Goal: Communication & Community: Answer question/provide support

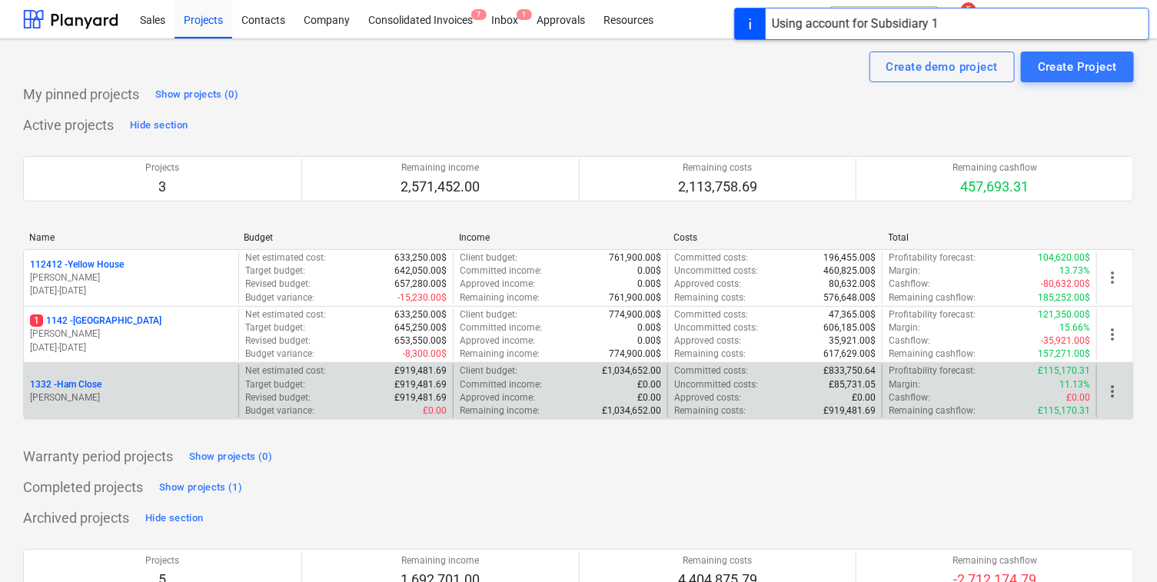
click at [130, 386] on div "[STREET_ADDRESS]" at bounding box center [131, 384] width 202 height 13
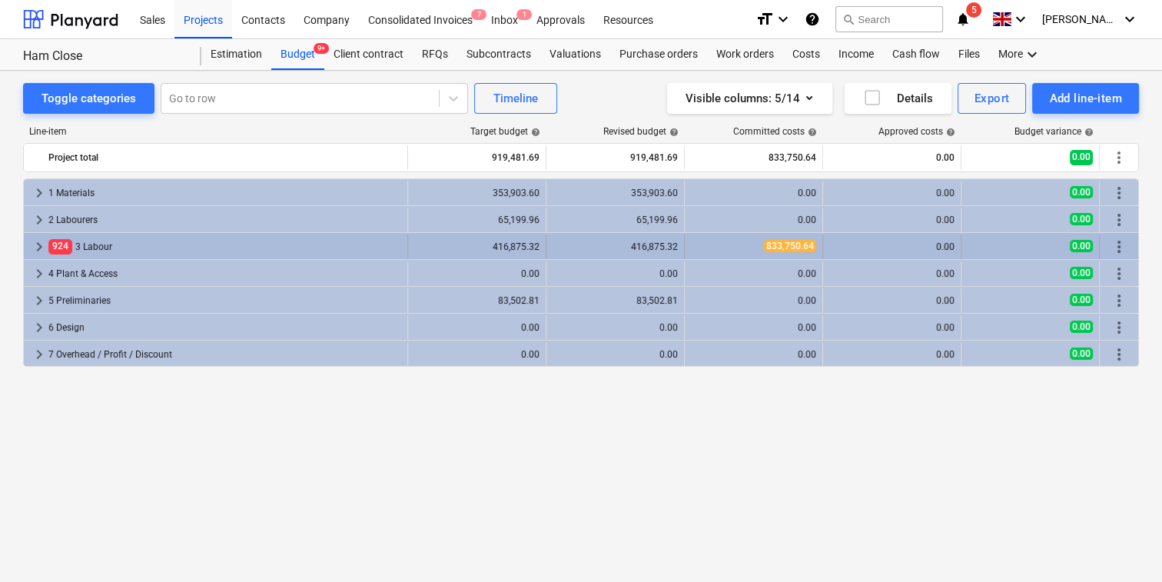
click at [47, 247] on span "keyboard_arrow_right" at bounding box center [39, 247] width 18 height 18
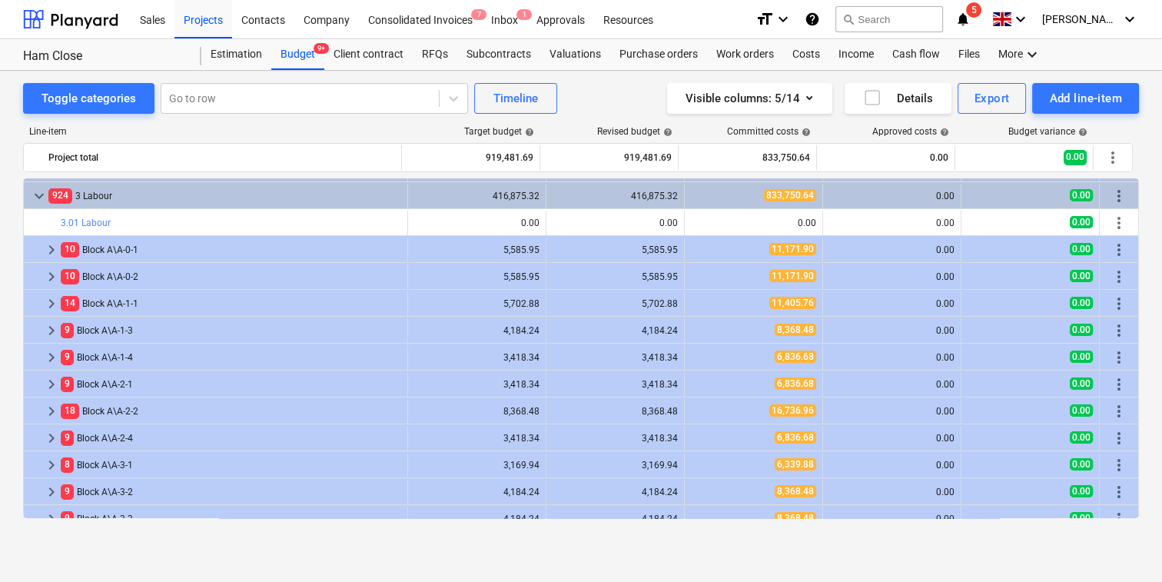
scroll to position [46, 0]
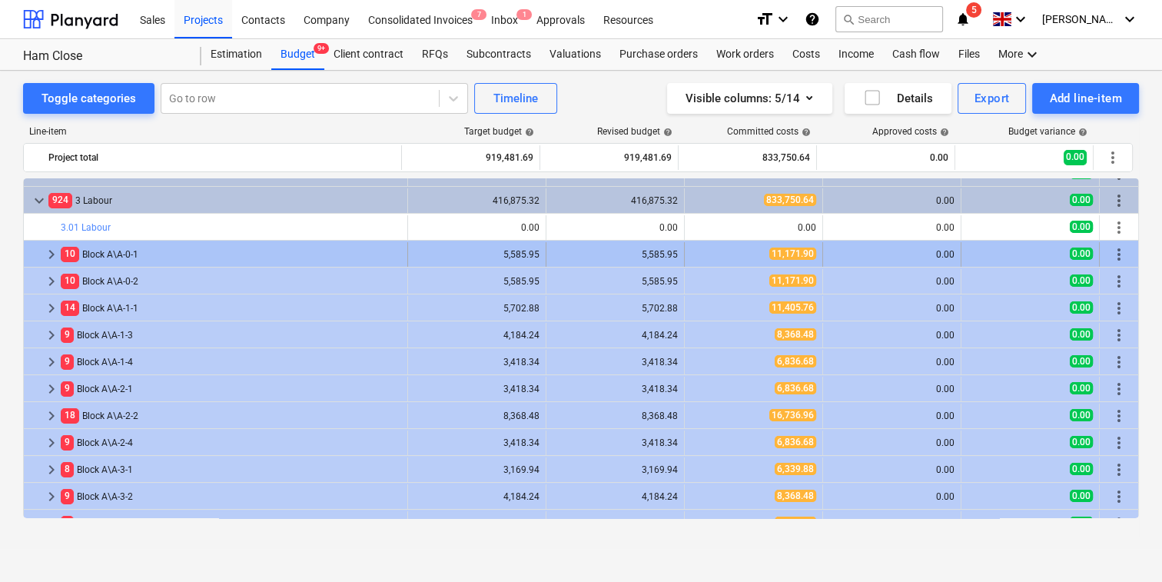
click at [52, 253] on span "keyboard_arrow_right" at bounding box center [51, 254] width 18 height 18
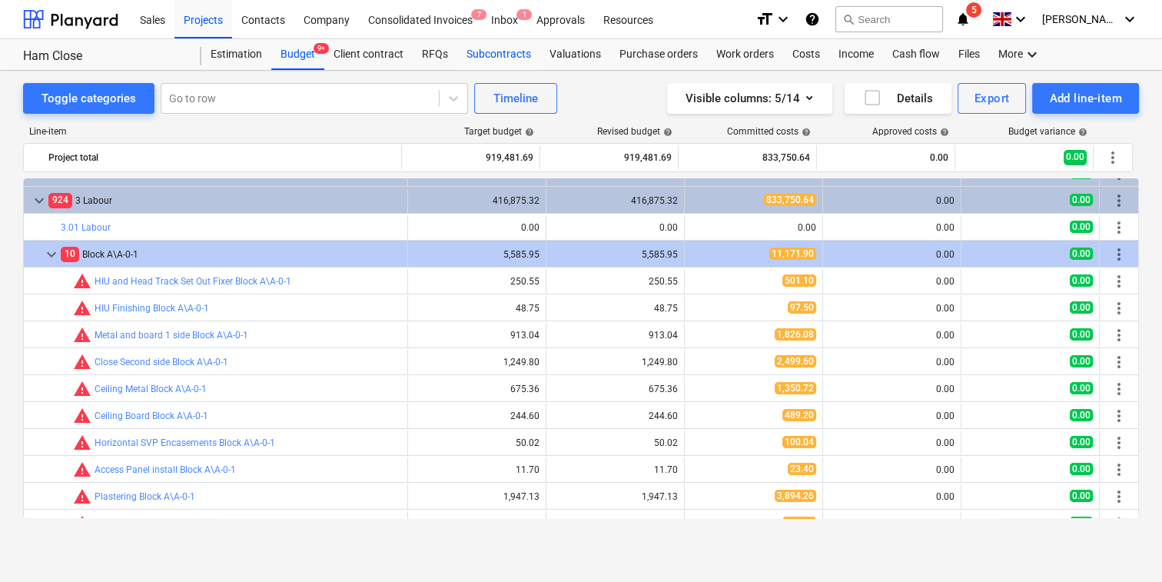
click at [497, 51] on div "Subcontracts" at bounding box center [498, 54] width 83 height 31
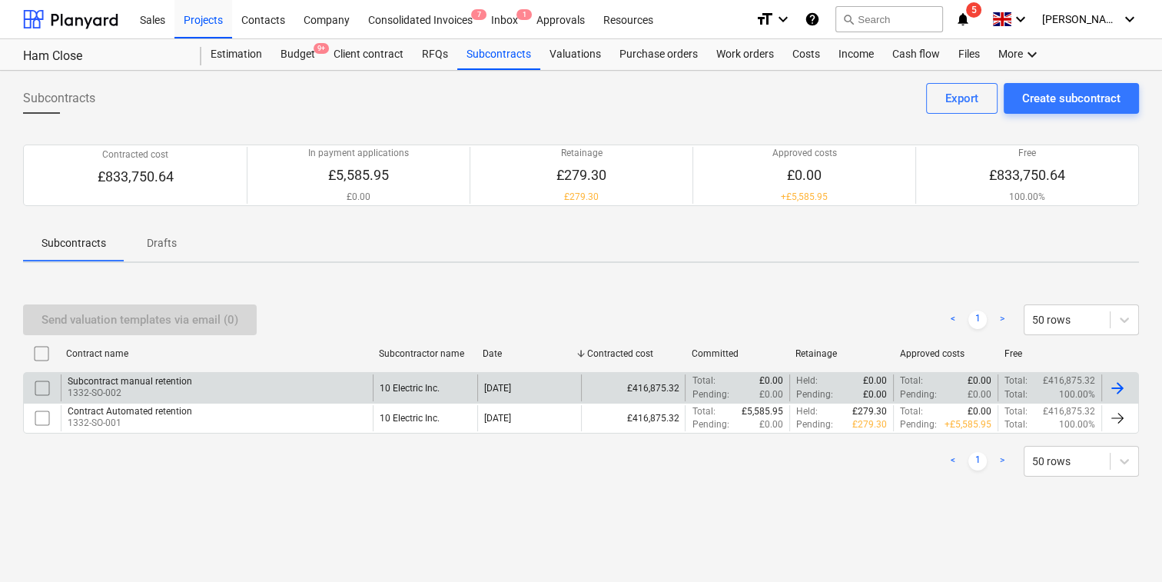
click at [365, 382] on div "Subcontract manual retention 1332-SO-002" at bounding box center [217, 387] width 312 height 26
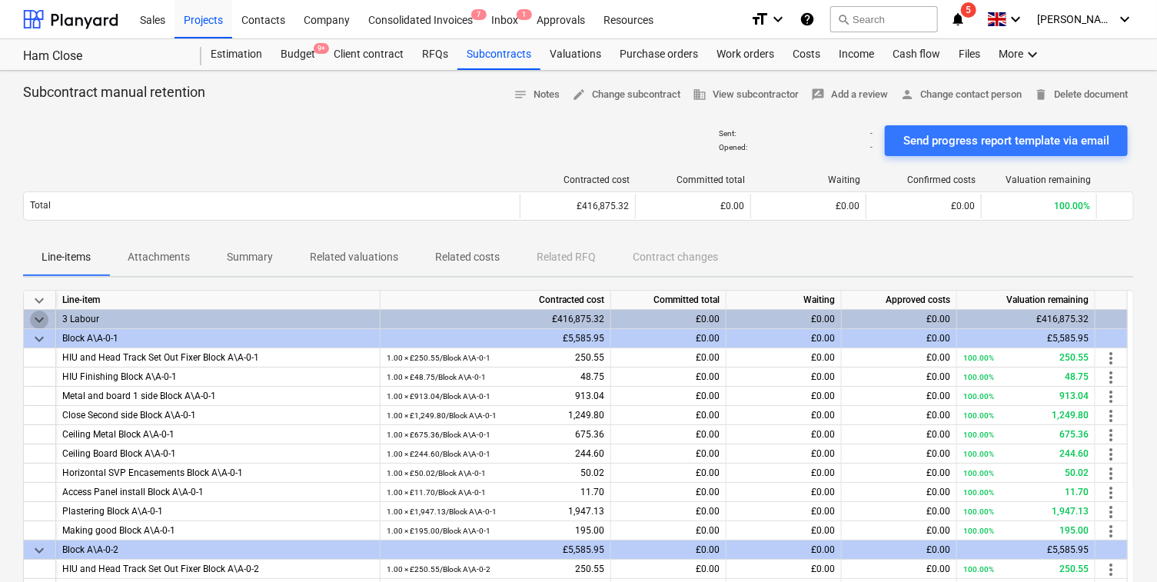
click at [41, 312] on span "keyboard_arrow_down" at bounding box center [39, 320] width 18 height 18
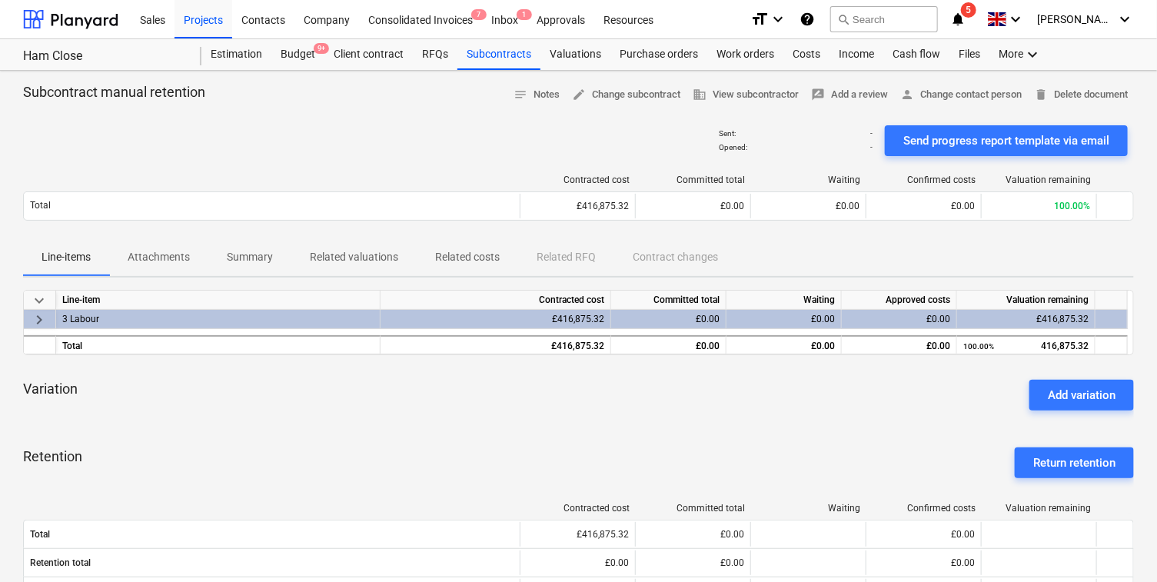
click at [41, 317] on span "keyboard_arrow_right" at bounding box center [39, 320] width 18 height 18
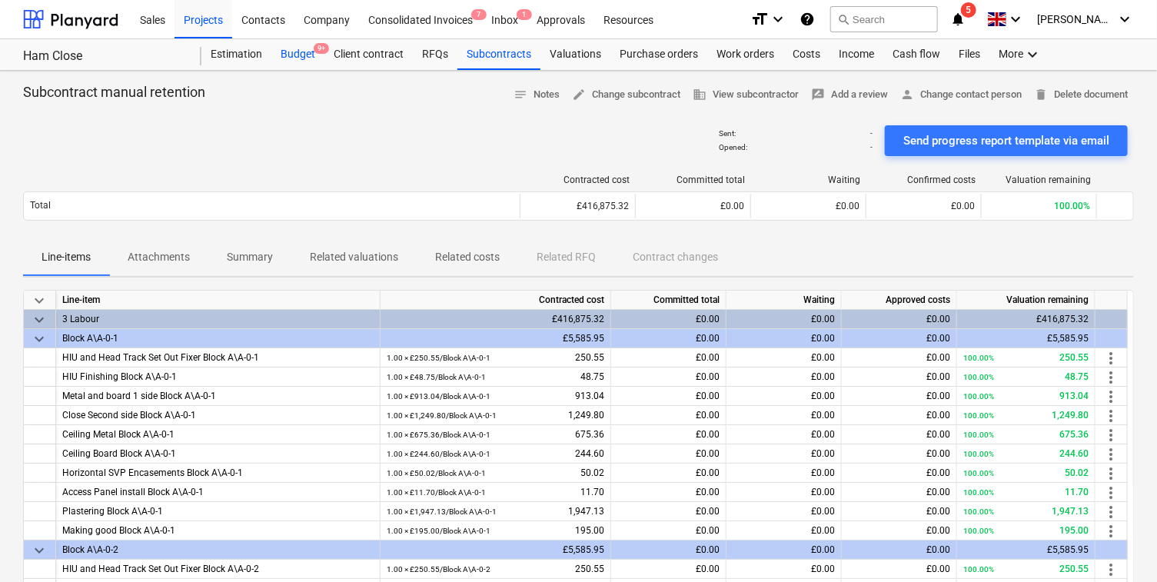
click at [286, 61] on div "Budget 9+" at bounding box center [297, 54] width 53 height 31
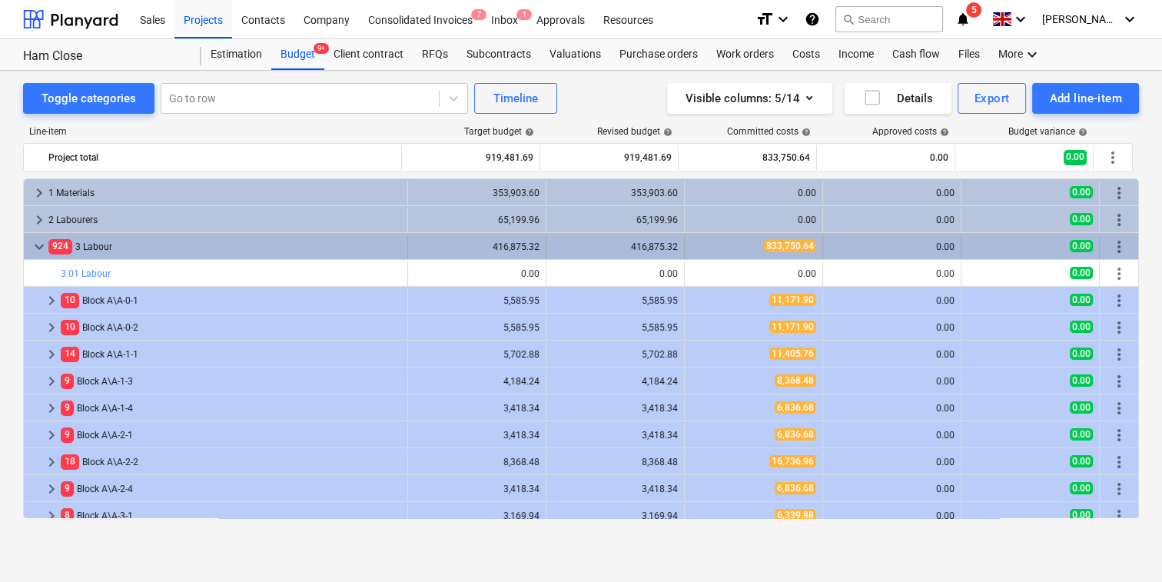
click at [45, 249] on span "keyboard_arrow_down" at bounding box center [39, 247] width 18 height 18
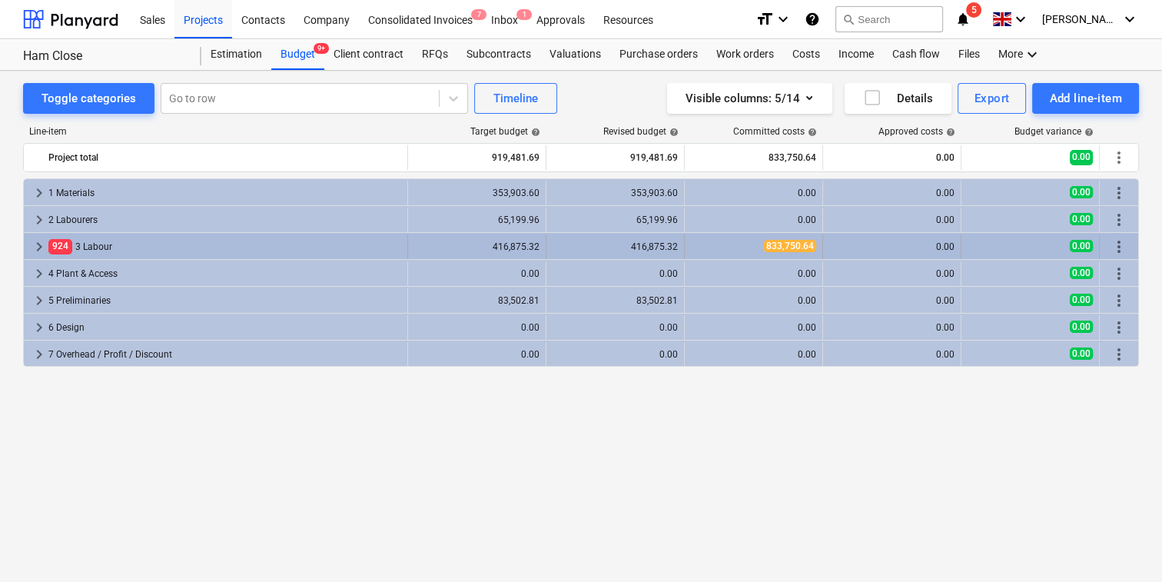
click at [38, 244] on span "keyboard_arrow_right" at bounding box center [39, 247] width 18 height 18
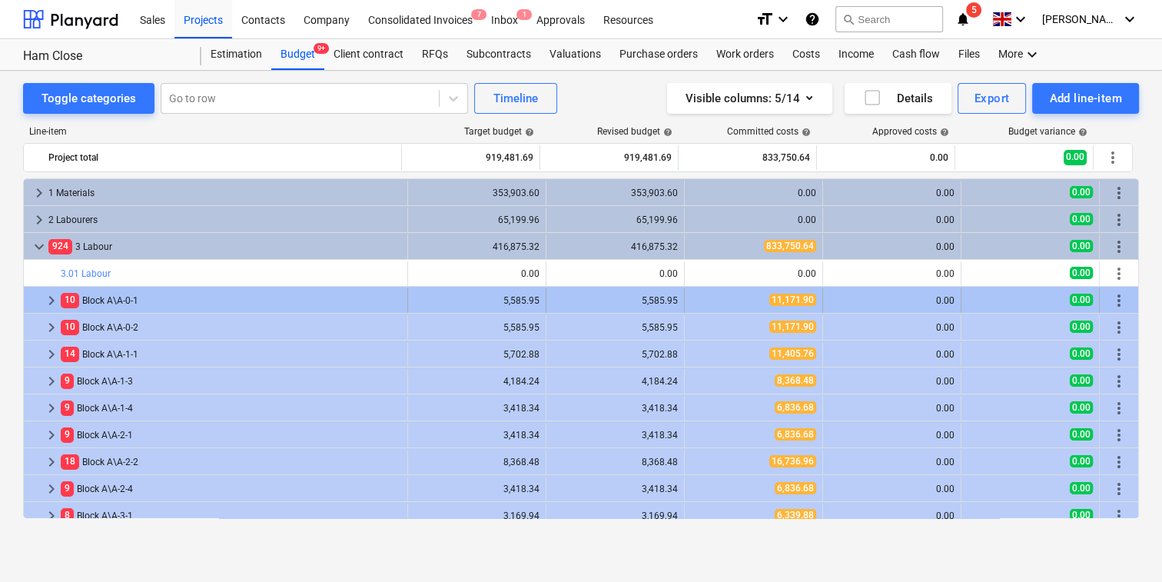
click at [49, 298] on span "keyboard_arrow_right" at bounding box center [51, 300] width 18 height 18
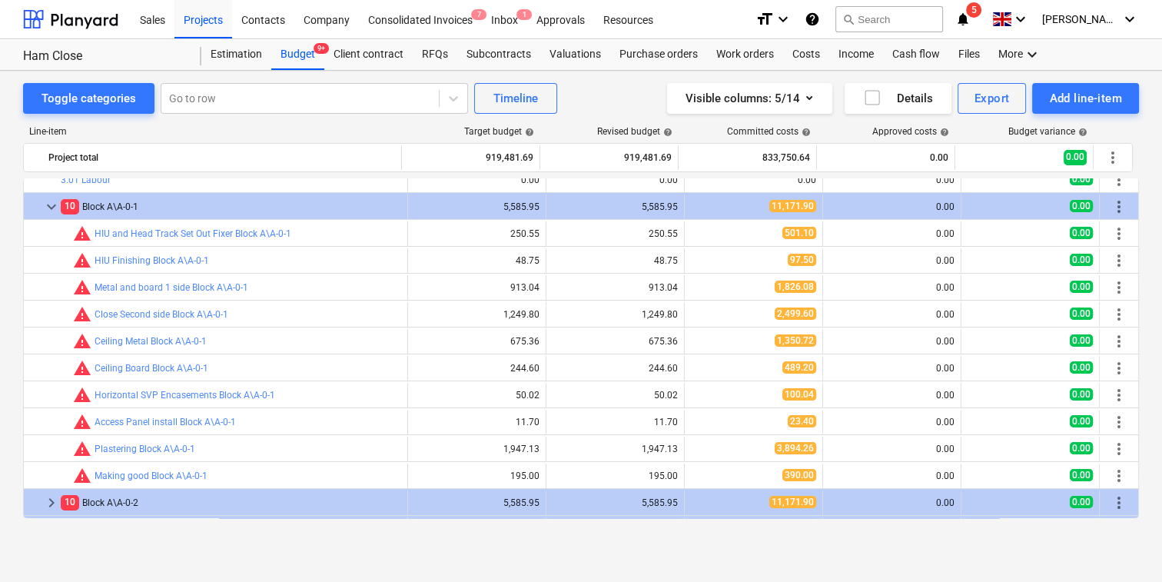
scroll to position [68, 0]
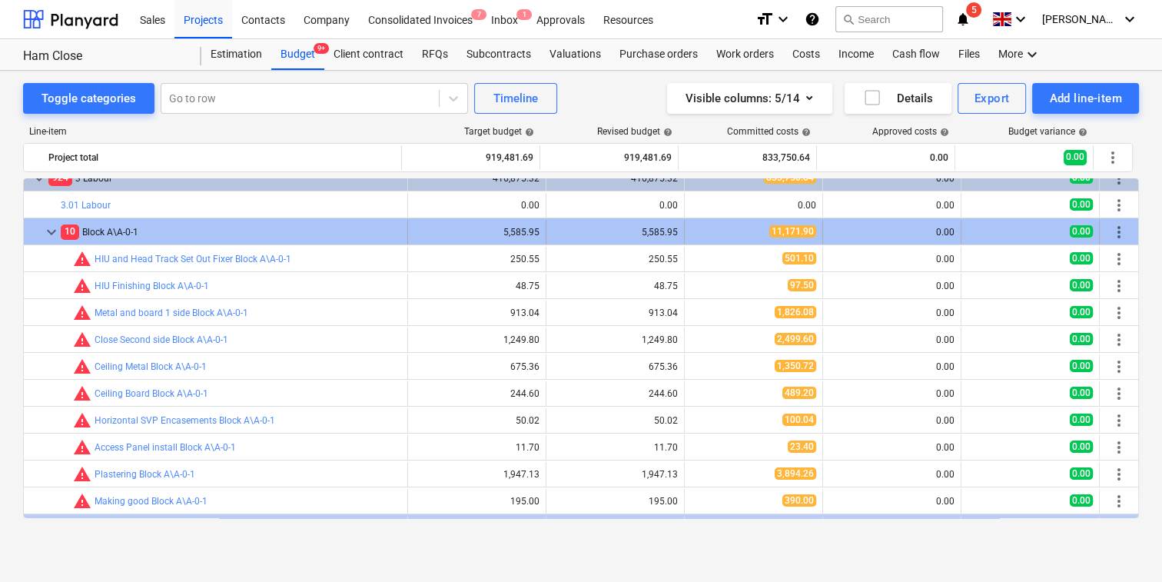
click at [48, 233] on span "keyboard_arrow_down" at bounding box center [51, 232] width 18 height 18
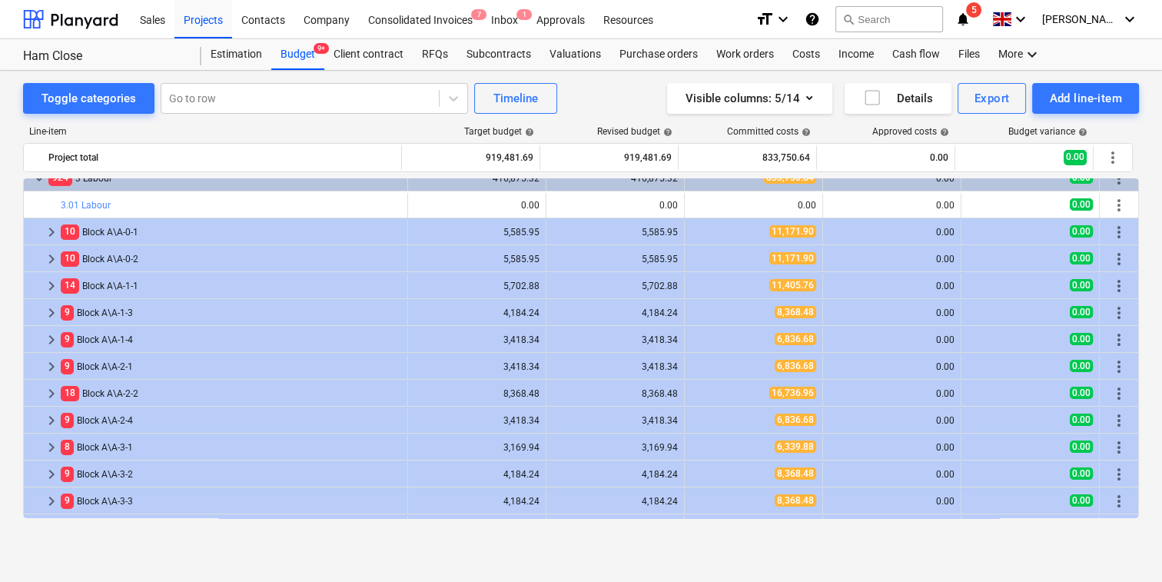
click at [48, 233] on span "keyboard_arrow_right" at bounding box center [51, 232] width 18 height 18
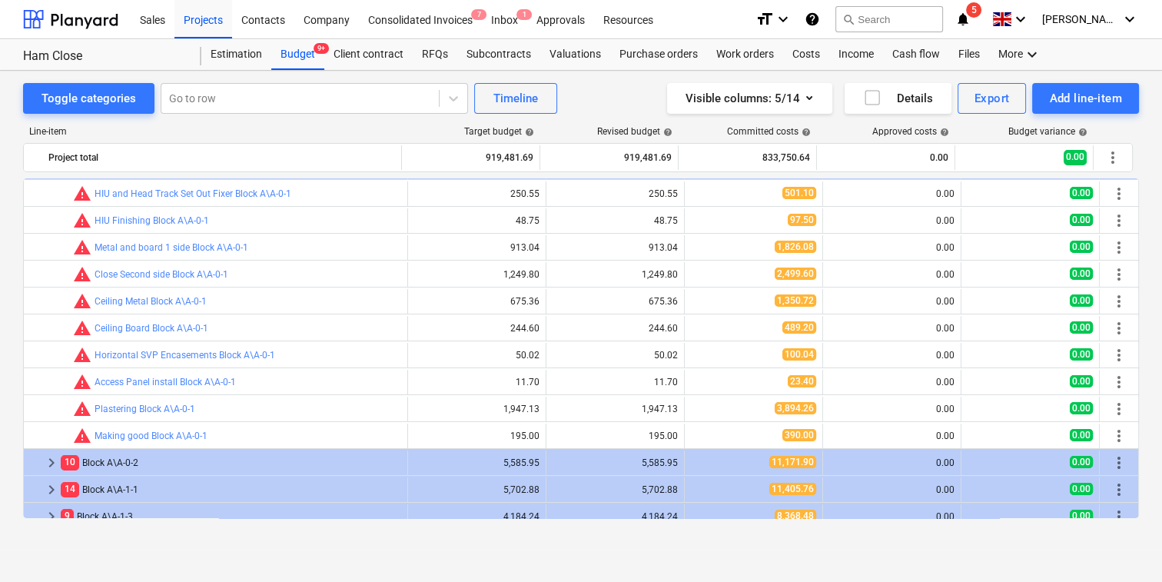
scroll to position [72, 0]
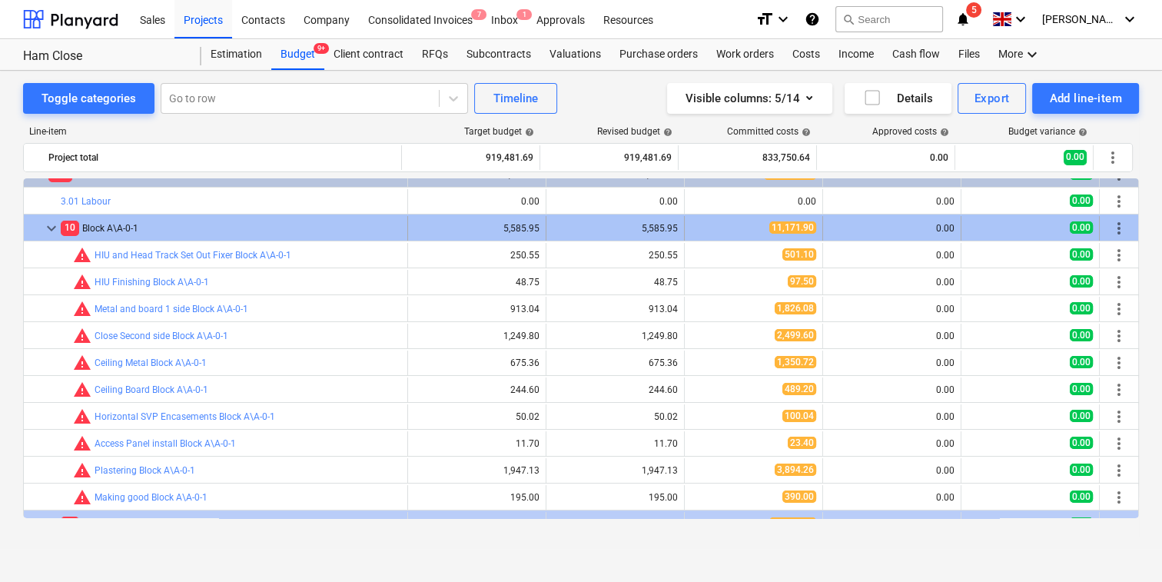
click at [54, 230] on span "keyboard_arrow_down" at bounding box center [51, 228] width 18 height 18
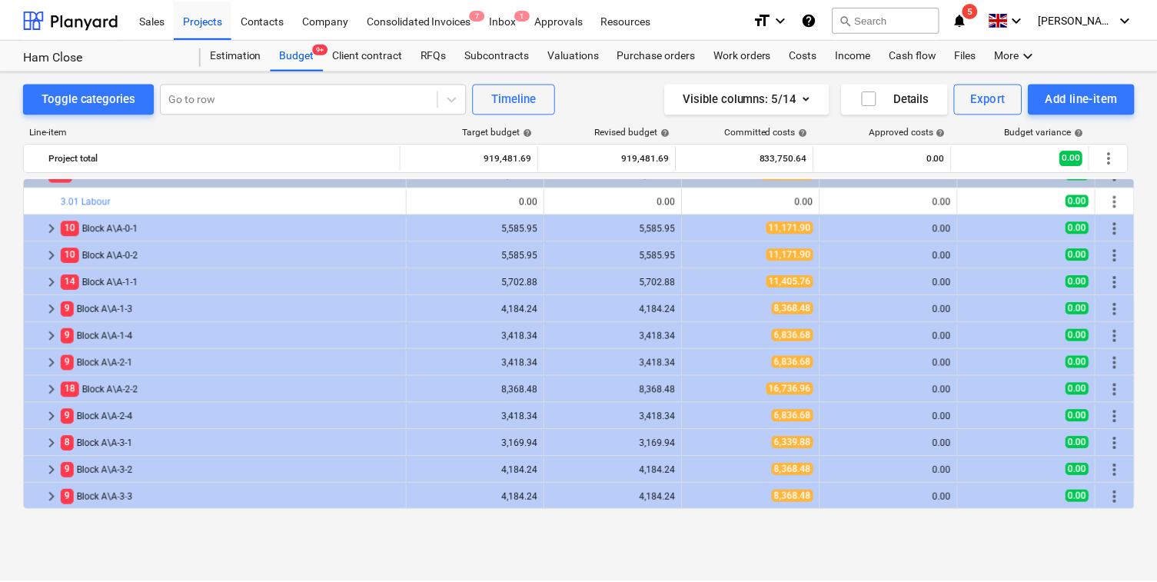
scroll to position [0, 0]
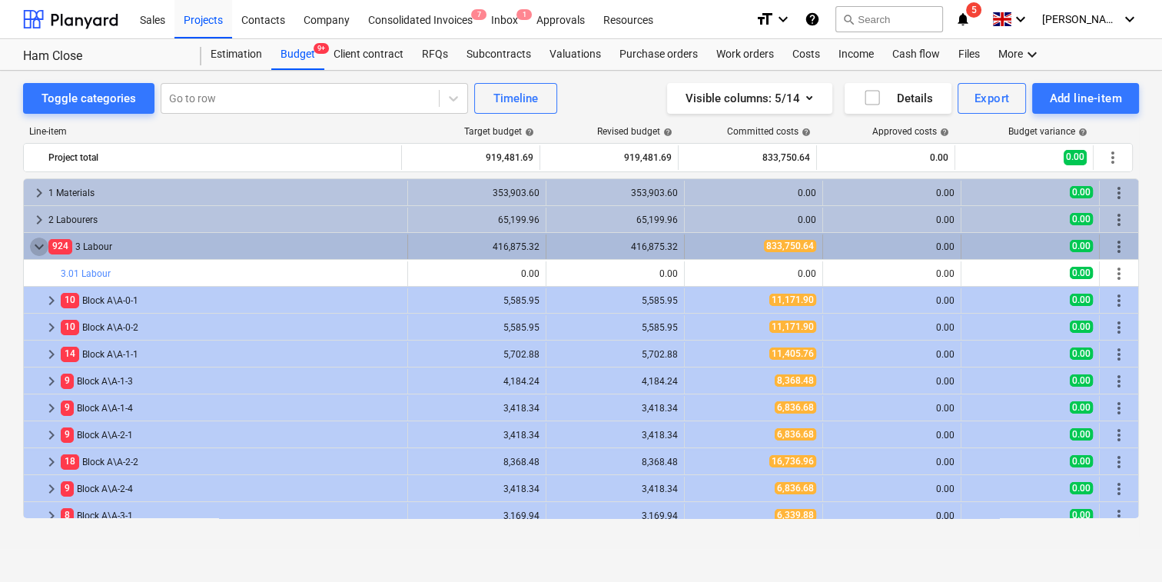
click at [38, 246] on span "keyboard_arrow_down" at bounding box center [39, 247] width 18 height 18
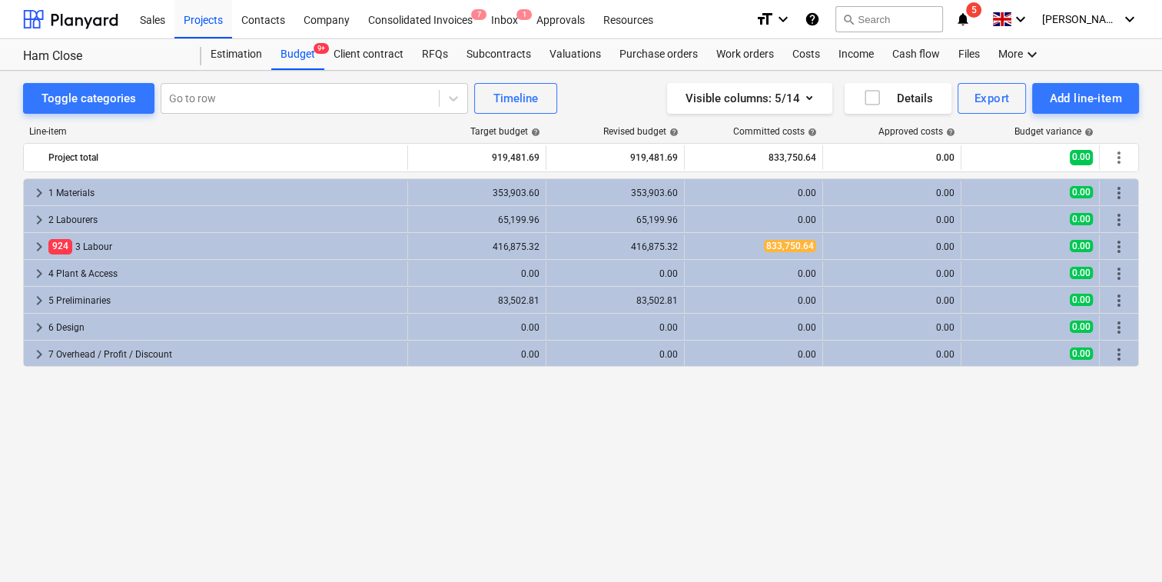
click at [38, 246] on span "keyboard_arrow_right" at bounding box center [39, 247] width 18 height 18
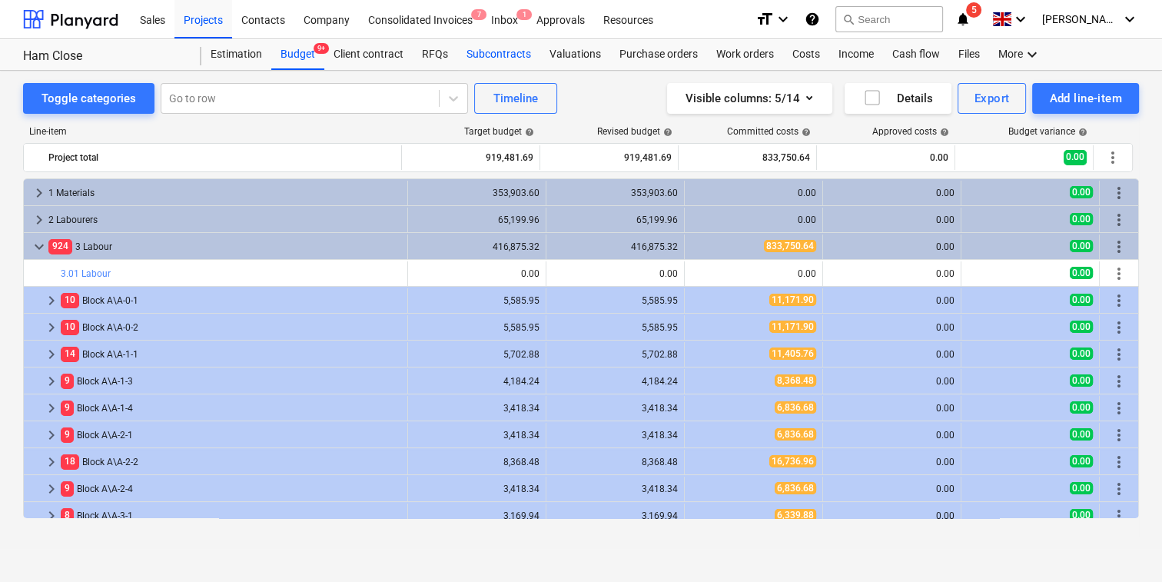
click at [499, 60] on div "Subcontracts" at bounding box center [498, 54] width 83 height 31
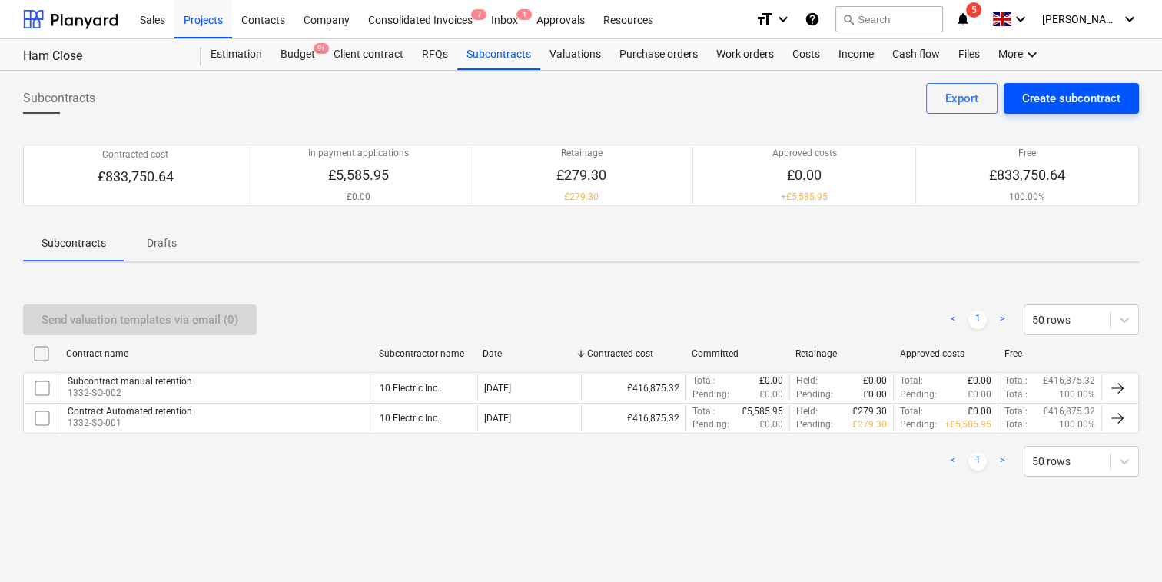
click at [1082, 102] on div "Create subcontract" at bounding box center [1071, 98] width 98 height 20
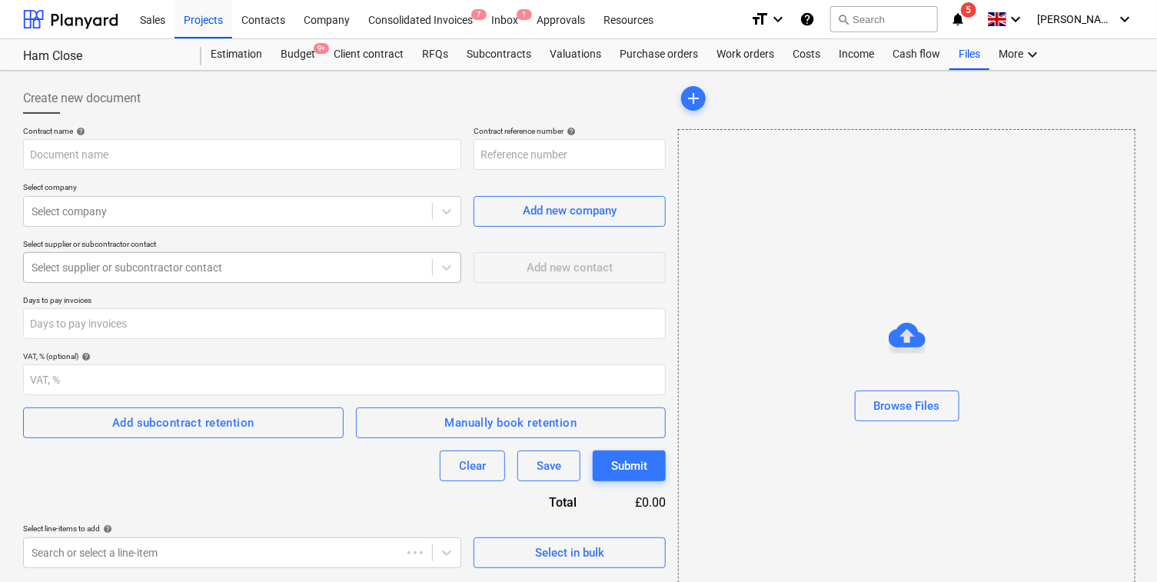
scroll to position [51, 0]
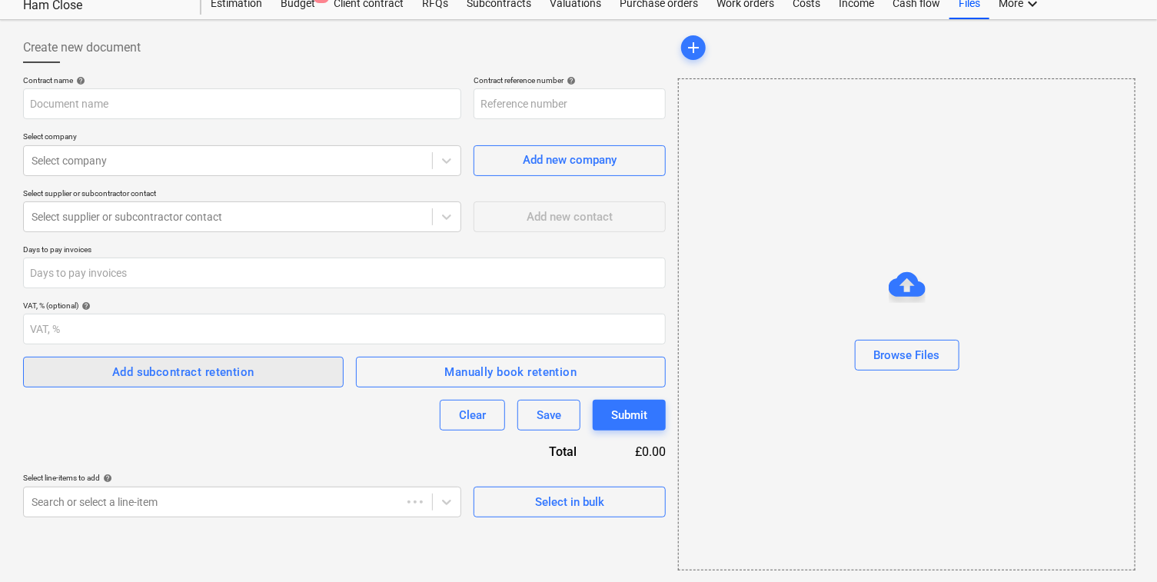
type input "1332-SO-003"
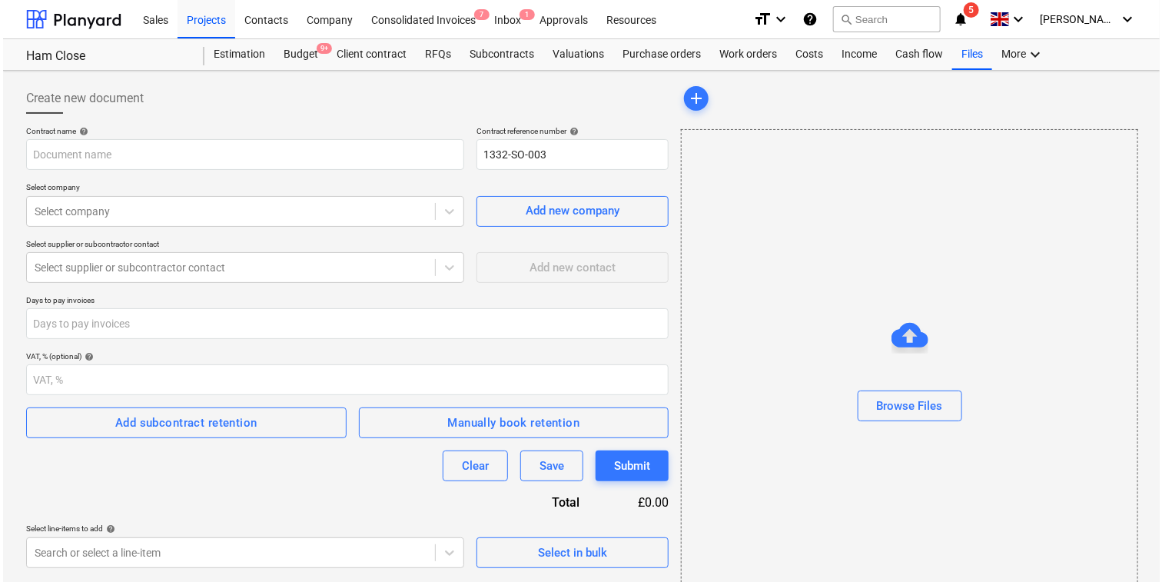
scroll to position [0, 0]
click at [305, 65] on div "Budget 9+" at bounding box center [297, 54] width 53 height 31
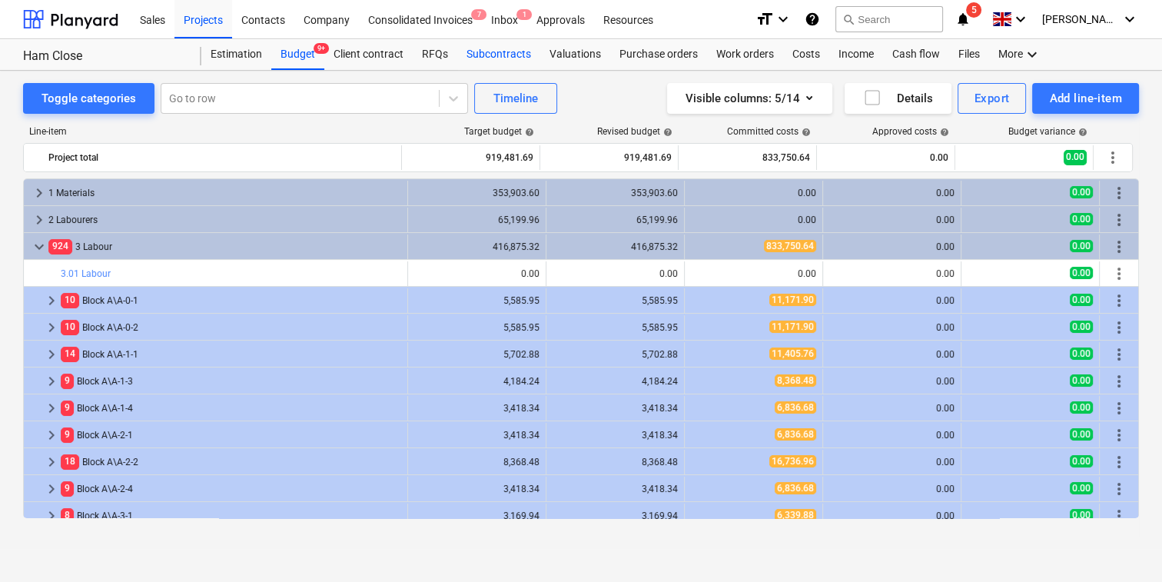
click at [482, 65] on div "Subcontracts" at bounding box center [498, 54] width 83 height 31
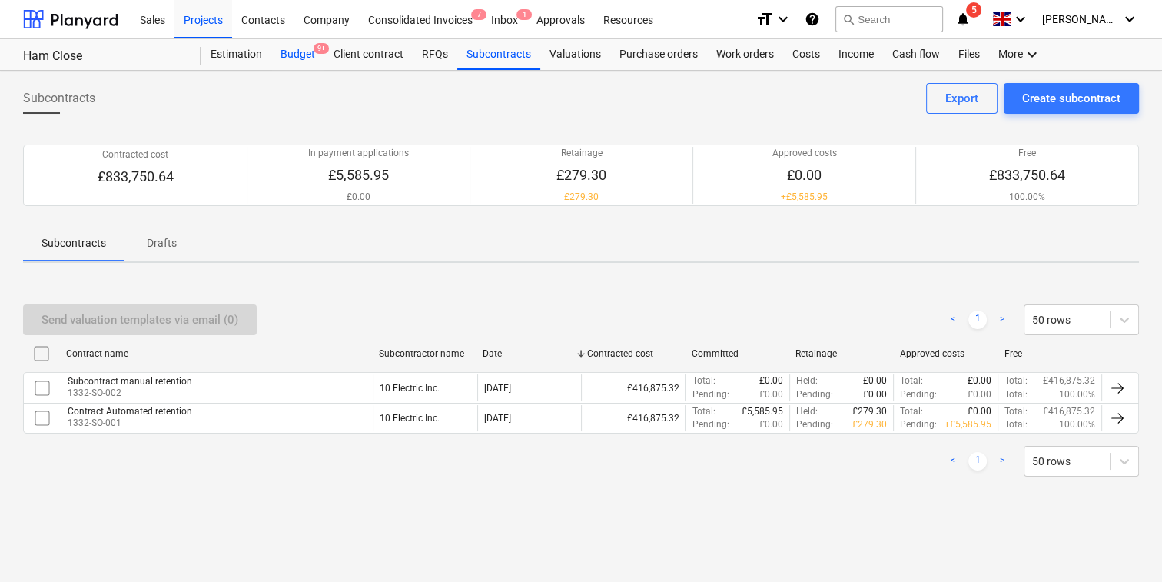
click at [313, 53] on div "Budget 9+" at bounding box center [297, 54] width 53 height 31
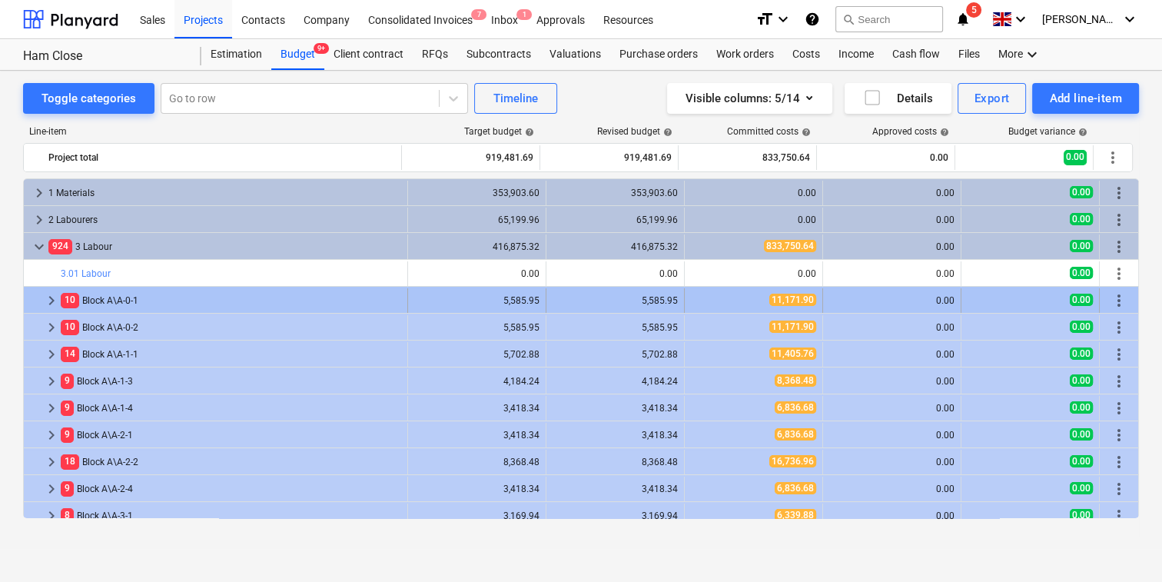
click at [49, 301] on span "keyboard_arrow_right" at bounding box center [51, 300] width 18 height 18
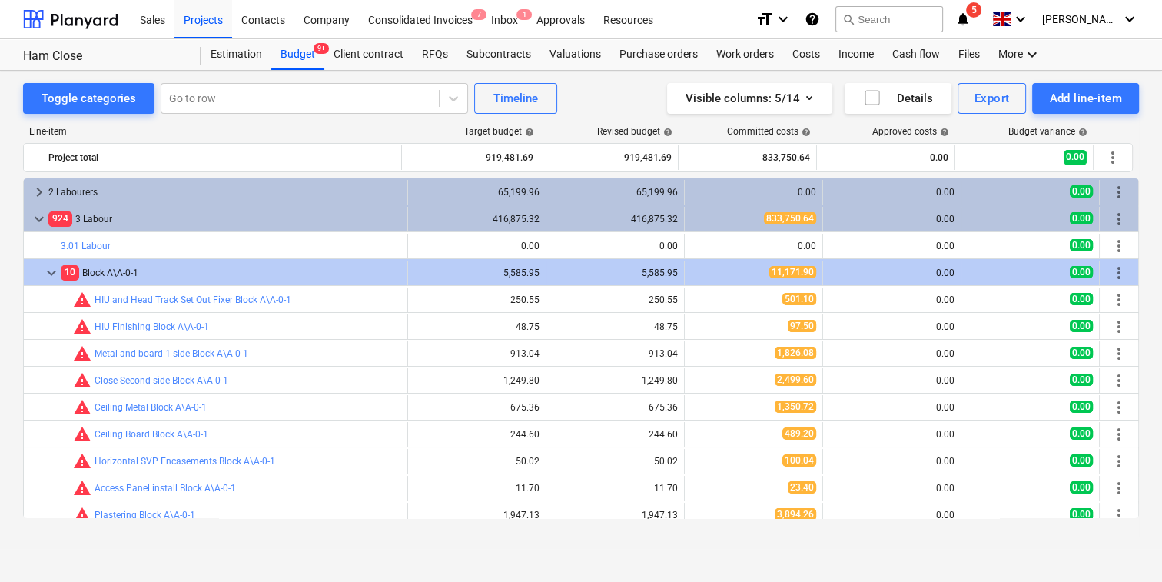
scroll to position [17, 0]
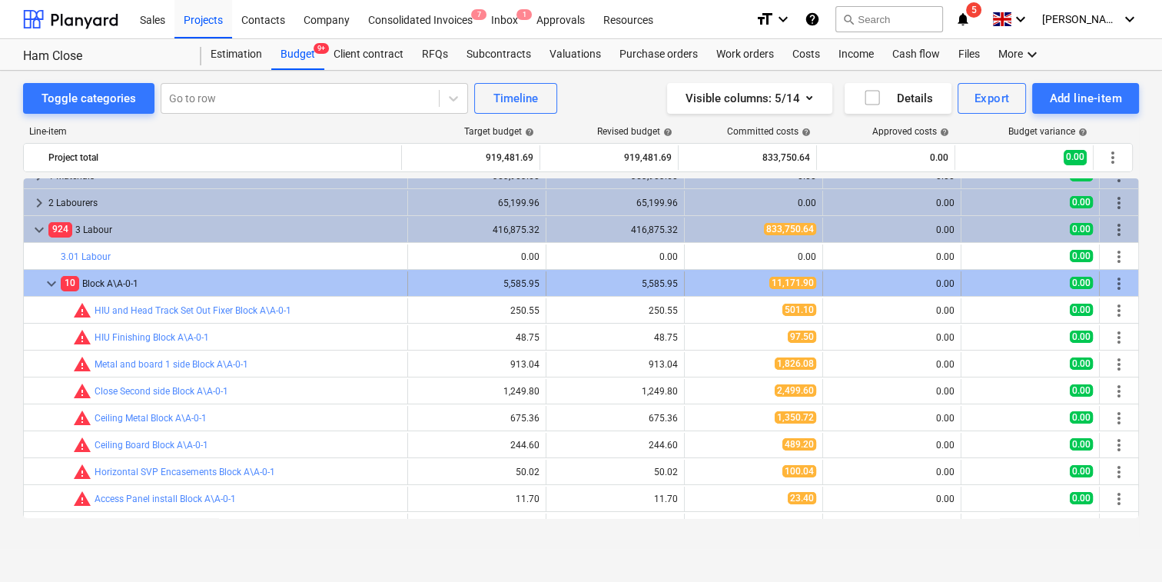
click at [45, 281] on span "keyboard_arrow_down" at bounding box center [51, 283] width 18 height 18
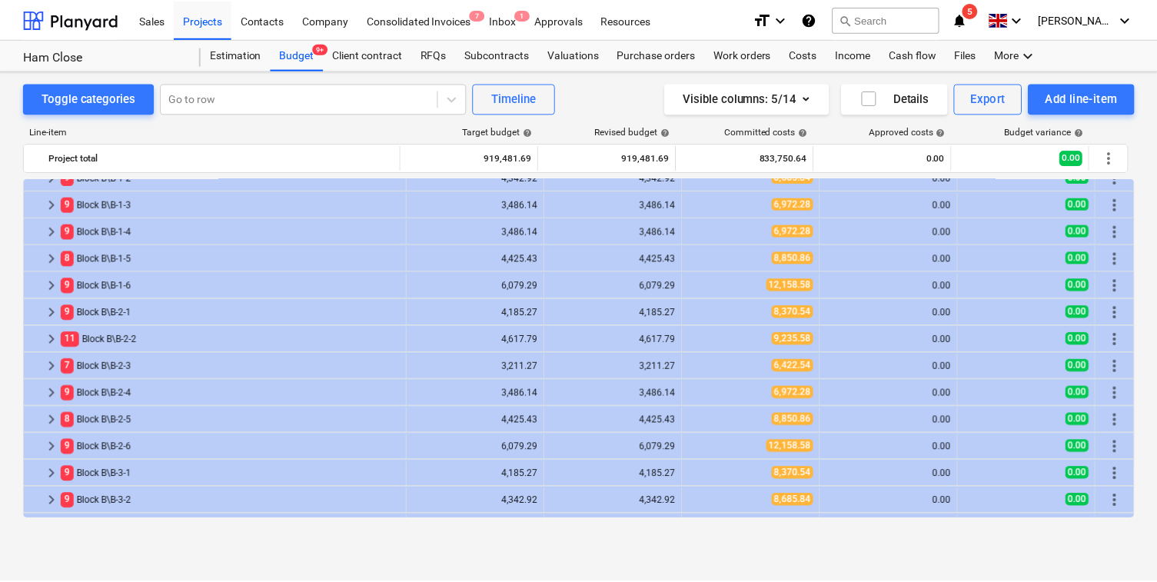
scroll to position [0, 0]
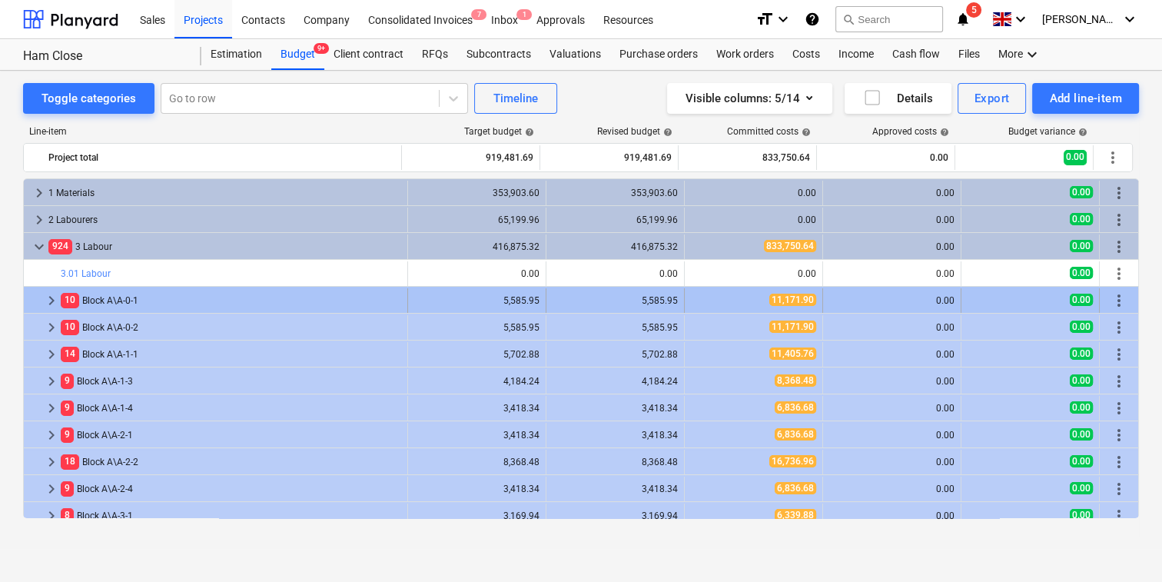
click at [53, 297] on span "keyboard_arrow_right" at bounding box center [51, 300] width 18 height 18
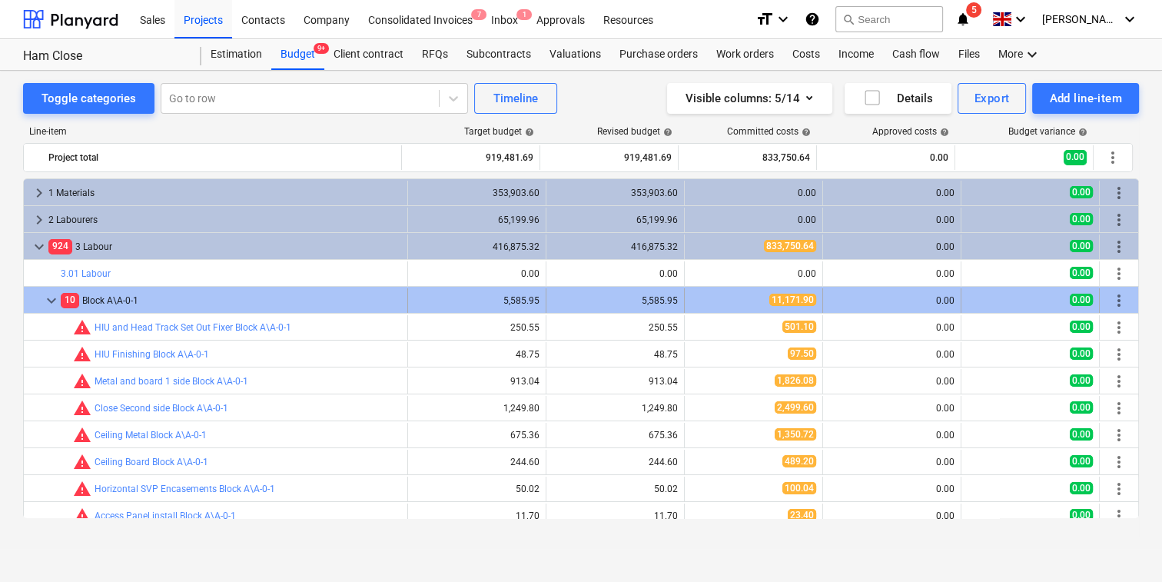
click at [56, 297] on span "keyboard_arrow_down" at bounding box center [51, 300] width 18 height 18
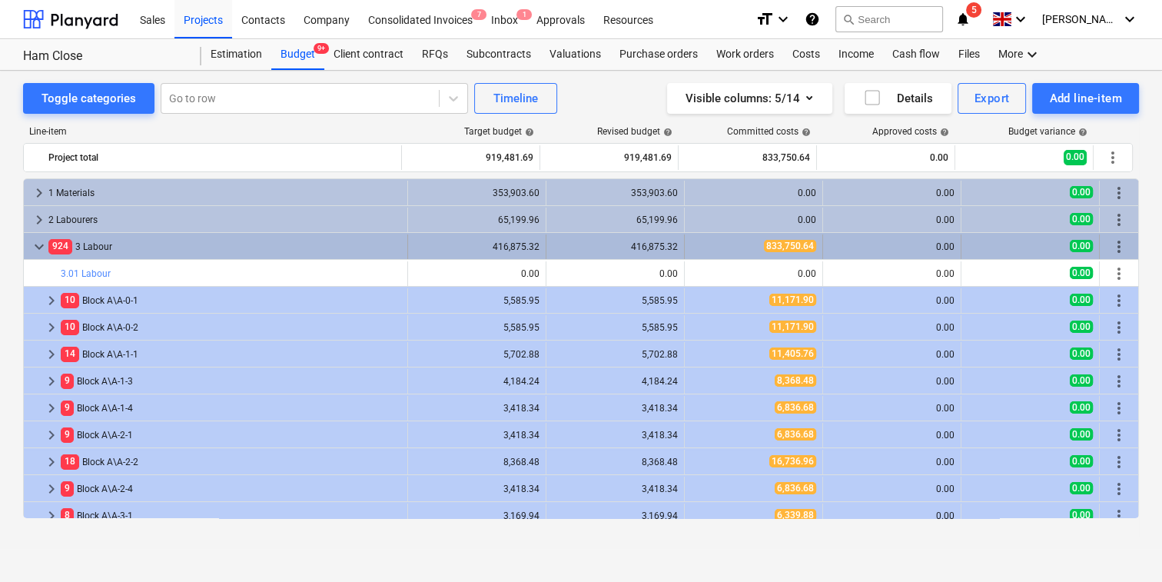
click at [42, 240] on span "keyboard_arrow_down" at bounding box center [39, 247] width 18 height 18
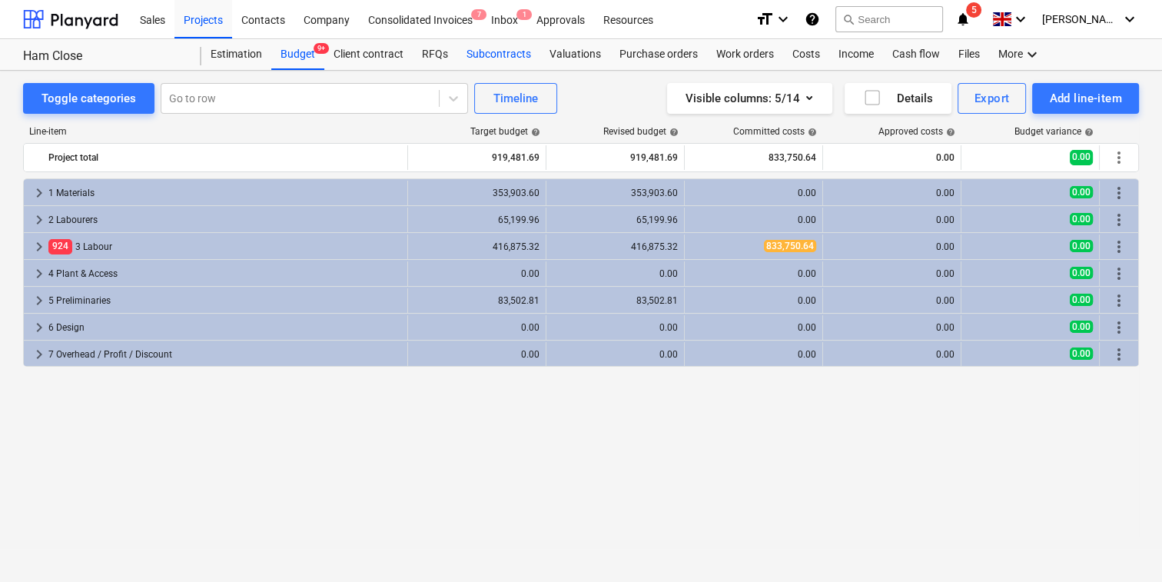
click at [503, 49] on div "Subcontracts" at bounding box center [498, 54] width 83 height 31
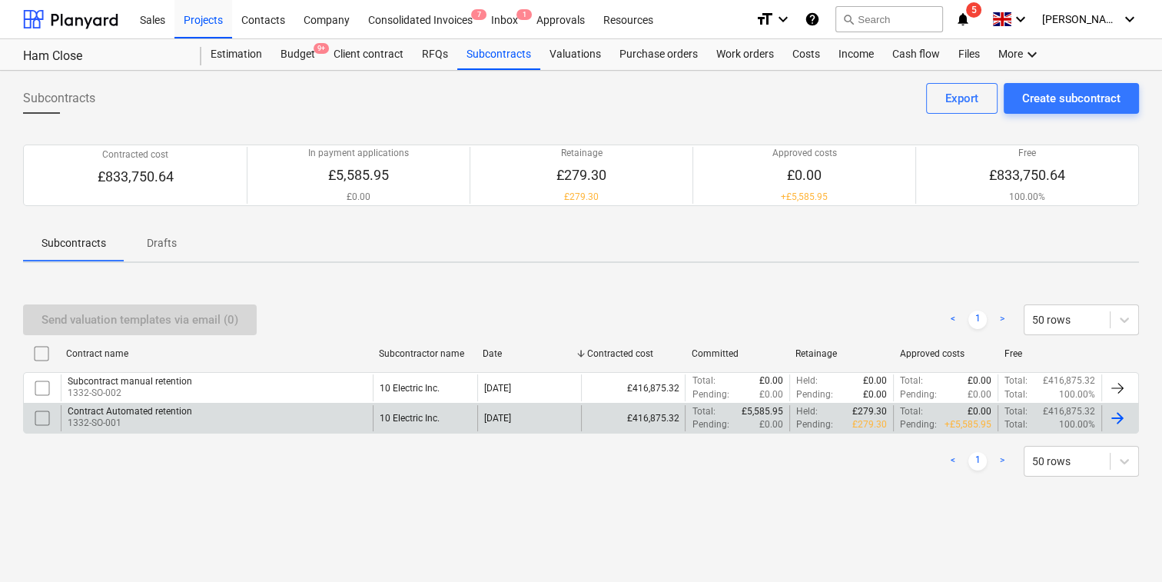
click at [170, 410] on div "Contract Automated retention" at bounding box center [130, 411] width 125 height 11
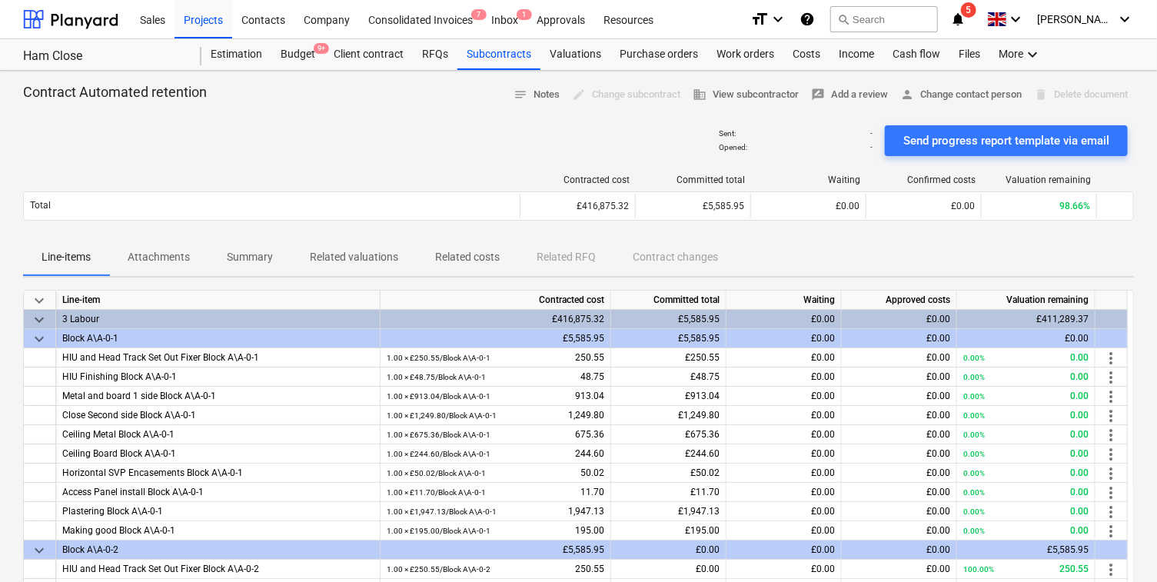
click at [31, 336] on span "keyboard_arrow_down" at bounding box center [39, 339] width 18 height 18
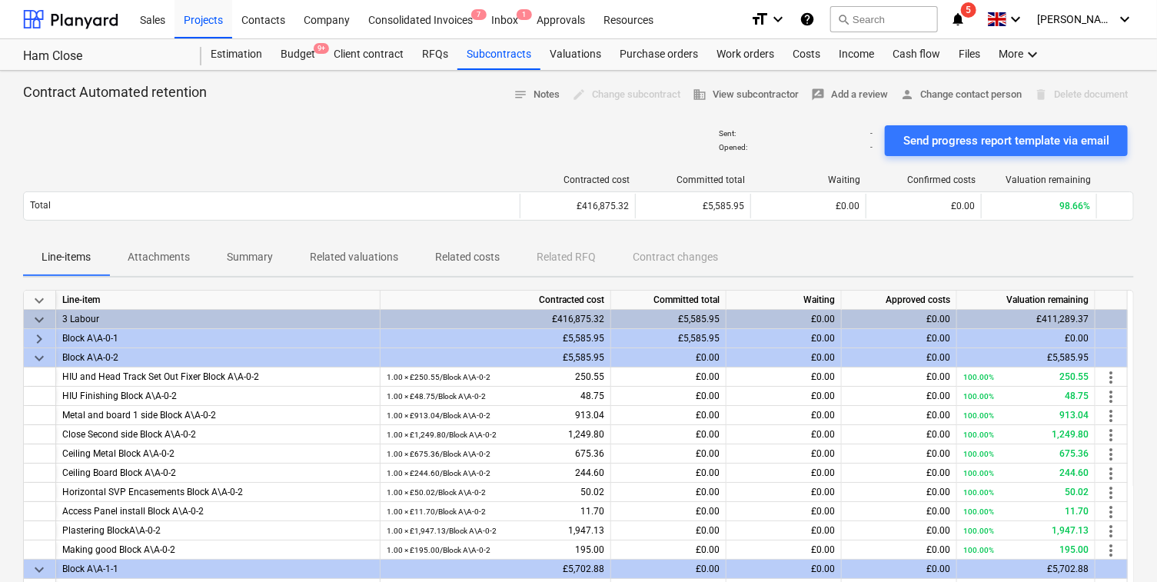
click at [36, 316] on span "keyboard_arrow_down" at bounding box center [39, 320] width 18 height 18
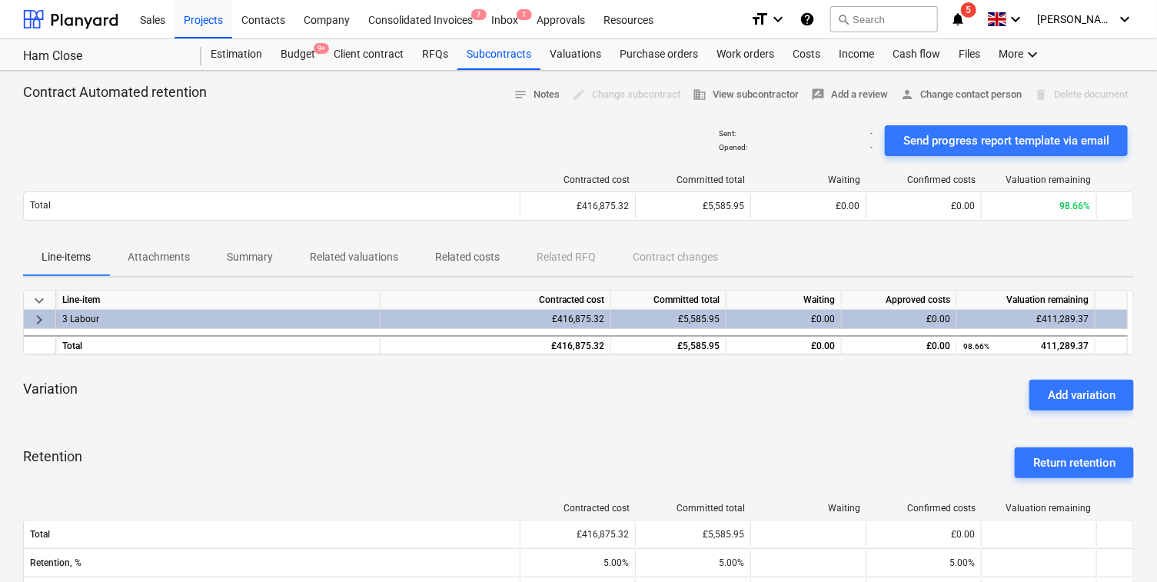
click at [37, 306] on span "keyboard_arrow_down" at bounding box center [39, 300] width 18 height 18
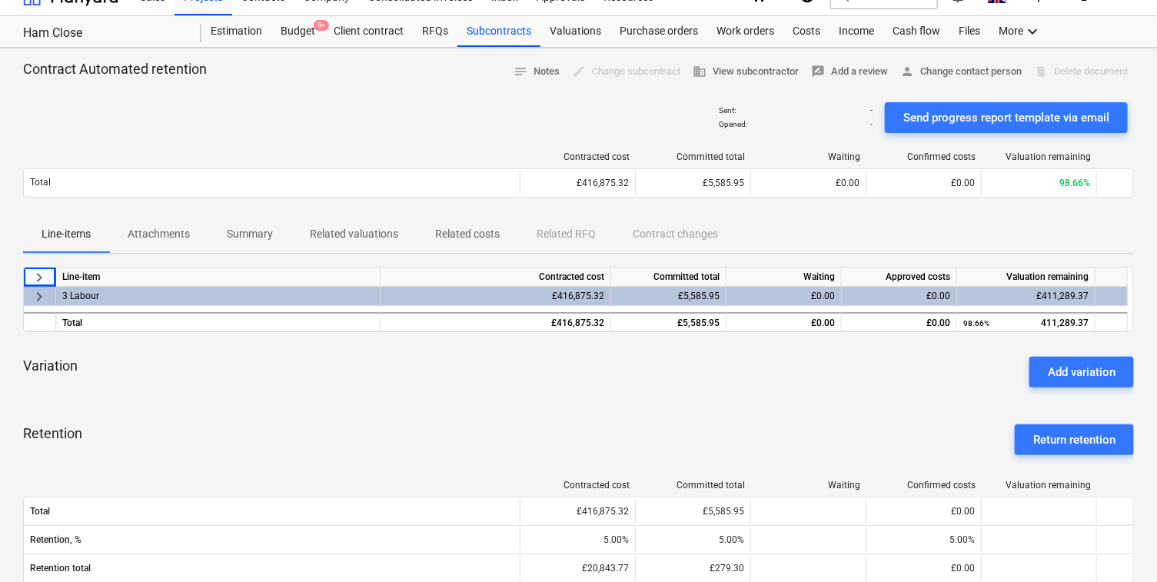
scroll to position [18, 0]
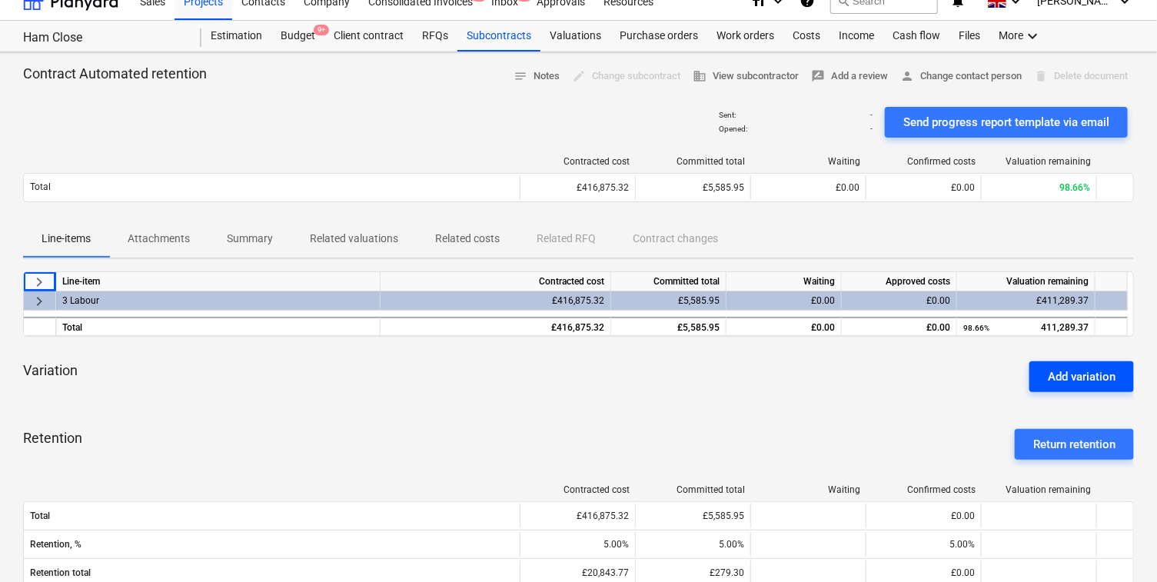
click at [1054, 378] on div "Add variation" at bounding box center [1082, 377] width 68 height 20
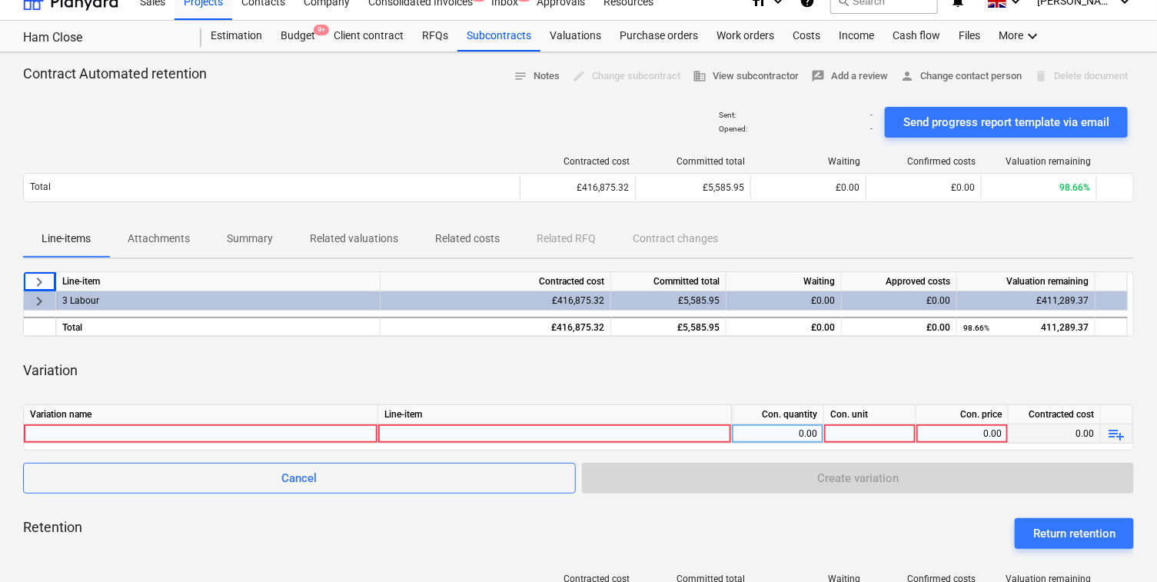
click at [335, 434] on div at bounding box center [200, 433] width 341 height 18
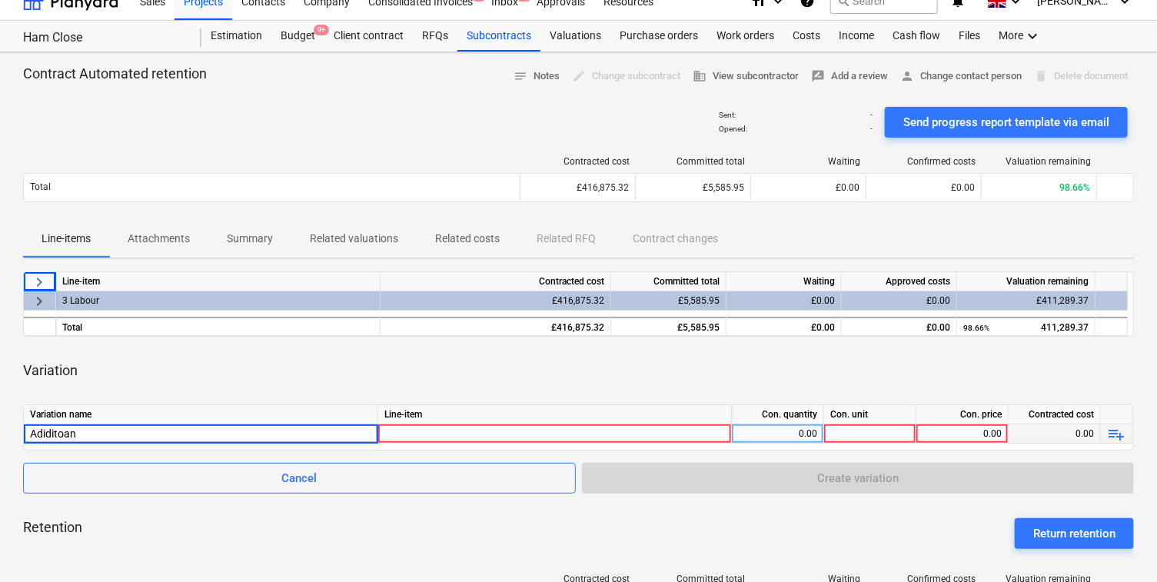
type input "Adiditoanr"
click at [553, 437] on div at bounding box center [554, 447] width 341 height 47
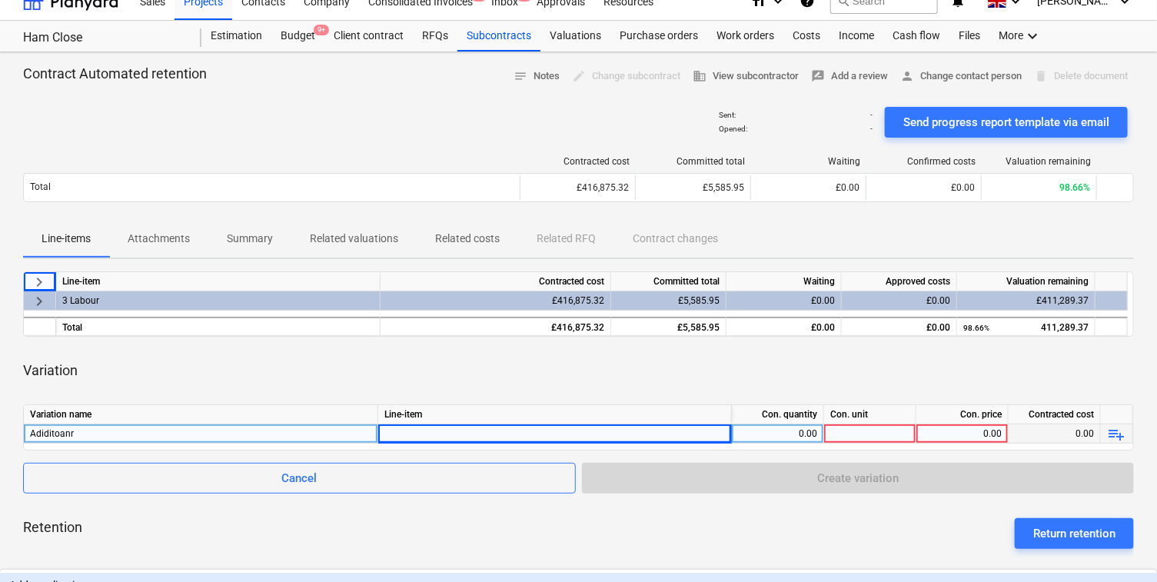
scroll to position [132, 0]
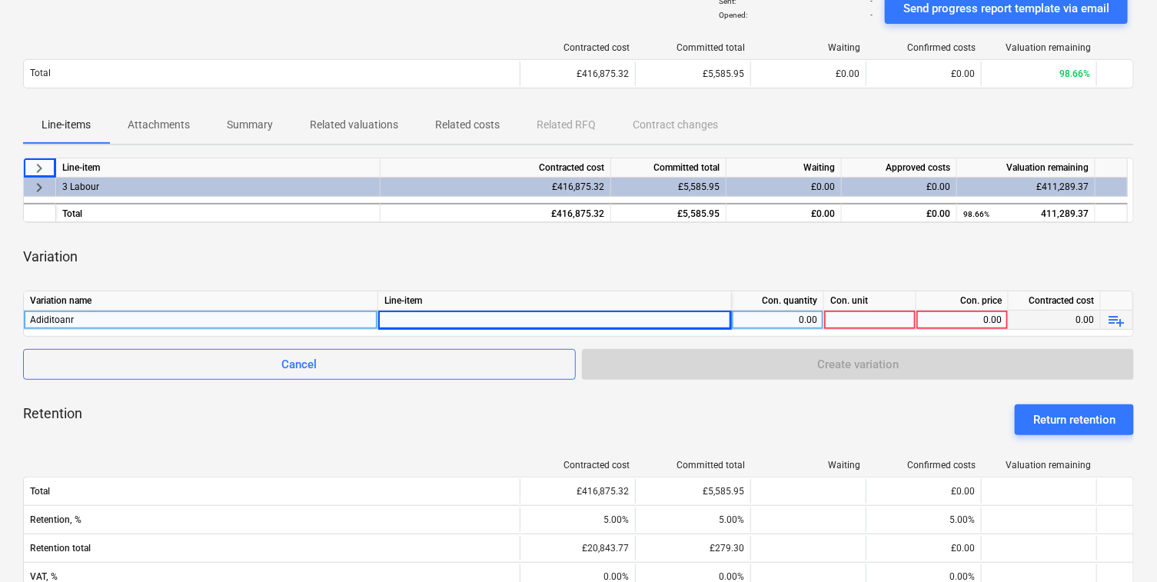
click at [524, 258] on div "Variation" at bounding box center [578, 256] width 1111 height 43
click at [500, 261] on div "Variation" at bounding box center [578, 256] width 1111 height 43
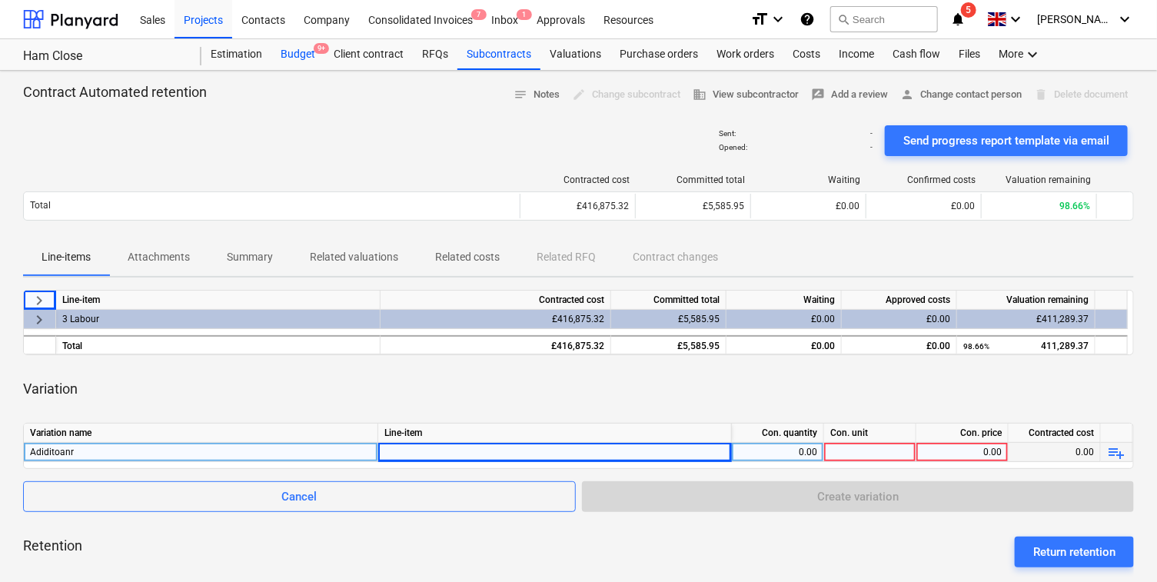
click at [293, 61] on div "Budget 9+" at bounding box center [297, 54] width 53 height 31
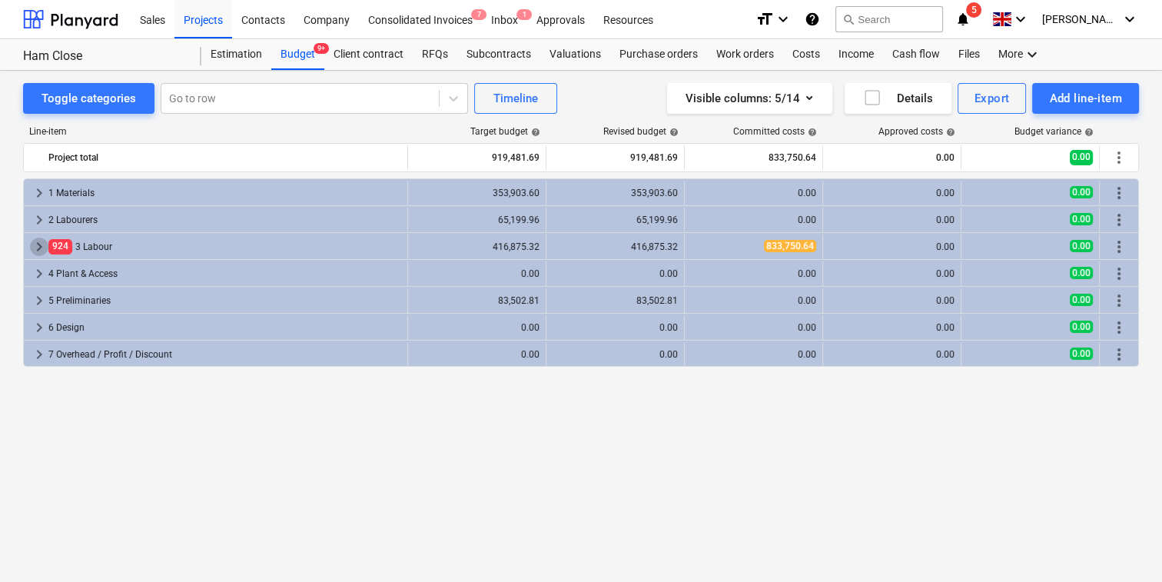
click at [36, 245] on span "keyboard_arrow_right" at bounding box center [39, 247] width 18 height 18
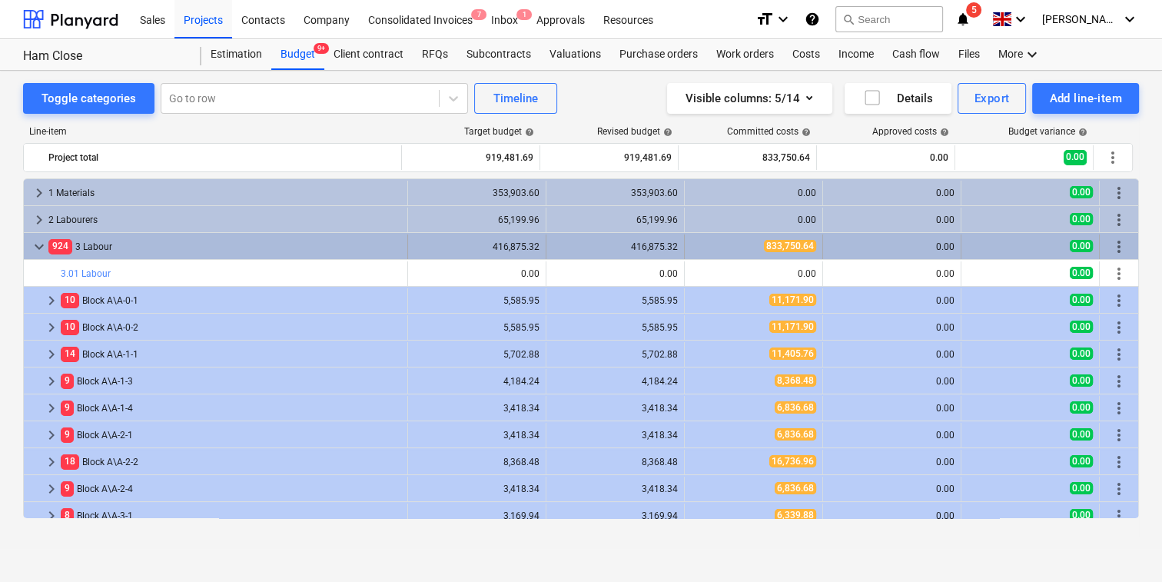
click at [34, 243] on span "keyboard_arrow_down" at bounding box center [39, 247] width 18 height 18
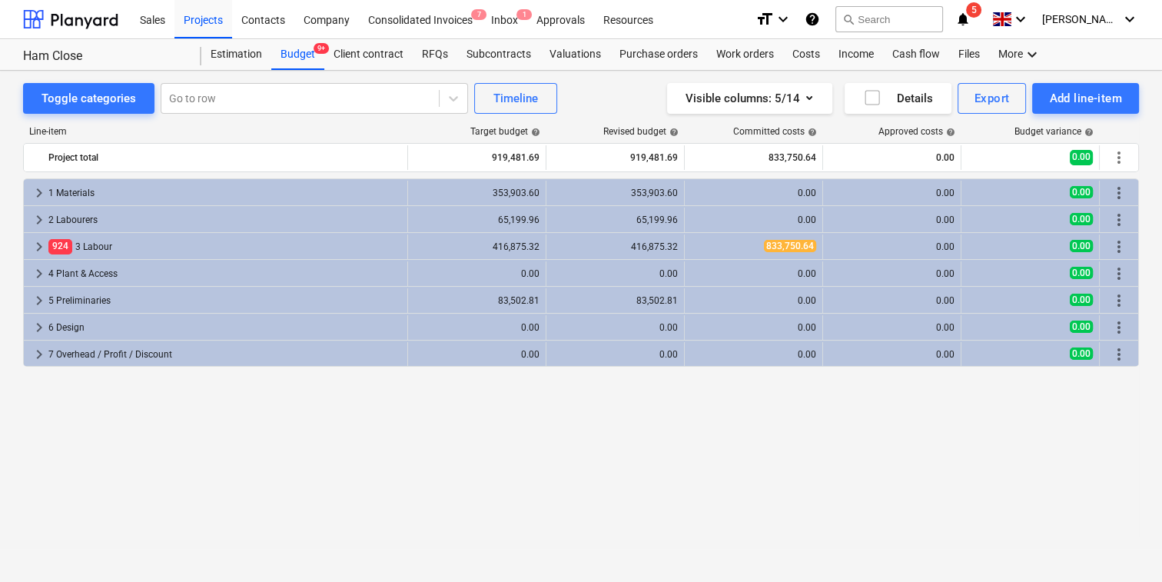
click at [34, 243] on span "keyboard_arrow_right" at bounding box center [39, 247] width 18 height 18
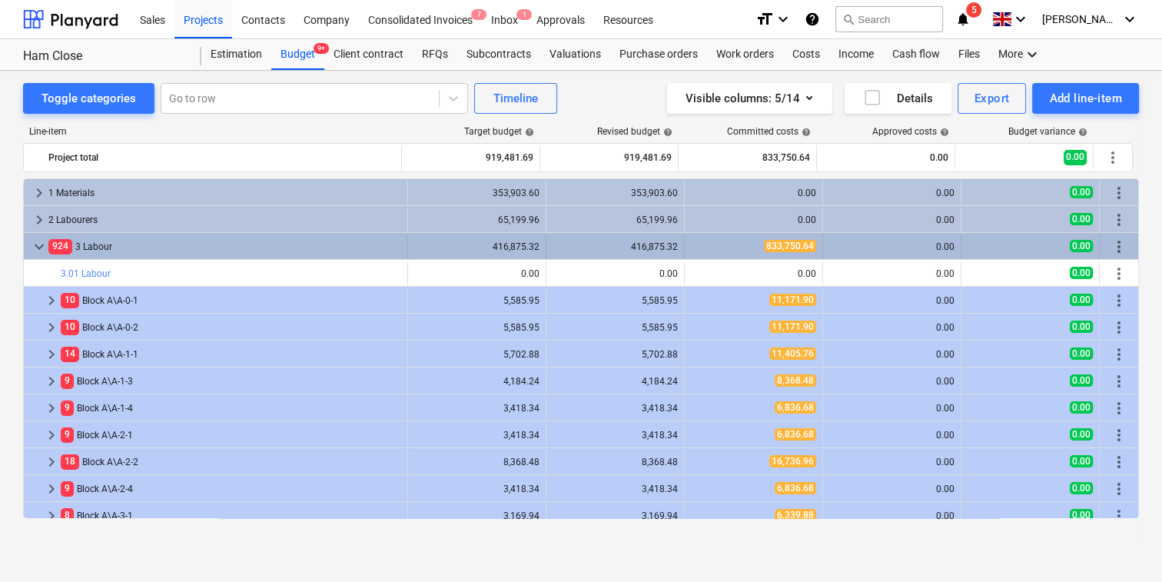
click at [40, 246] on span "keyboard_arrow_down" at bounding box center [39, 247] width 18 height 18
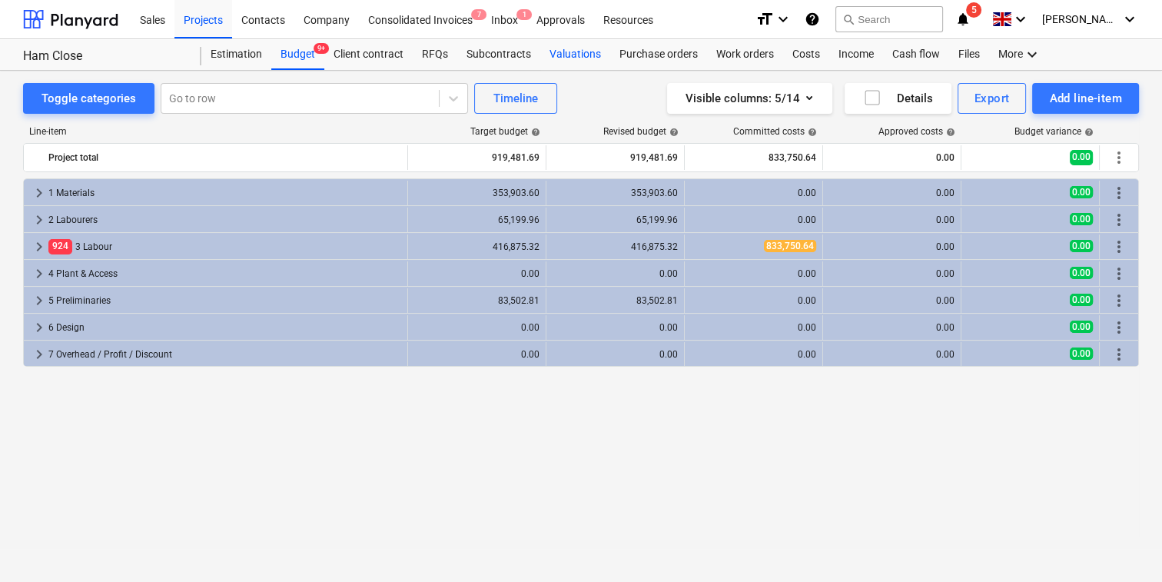
click at [556, 61] on div "Valuations" at bounding box center [575, 54] width 70 height 31
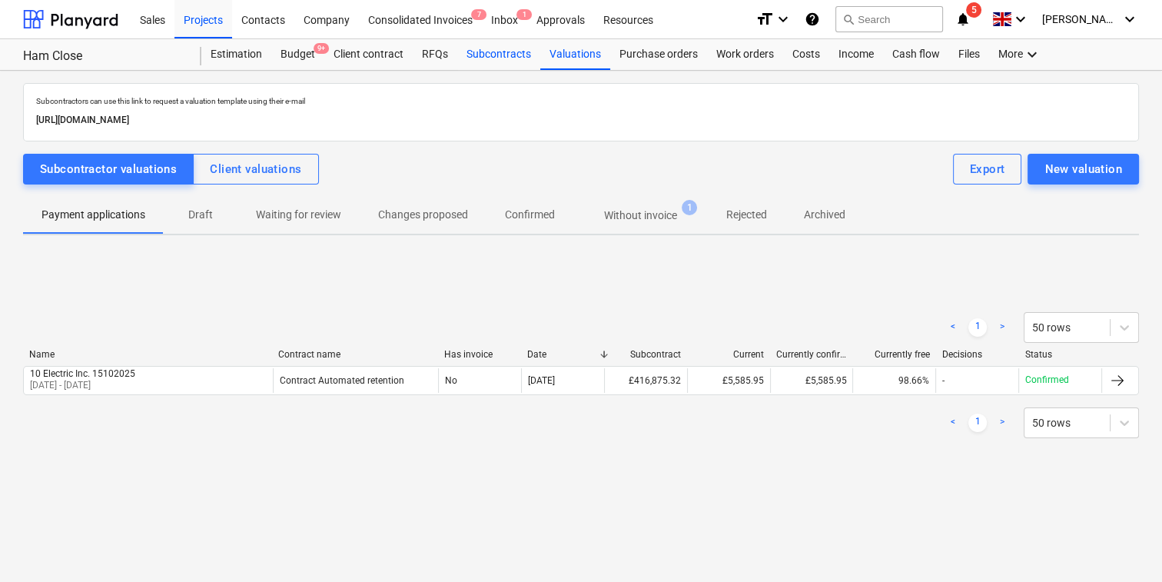
click at [494, 55] on div "Subcontracts" at bounding box center [498, 54] width 83 height 31
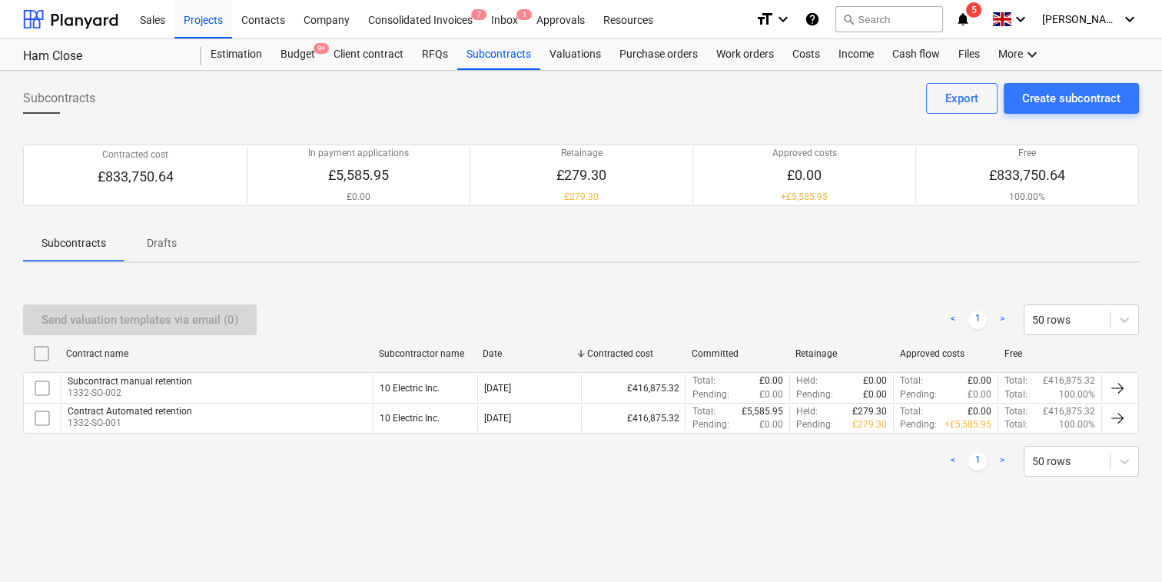
click at [271, 329] on div "Send valuation templates via email (0) < 1 > 50 rows" at bounding box center [581, 319] width 1116 height 31
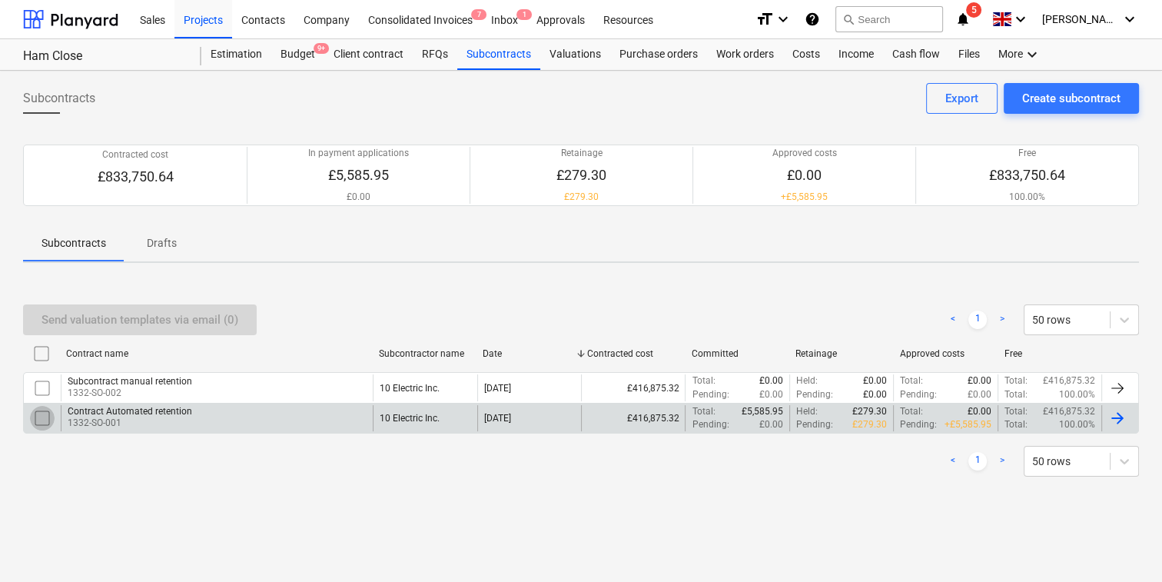
click at [39, 418] on input "checkbox" at bounding box center [42, 418] width 25 height 25
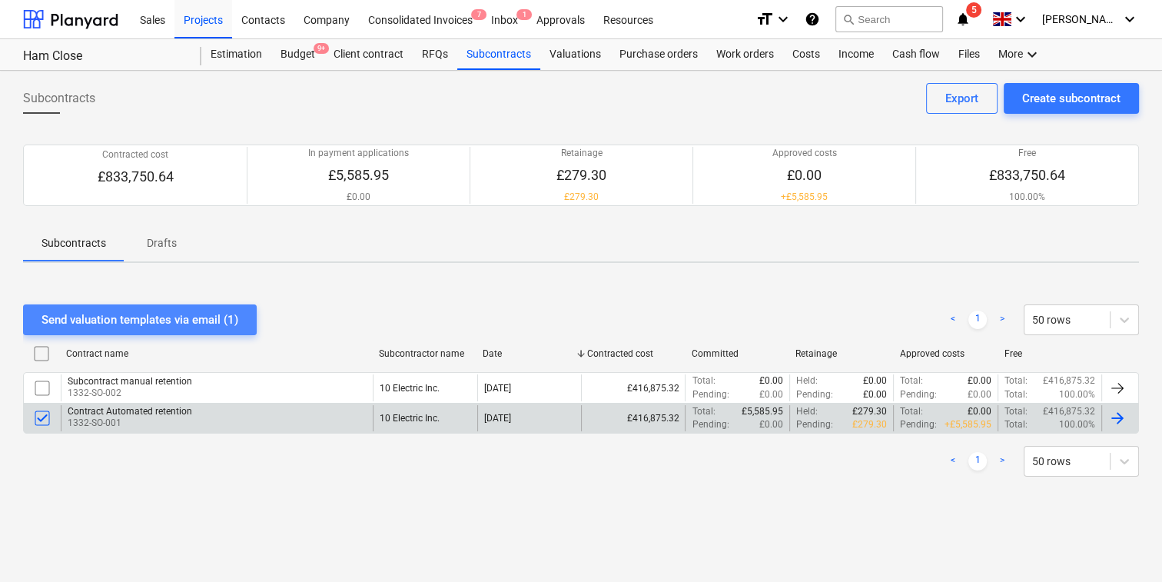
click at [155, 307] on button "Send valuation templates via email (1)" at bounding box center [140, 319] width 234 height 31
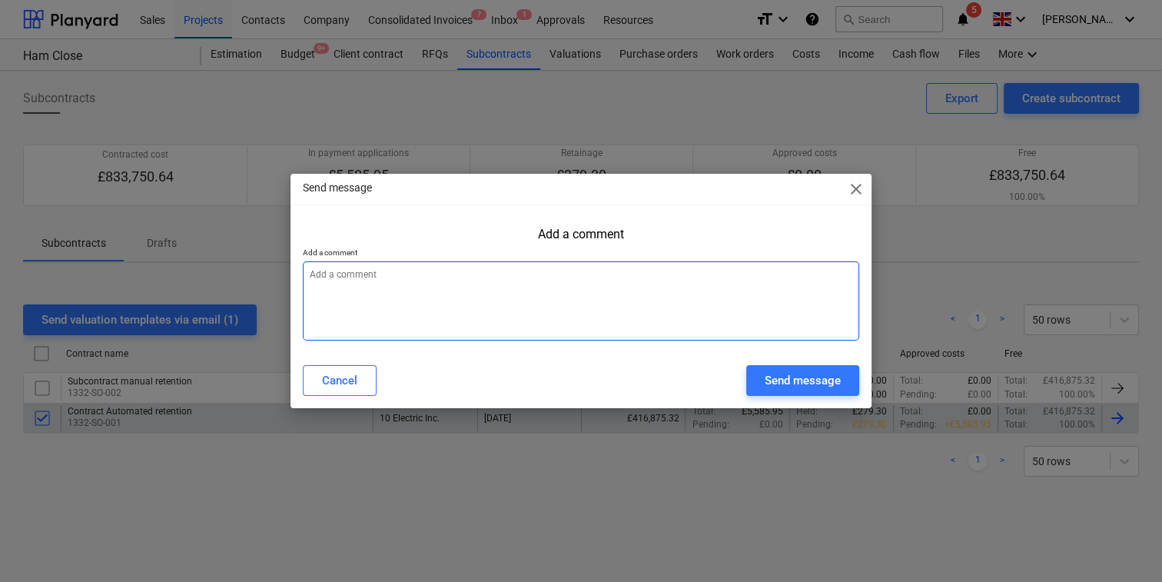
click at [653, 268] on textarea at bounding box center [581, 300] width 556 height 79
type textarea "x"
type textarea "S"
type textarea "x"
type textarea "Sn"
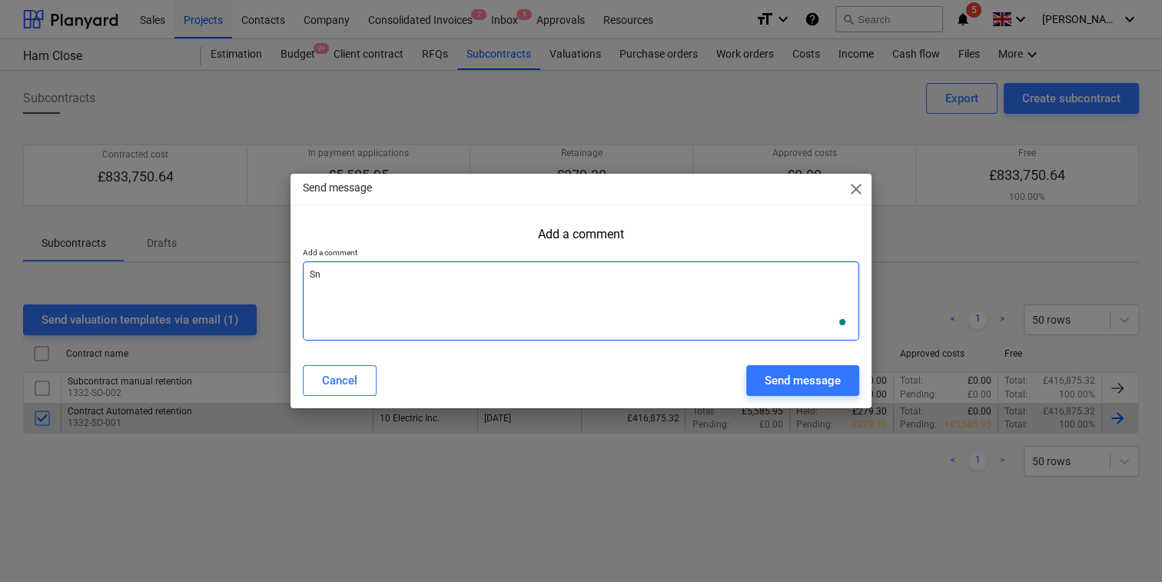
type textarea "x"
type textarea "Snd"
type textarea "x"
type textarea "Sn"
type textarea "x"
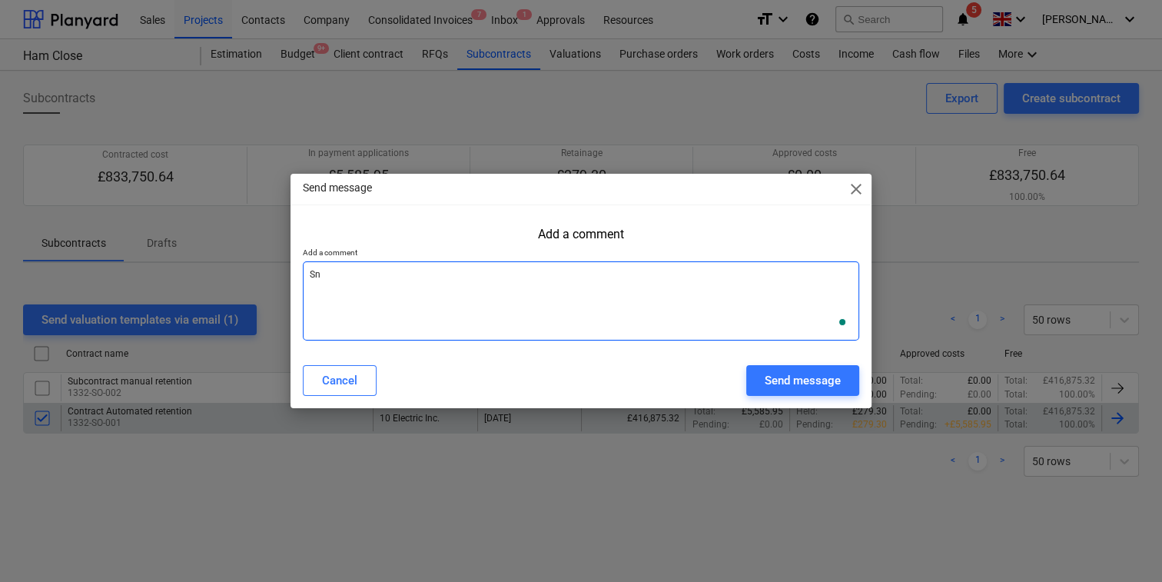
type textarea "S"
type textarea "x"
type textarea "Se"
type textarea "x"
type textarea "Sen"
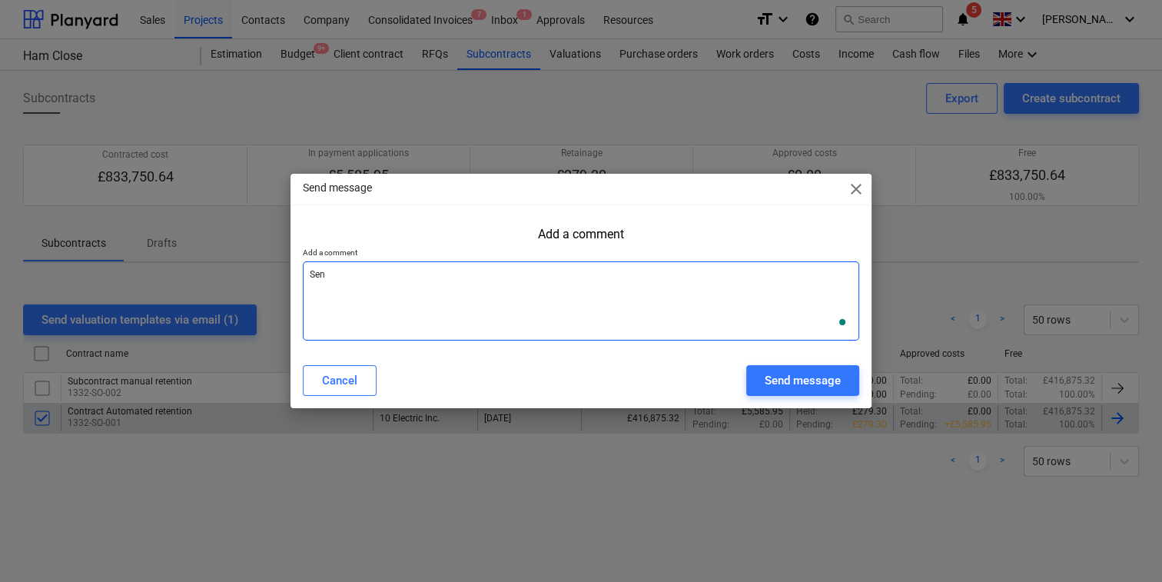
type textarea "x"
type textarea "Send"
type textarea "x"
type textarea "Send"
type textarea "x"
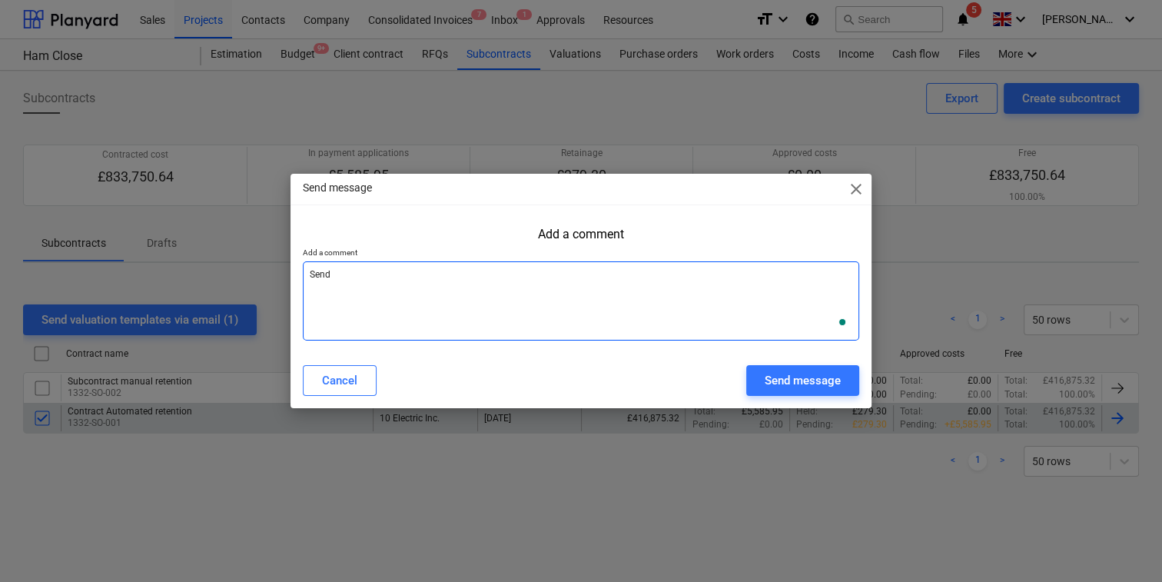
type textarea "Send b"
type textarea "x"
type textarea "Send ba"
type textarea "x"
type textarea "Send bac"
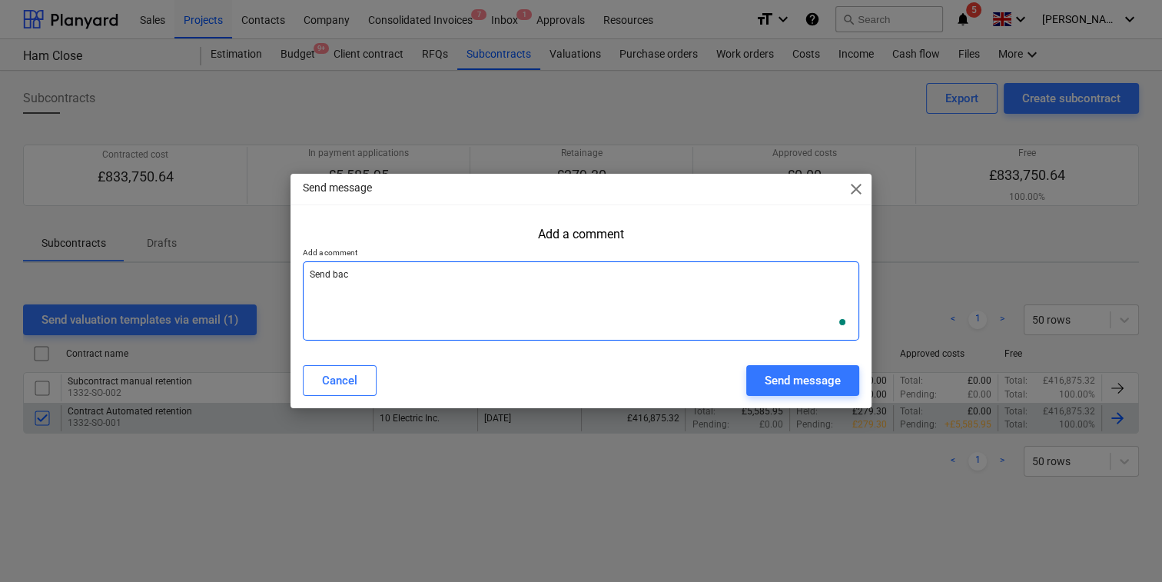
type textarea "x"
type textarea "Send back"
type textarea "x"
type textarea "Send back"
type textarea "x"
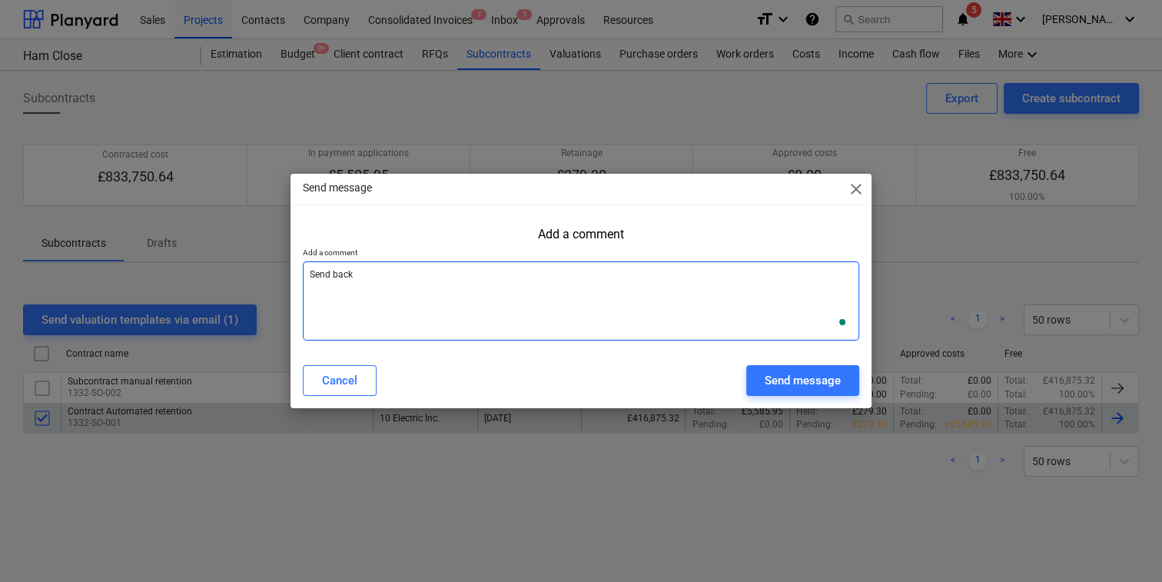
type textarea "Send back t"
type textarea "x"
type textarea "Send back to"
type textarea "x"
type textarea "Send back to"
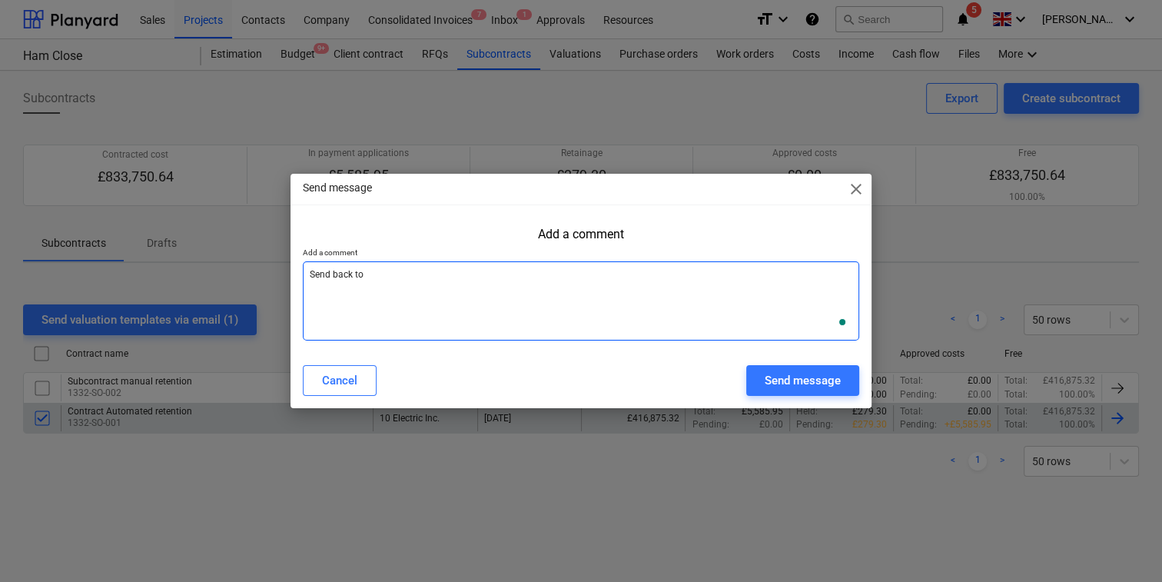
type textarea "x"
type textarea "Send back to m"
type textarea "x"
type textarea "Send back to me"
type textarea "x"
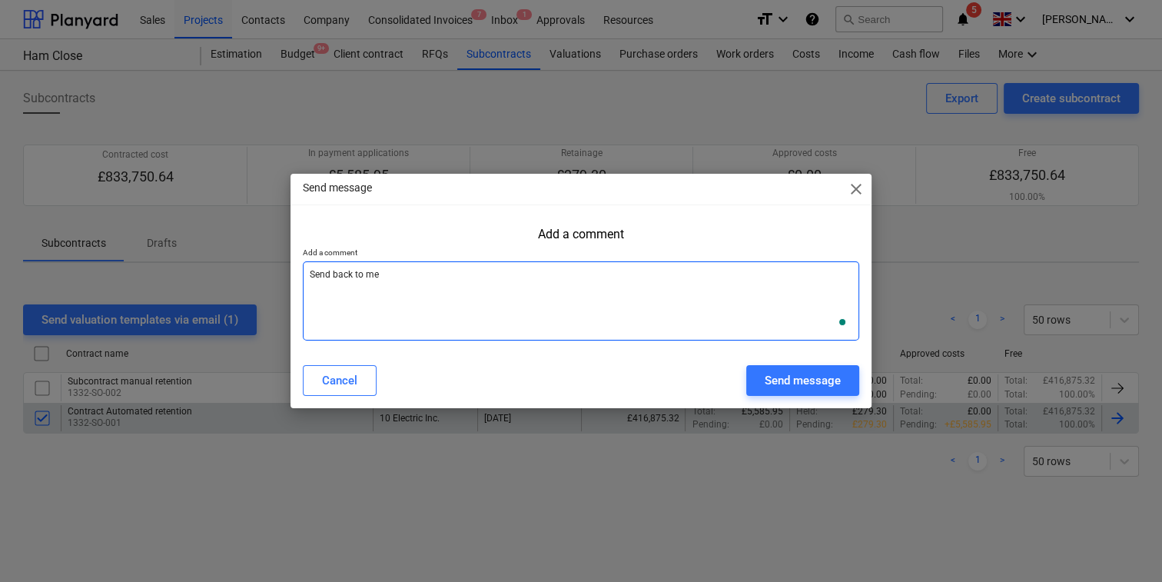
type textarea "Send back to me"
type textarea "x"
type textarea "Send back to me"
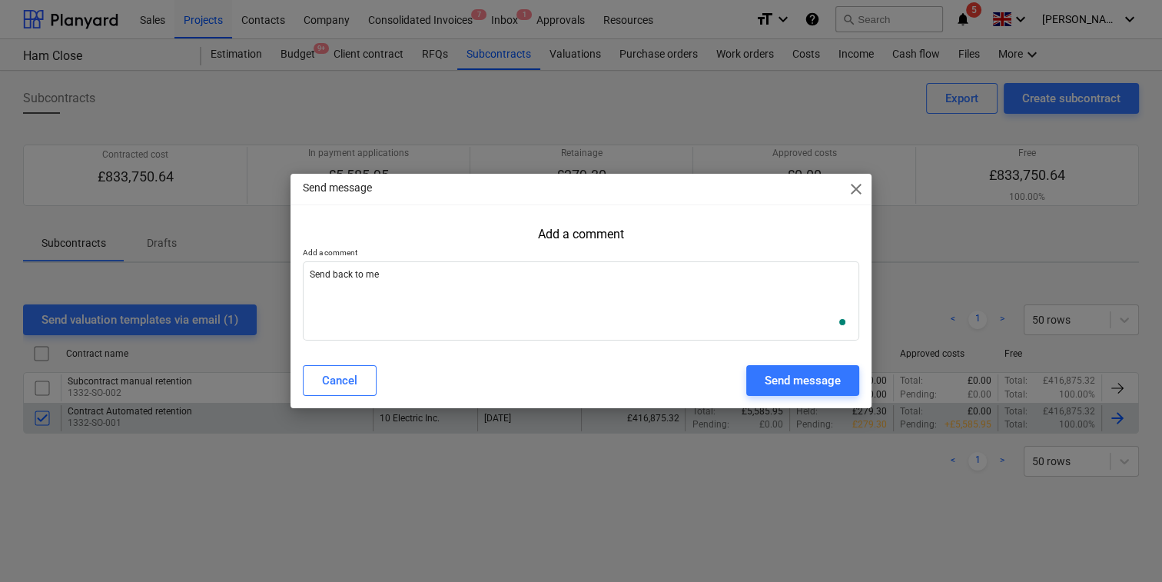
click at [845, 409] on div "Send message close Add a comment Add a comment Send back to me Cancel Send mess…" at bounding box center [581, 291] width 1162 height 582
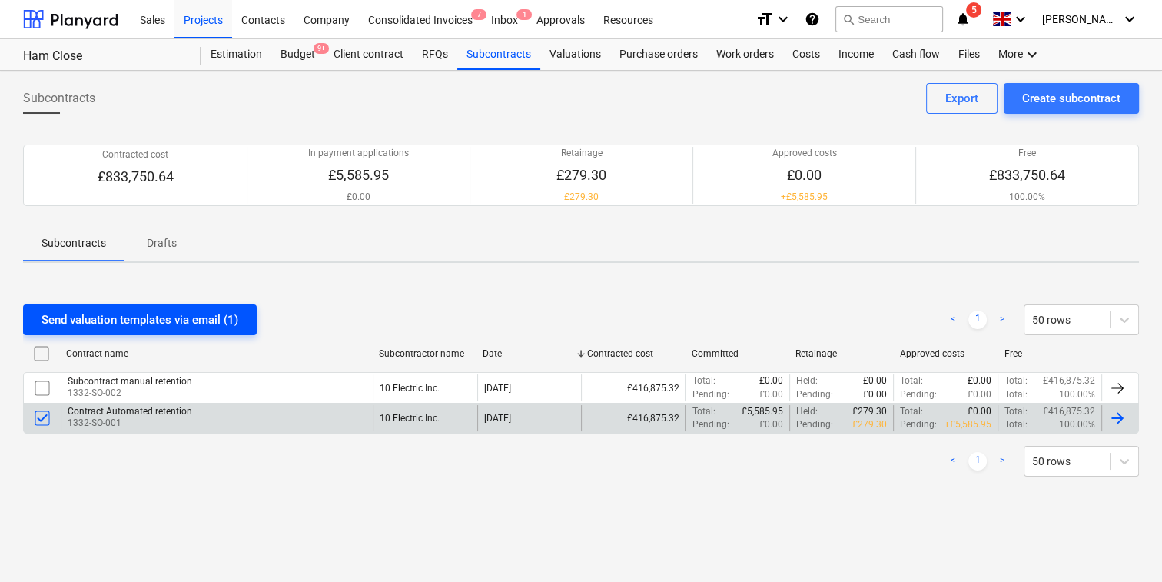
click at [188, 331] on button "Send valuation templates via email (1)" at bounding box center [140, 319] width 234 height 31
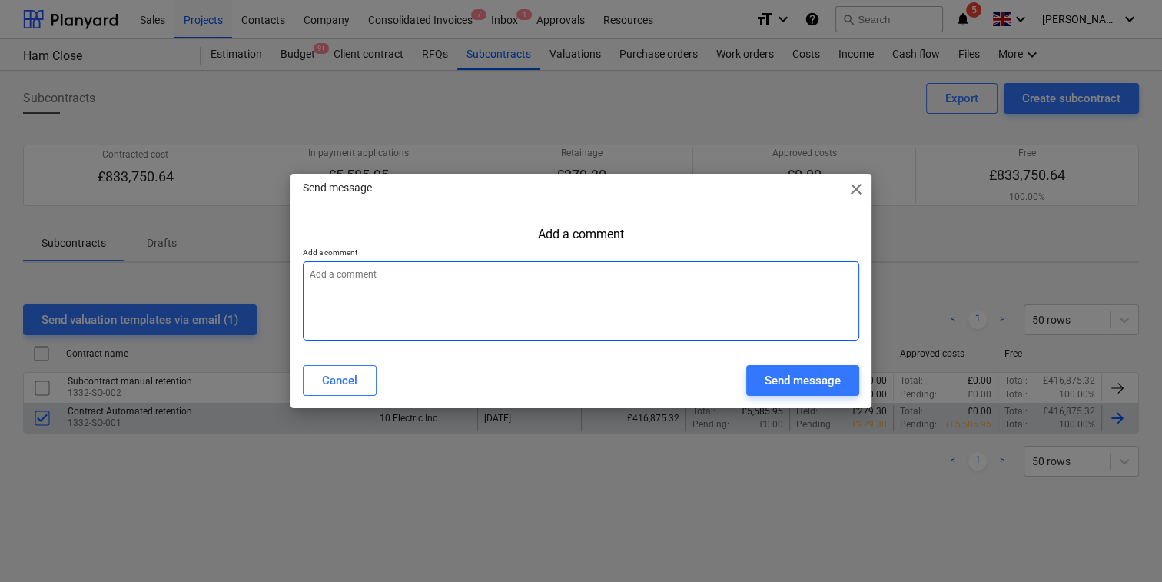
click at [650, 304] on textarea at bounding box center [581, 300] width 556 height 79
type textarea "x"
type textarea "F"
type textarea "x"
type textarea "Fi"
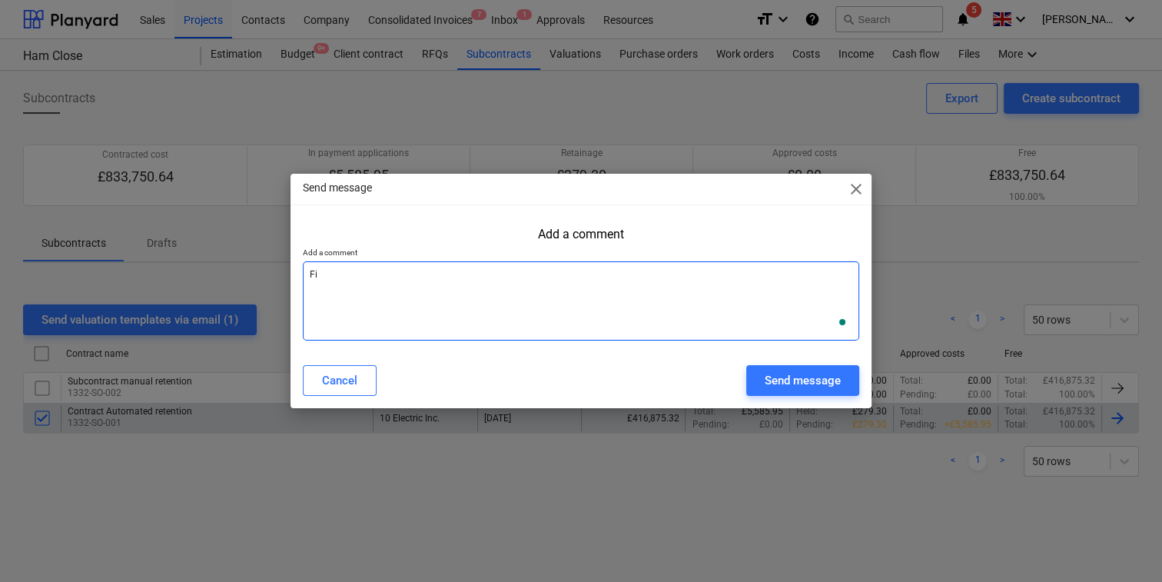
type textarea "x"
type textarea "Fil"
type textarea "x"
type textarea "Fill"
type textarea "x"
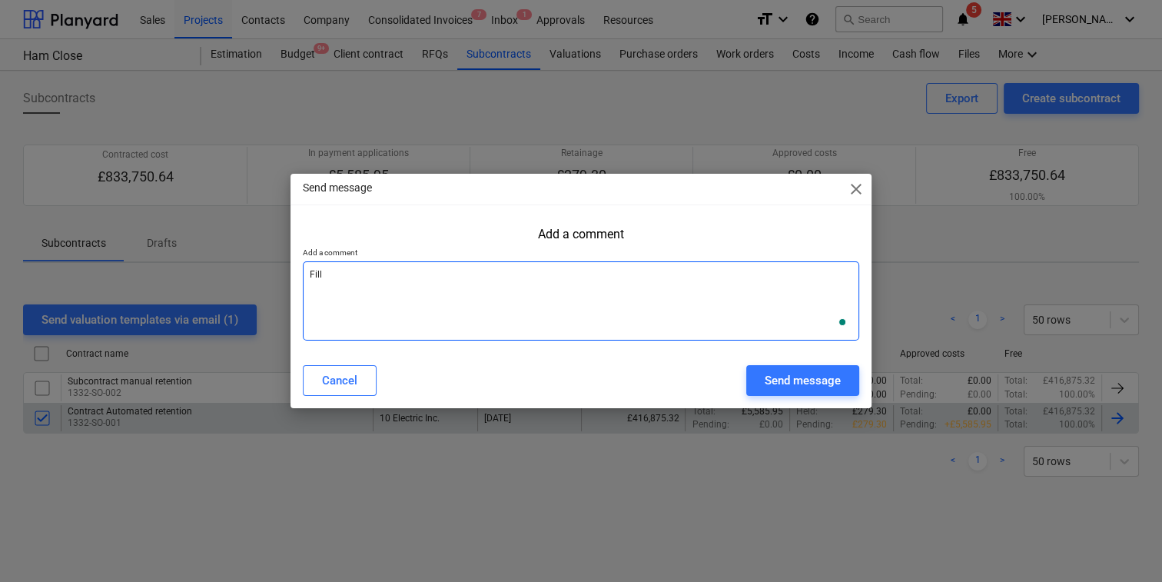
type textarea "Fill"
type textarea "x"
type textarea "Fill o"
type textarea "x"
type textarea "Fill ou"
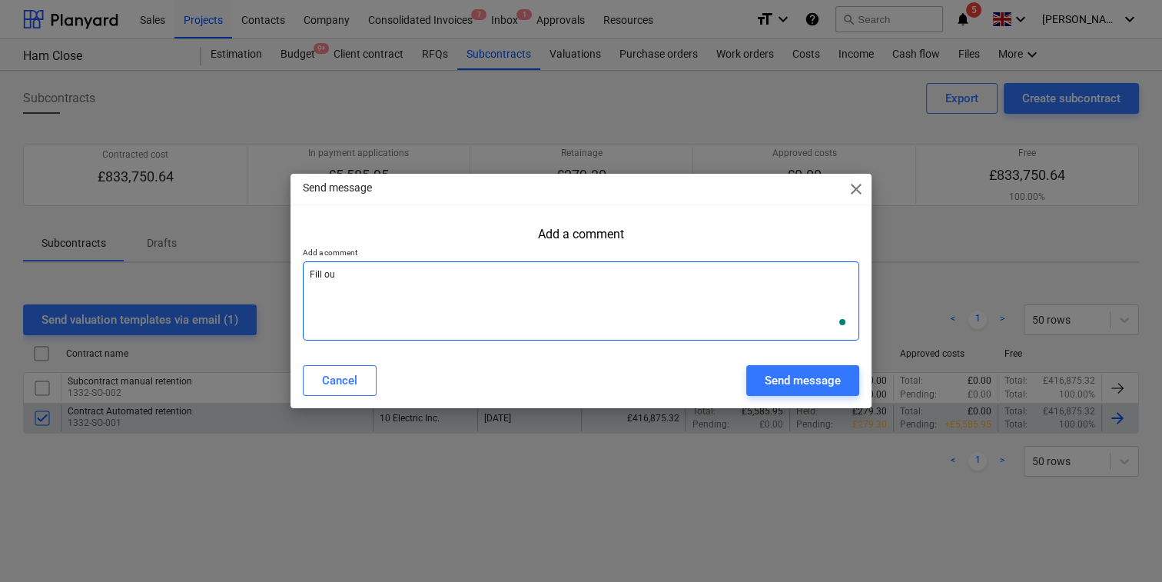
type textarea "x"
type textarea "Fill out"
type textarea "x"
type textarea "Fill out"
type textarea "x"
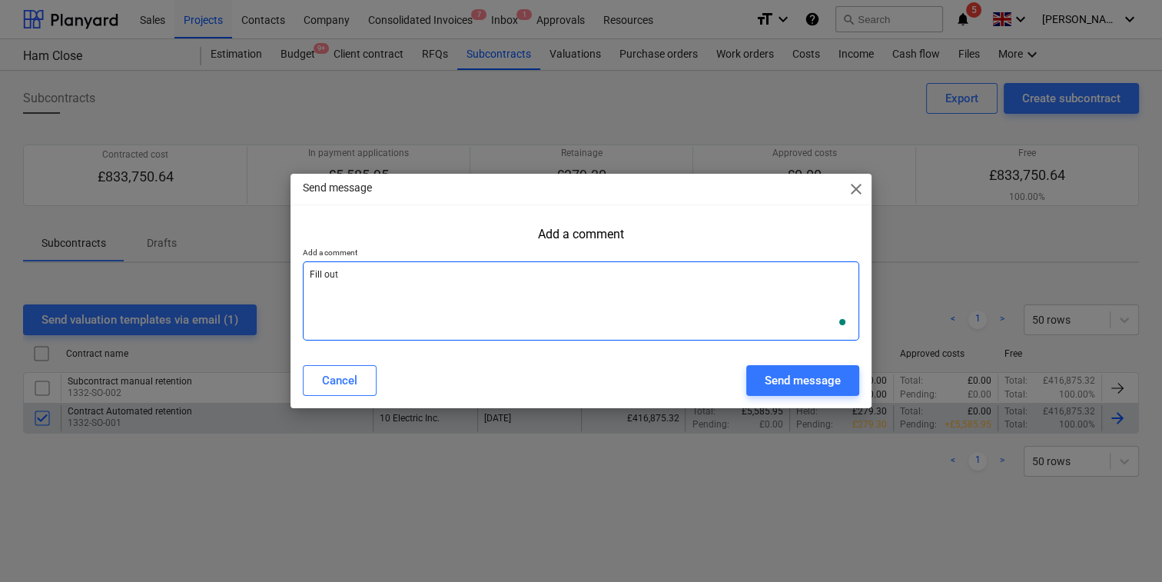
type textarea "Fill out v"
type textarea "x"
type textarea "Fill out va"
type textarea "x"
type textarea "Fill out val"
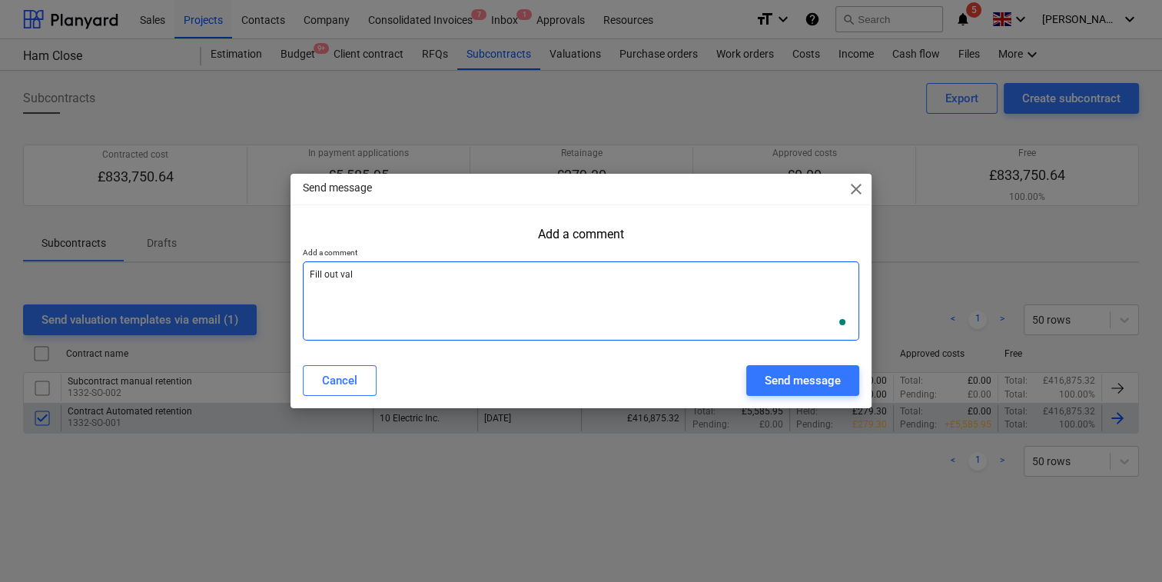
type textarea "x"
type textarea "Fill out valu"
type textarea "x"
type textarea "Fill out valua"
type textarea "x"
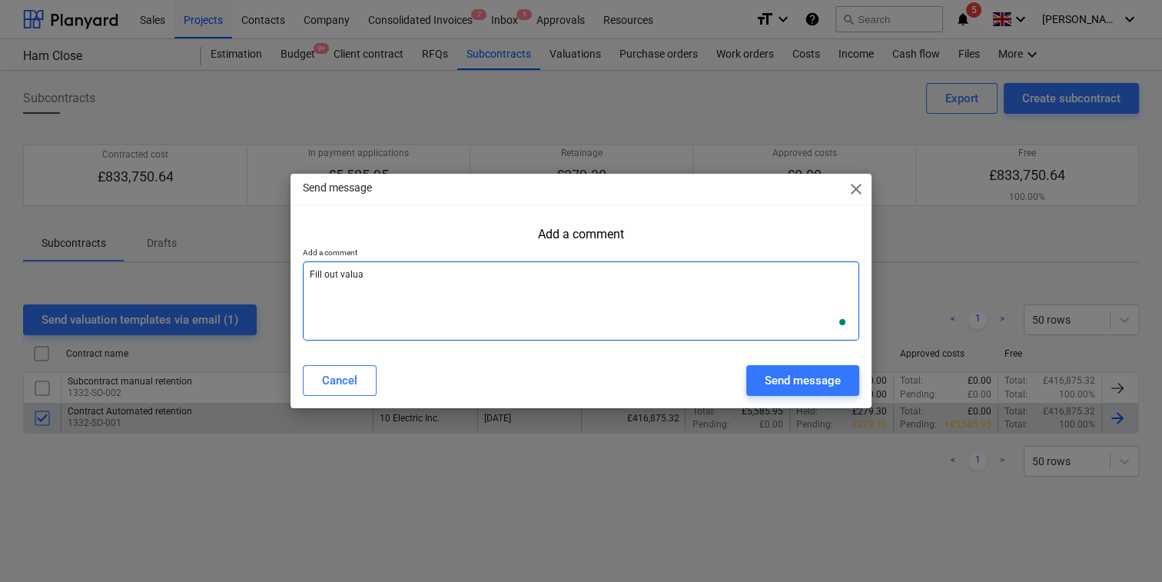
type textarea "Fill out valuat"
type textarea "x"
type textarea "Fill out valuati"
type textarea "x"
type textarea "Fill out valuatio"
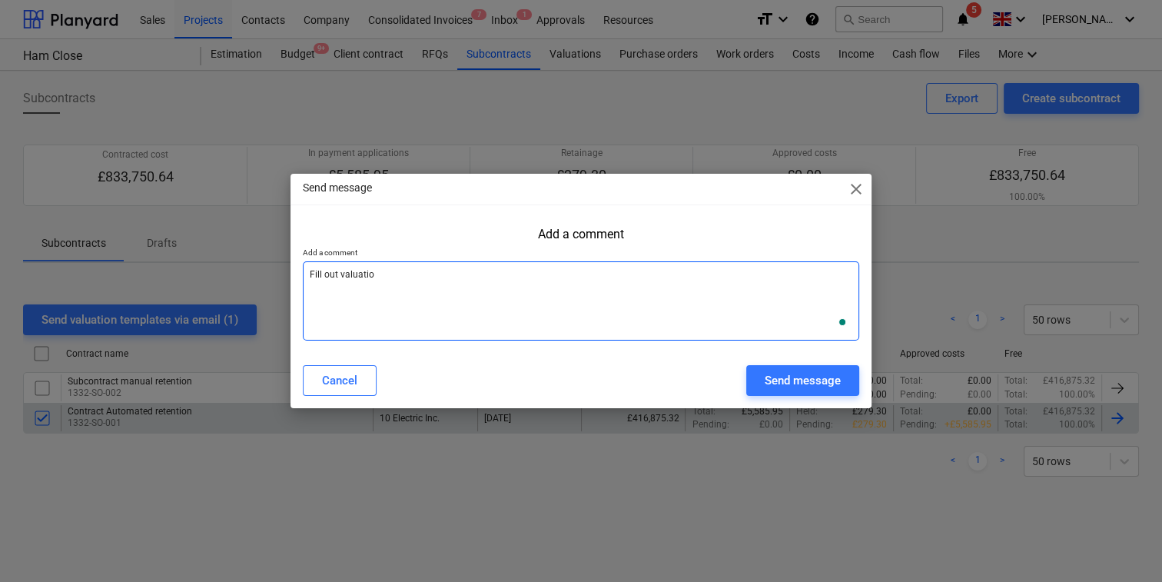
type textarea "x"
type textarea "Fill out valuation"
type textarea "x"
type textarea "Fill out valuation"
type textarea "x"
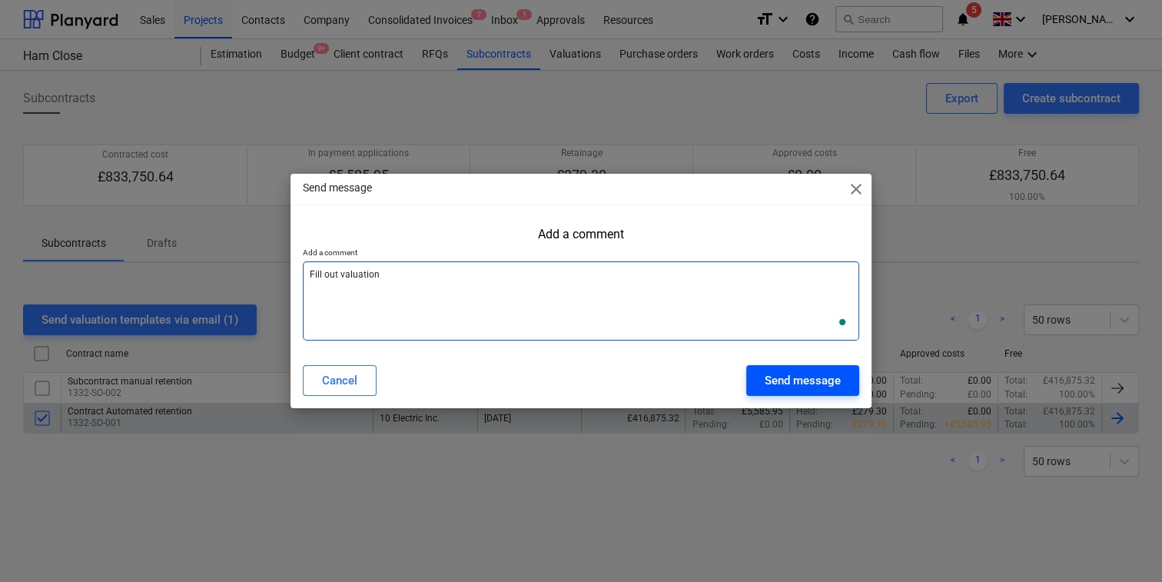
type textarea "Fill out valuation"
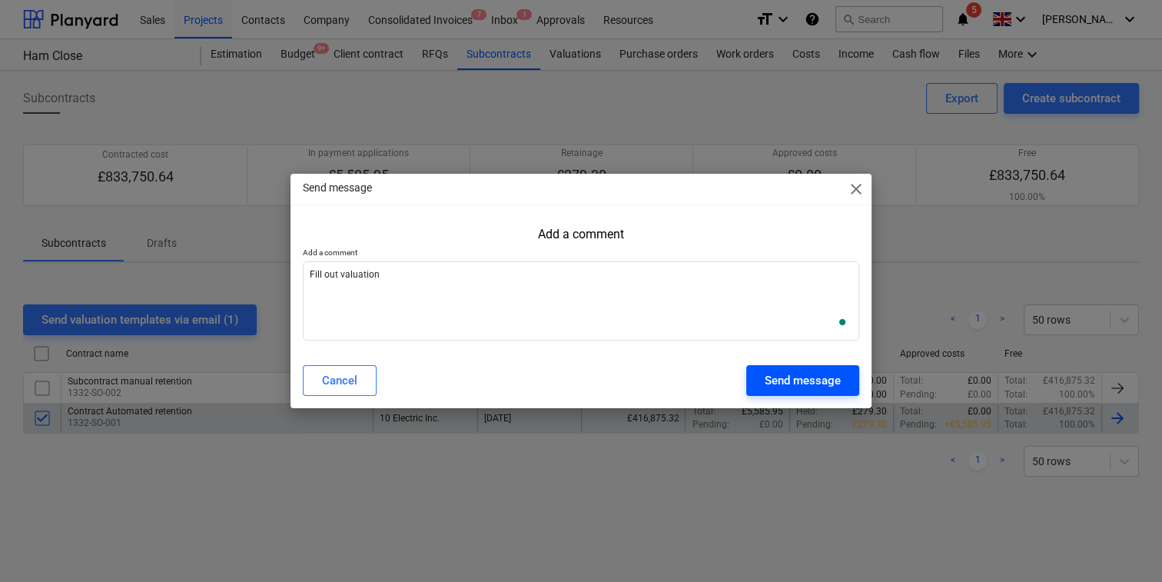
click at [792, 370] on div "Send message" at bounding box center [803, 380] width 76 height 20
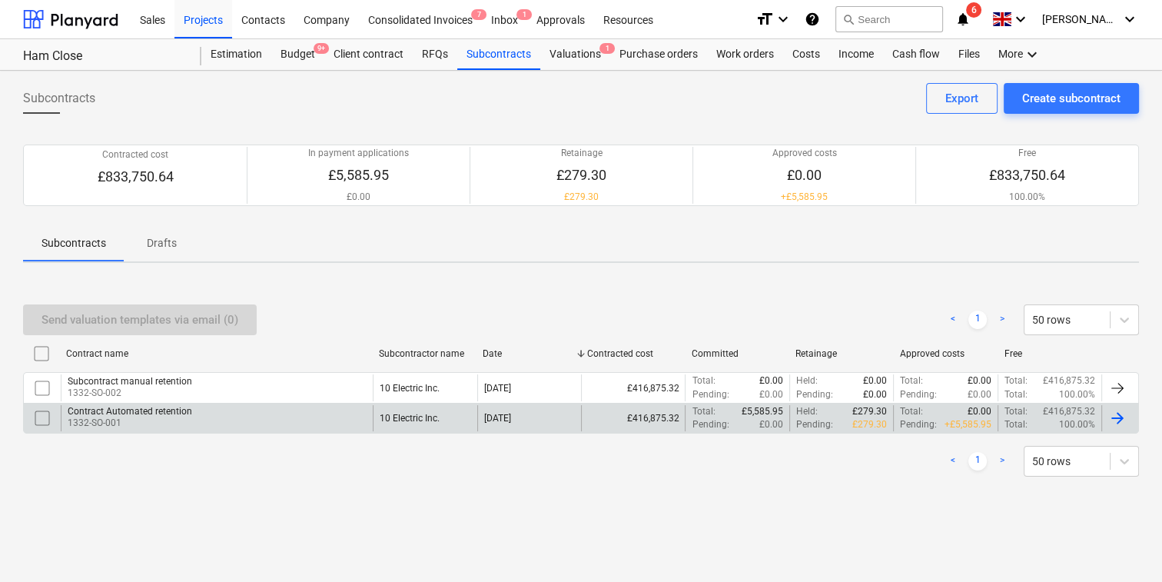
click at [971, 22] on icon "notifications" at bounding box center [962, 19] width 15 height 18
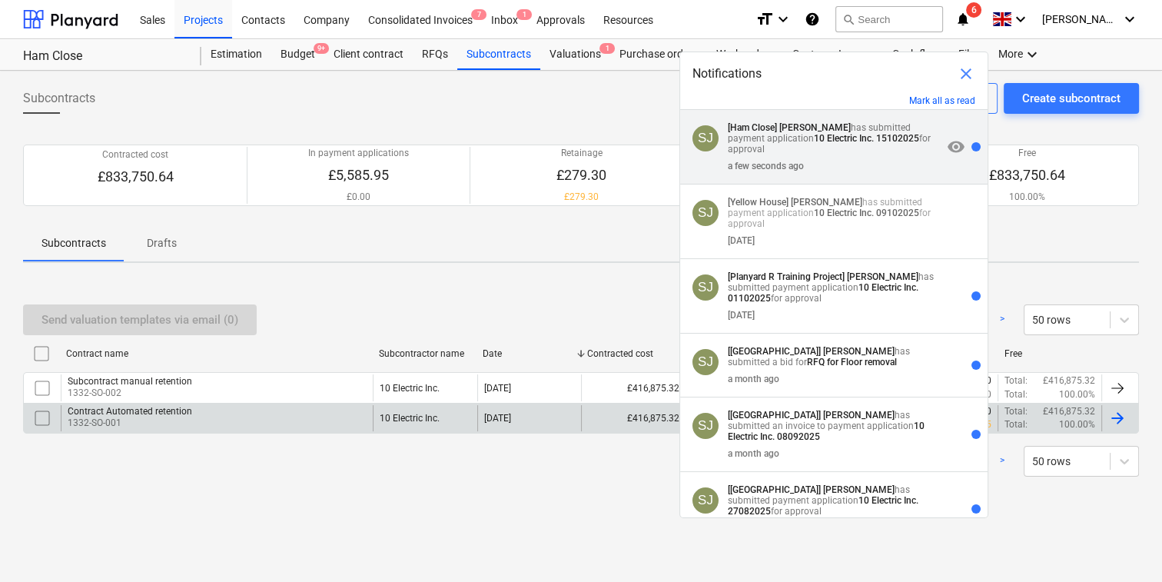
click at [865, 138] on strong "10 Electric Inc. 15102025" at bounding box center [866, 138] width 105 height 11
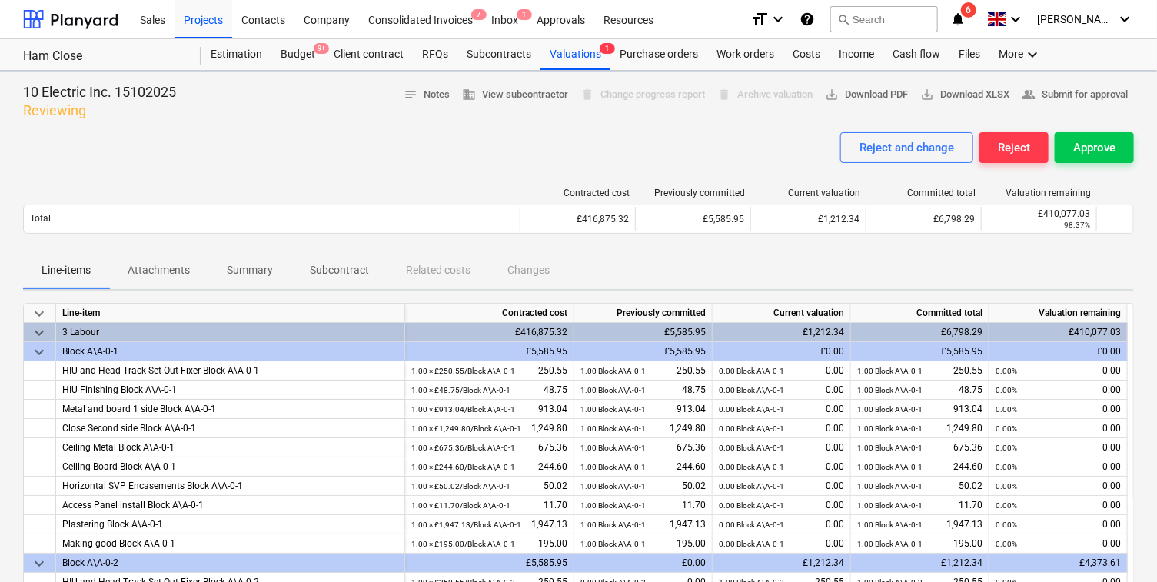
scroll to position [30, 0]
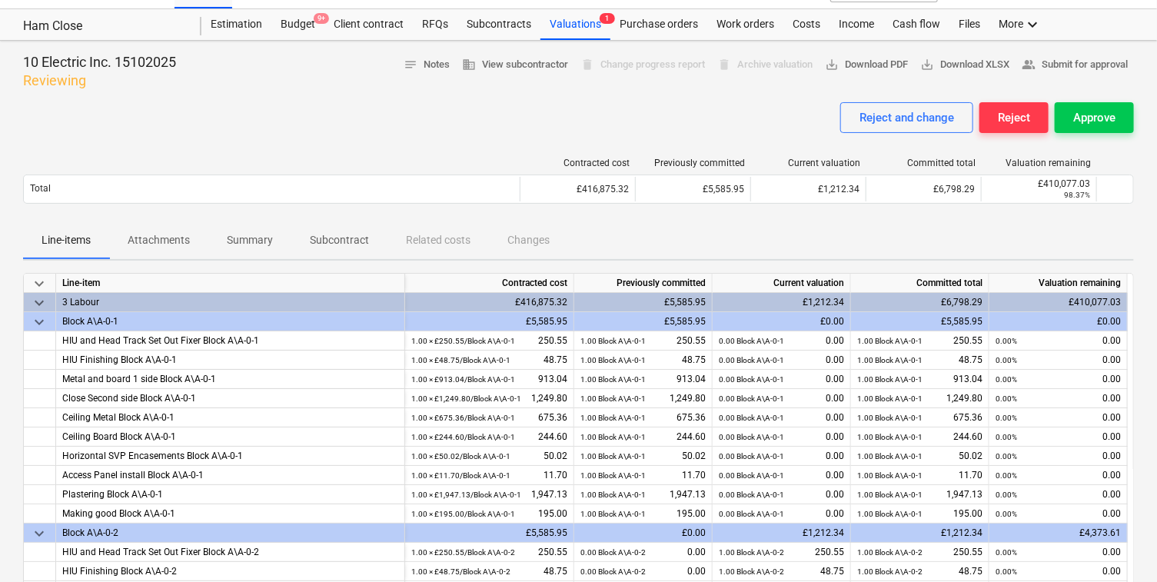
click at [39, 281] on span "keyboard_arrow_down" at bounding box center [39, 283] width 18 height 18
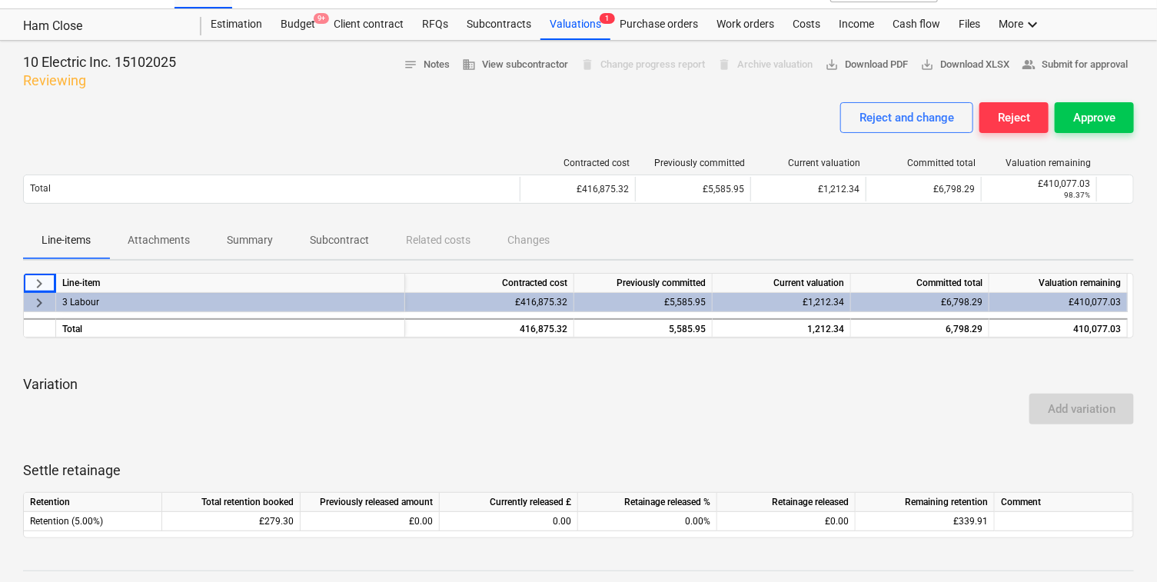
click at [38, 302] on span "keyboard_arrow_right" at bounding box center [39, 303] width 18 height 18
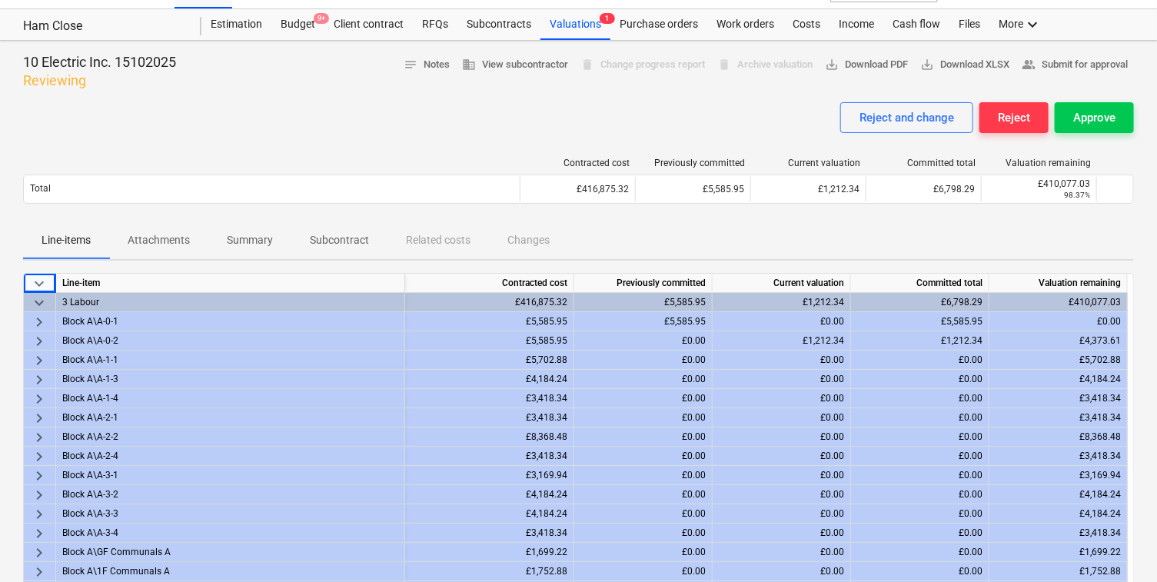
scroll to position [22, 0]
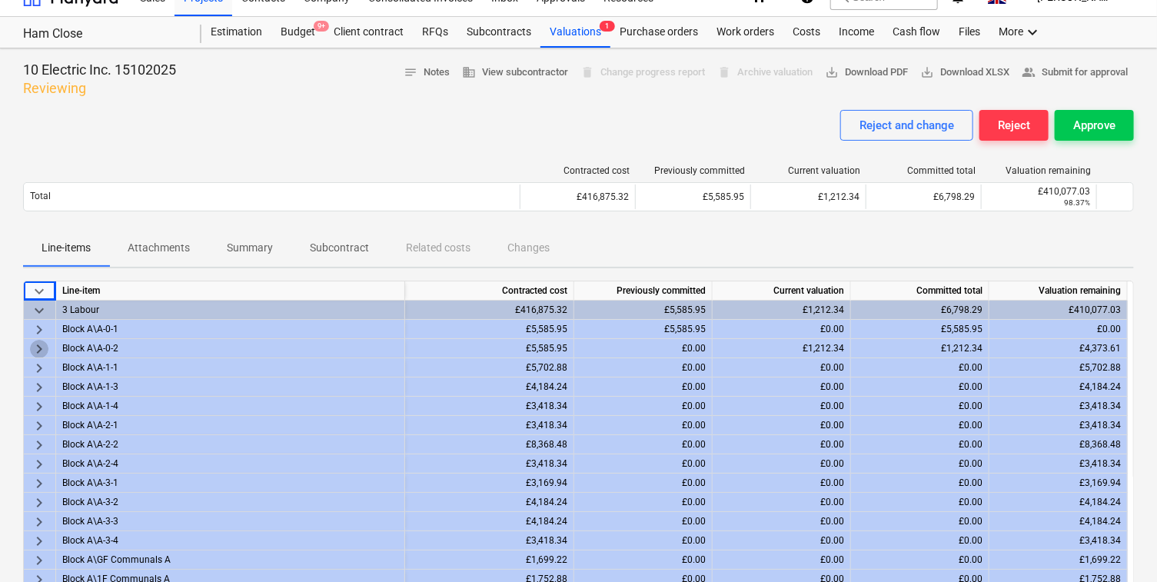
click at [37, 346] on span "keyboard_arrow_right" at bounding box center [39, 349] width 18 height 18
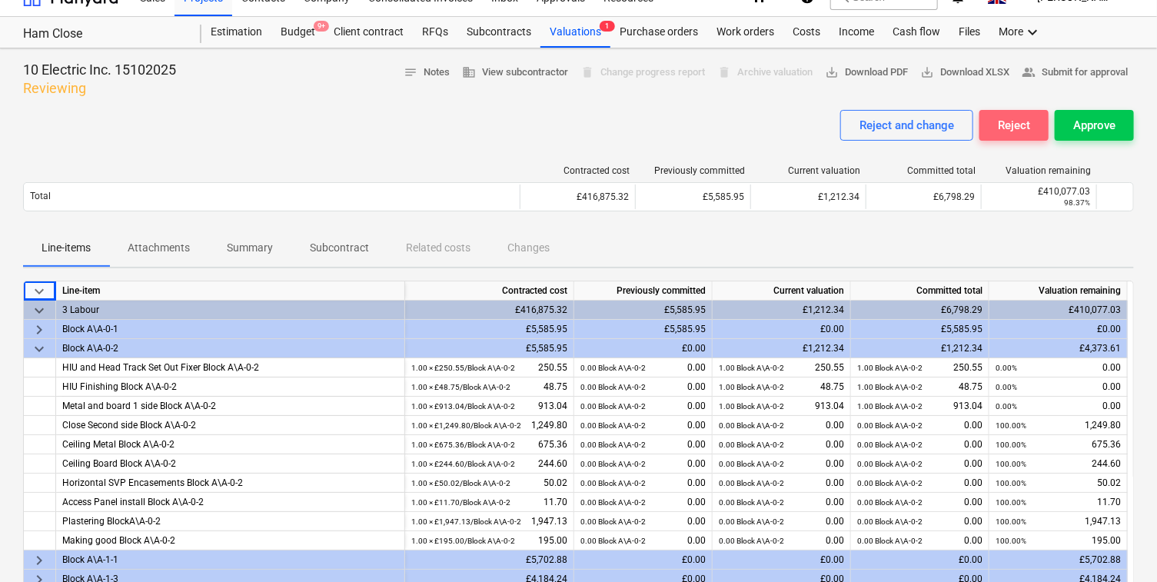
click at [1016, 125] on div "Reject" at bounding box center [1014, 125] width 32 height 20
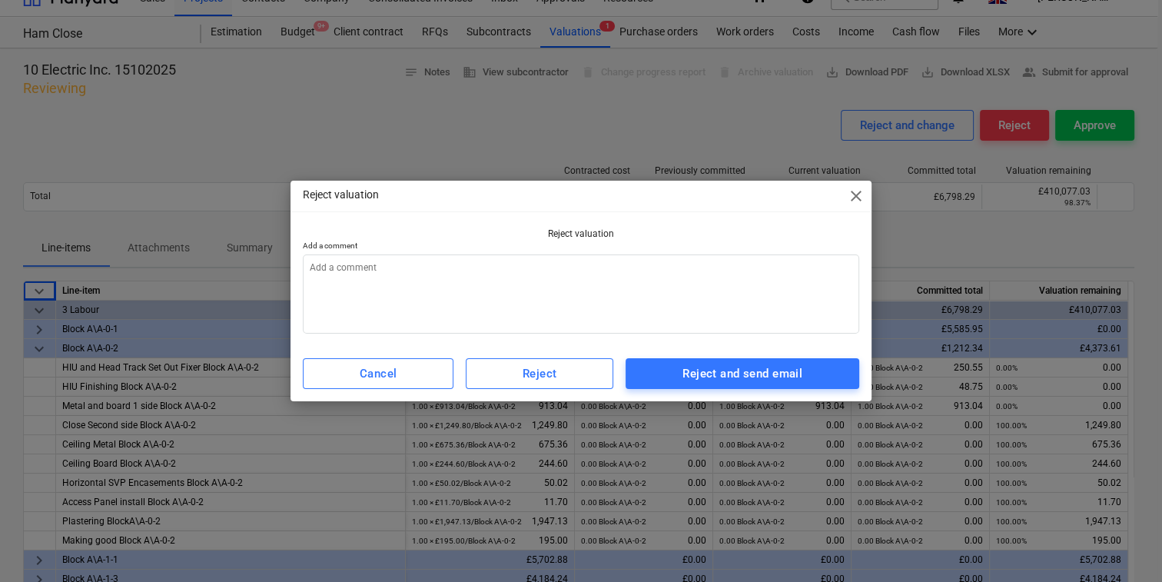
type textarea "x"
click at [554, 281] on textarea at bounding box center [581, 293] width 556 height 79
type textarea "BL"
type textarea "x"
type textarea "BLK"
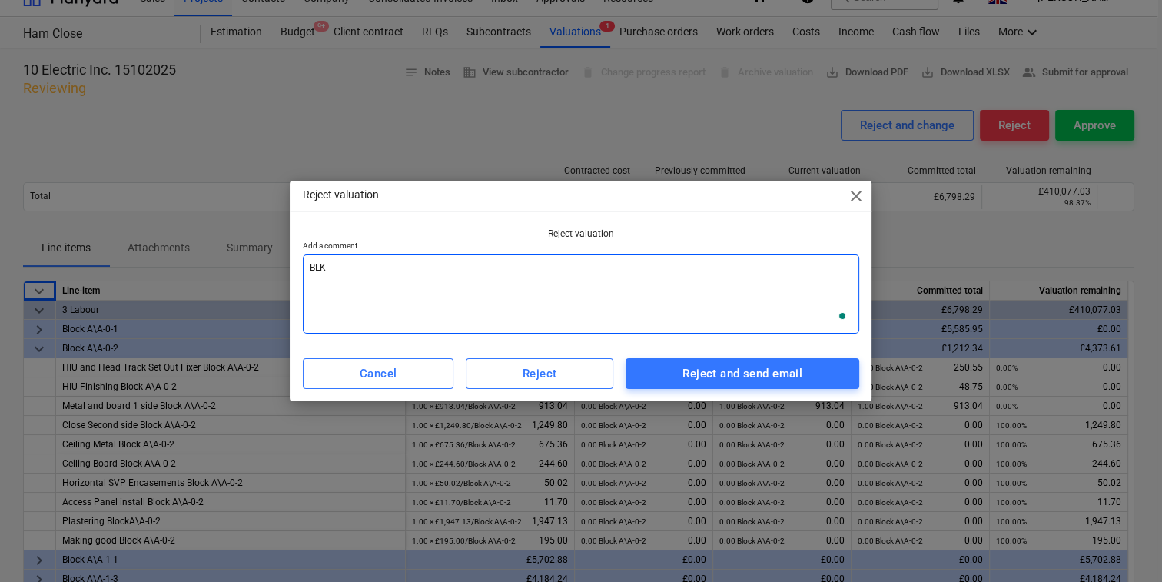
type textarea "x"
type textarea "BL"
type textarea "x"
type textarea "B"
type textarea "x"
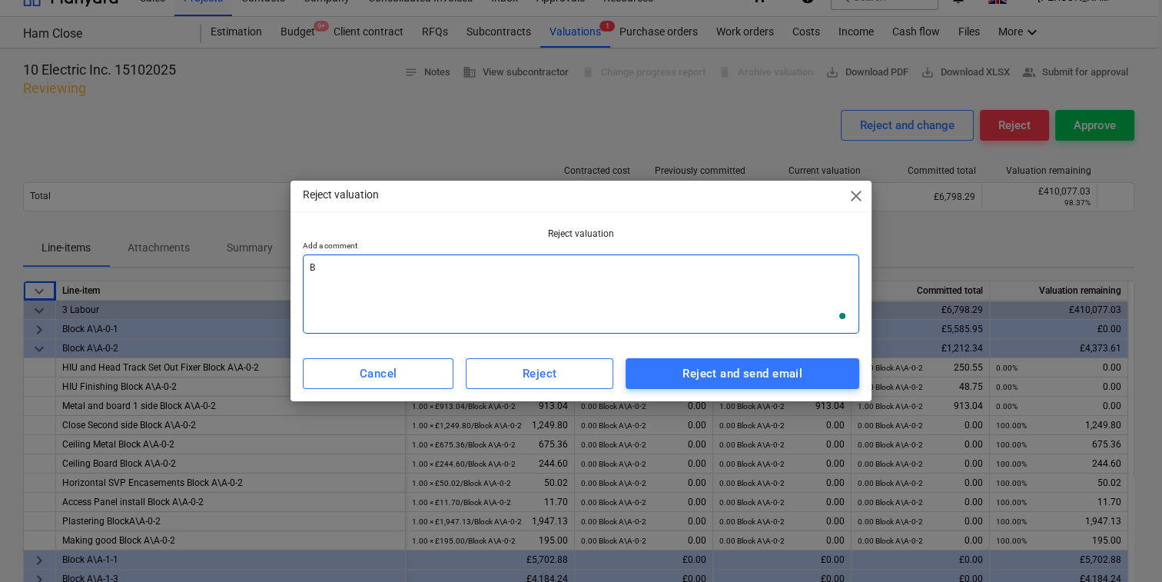
type textarea "BA"
type textarea "x"
type textarea "B"
type textarea "x"
type textarea "Bl"
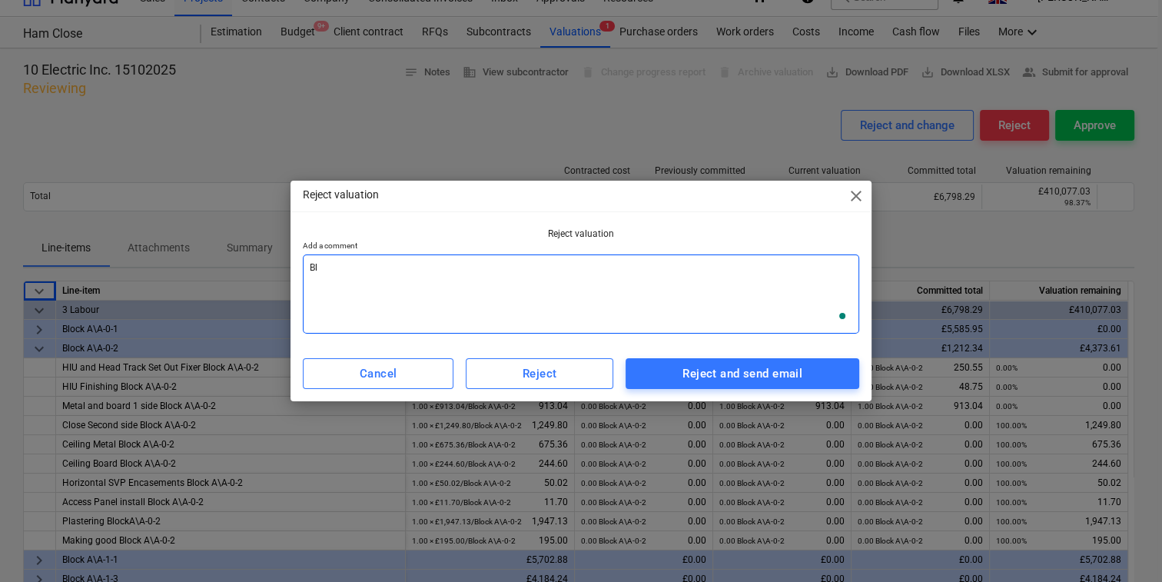
type textarea "x"
type textarea "Blo"
type textarea "x"
type textarea "Block"
type textarea "x"
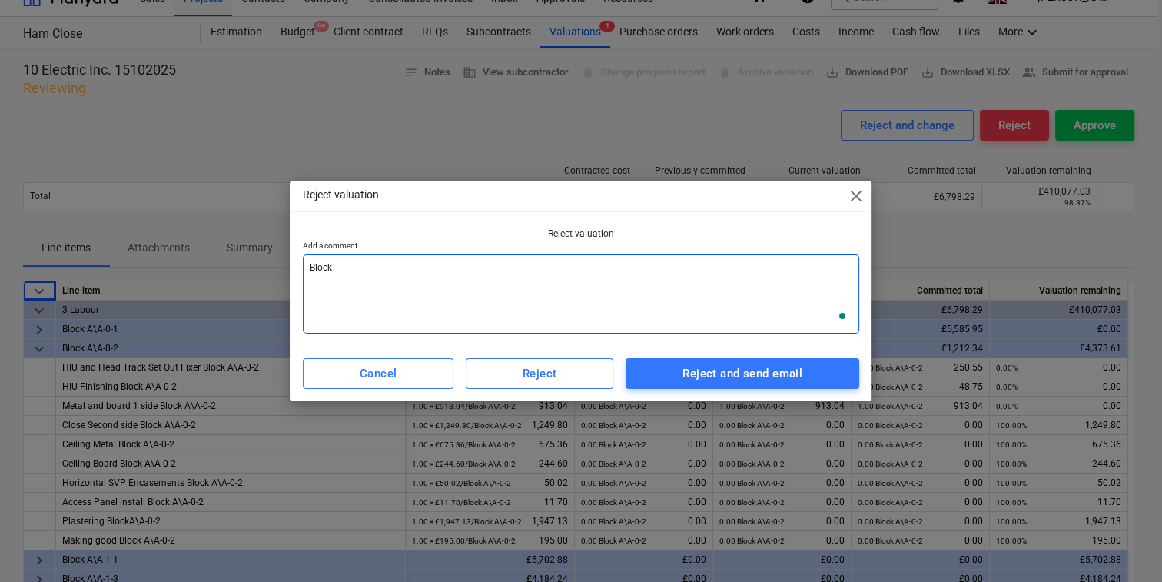
type textarea "Block"
type textarea "x"
type textarea "Block A"
type textarea "x"
type textarea "Block A"
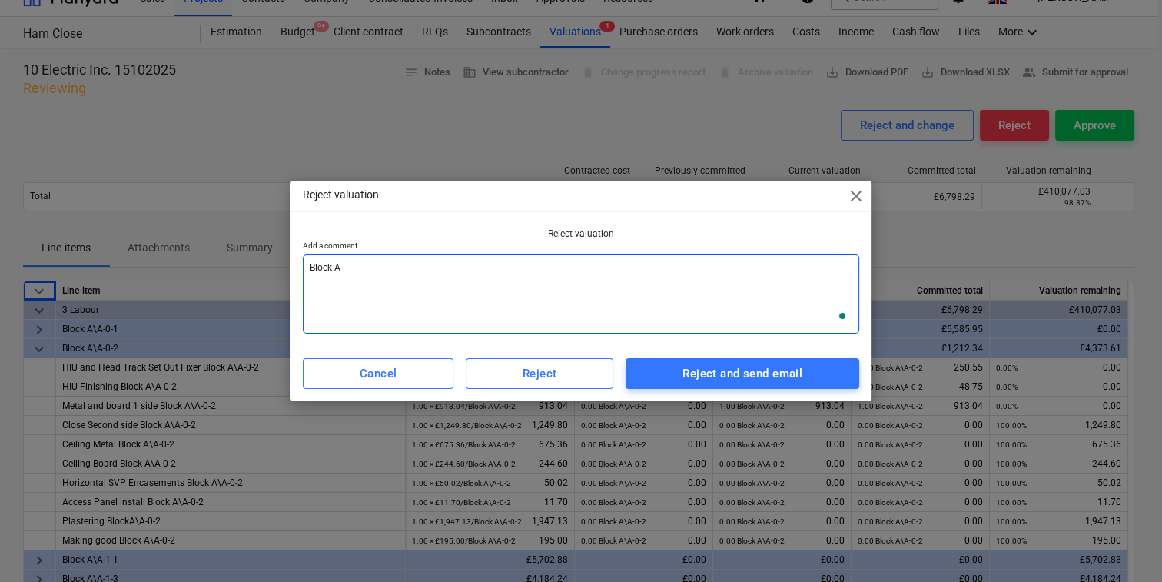
type textarea "x"
type textarea "Block A/"
type textarea "x"
type textarea "Block A/"
type textarea "x"
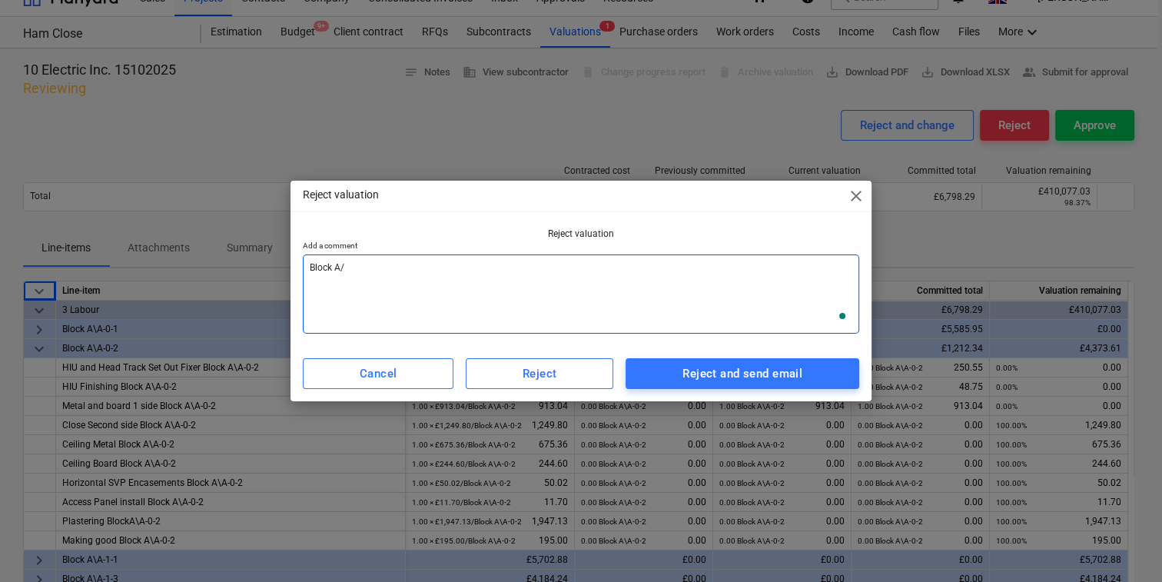
type textarea "Block A/"
type textarea "x"
type textarea "Block A/A"
type textarea "x"
type textarea "Block A/A"
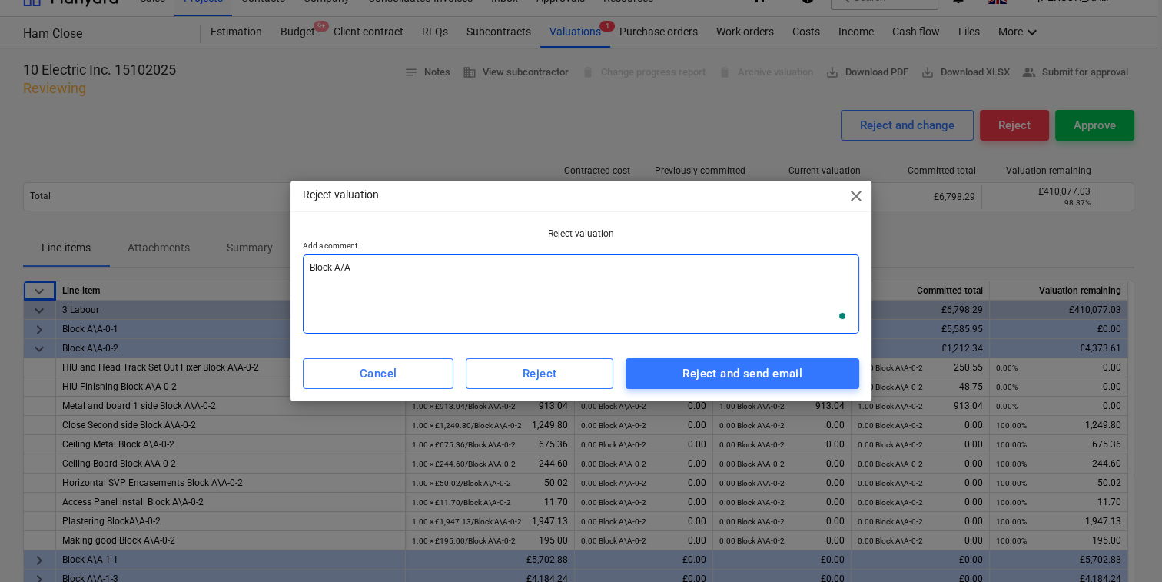
type textarea "x"
type textarea "Block A/A n"
type textarea "x"
type textarea "Block A/A no"
type textarea "x"
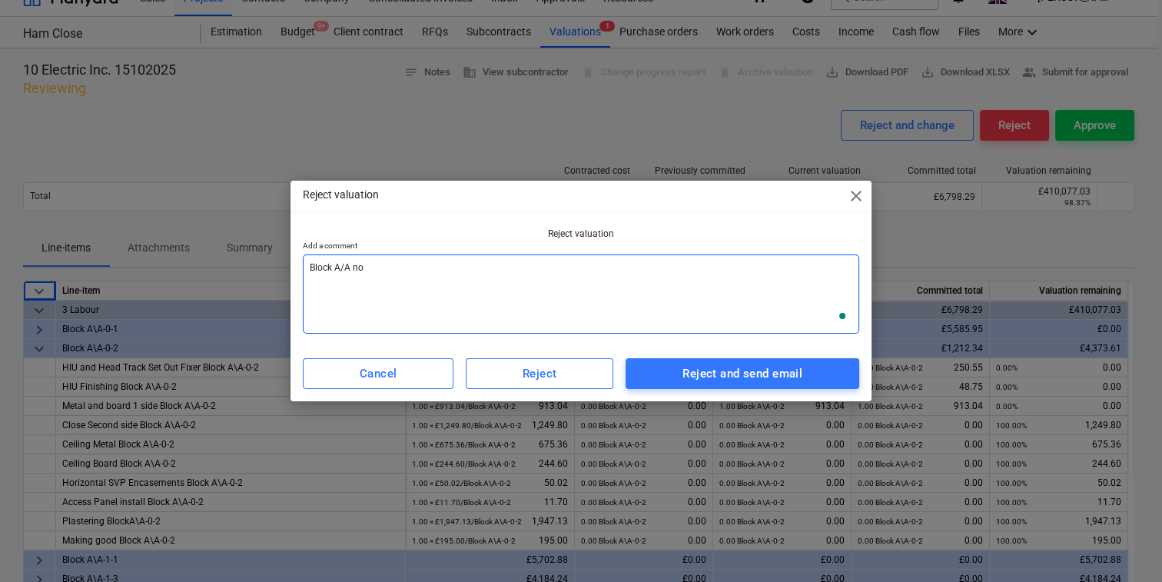
type textarea "Block A/A not"
type textarea "x"
type textarea "Block A/A not"
type textarea "x"
type textarea "Block A/A not c"
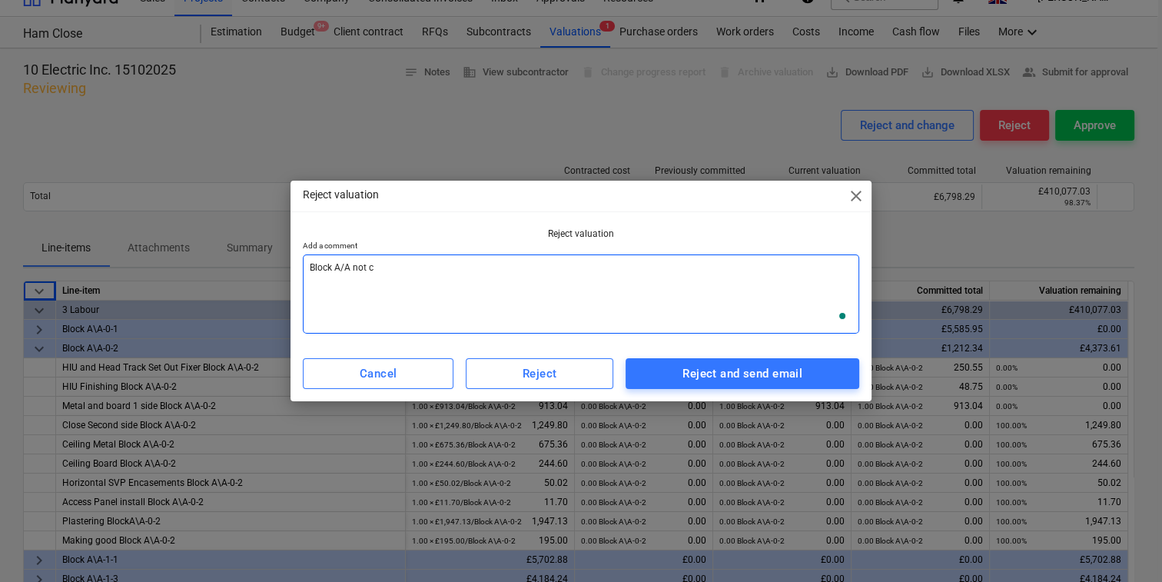
type textarea "x"
type textarea "Block A/A not co"
type textarea "x"
type textarea "Block A/A not cor"
type textarea "x"
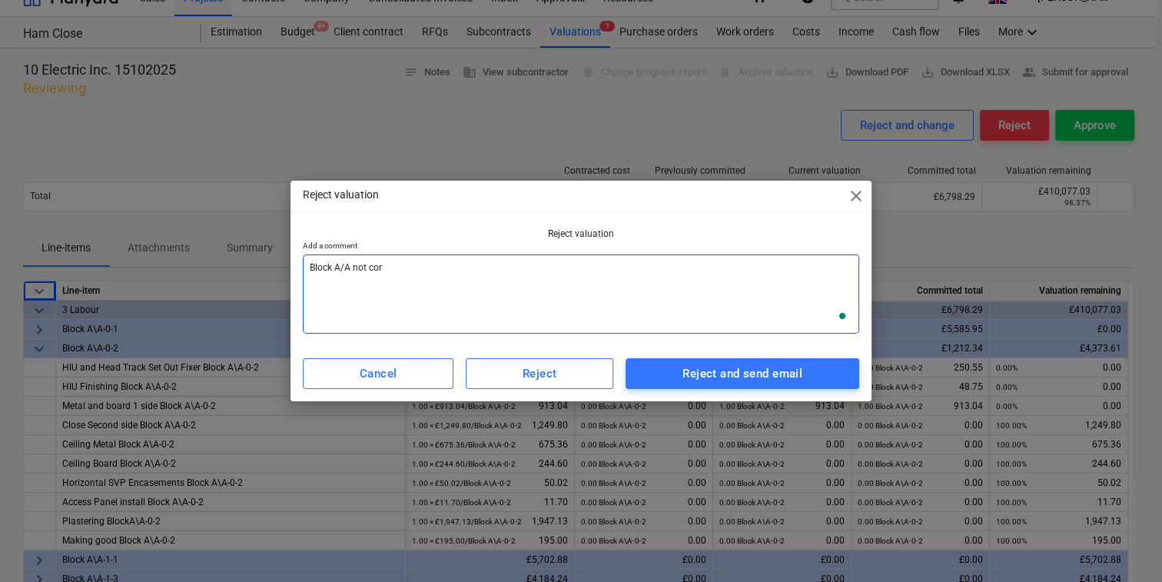
type textarea "Block A/A not core"
type textarea "x"
type textarea "Block A/A not corec"
type textarea "x"
type textarea "Block A/A not corect"
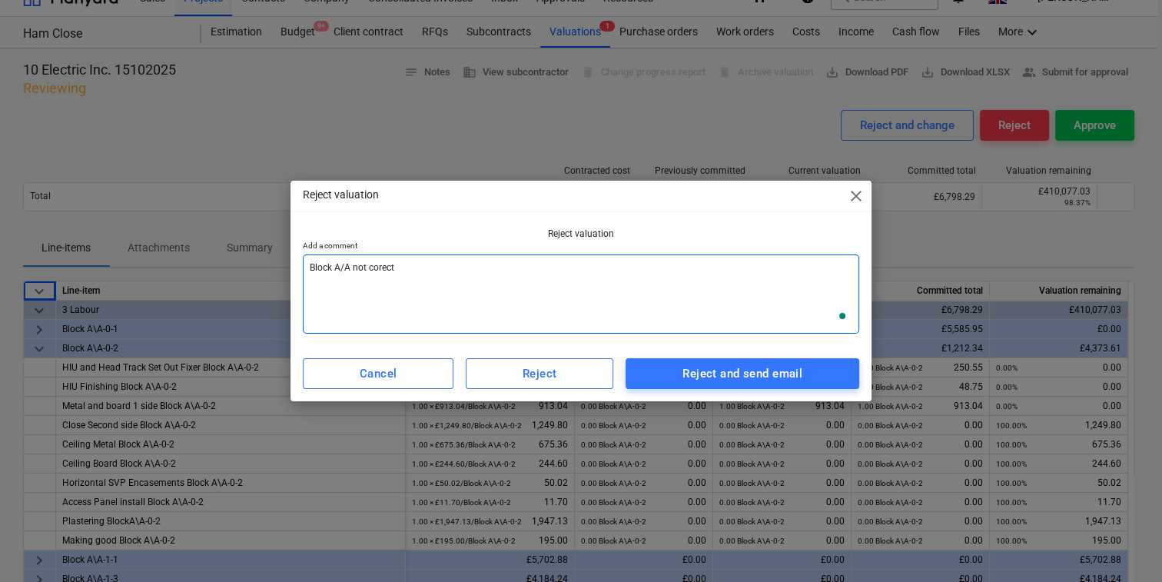
type textarea "x"
type textarea "Block A/A not corecty"
type textarea "x"
type textarea "Block A/A not corecty"
type textarea "x"
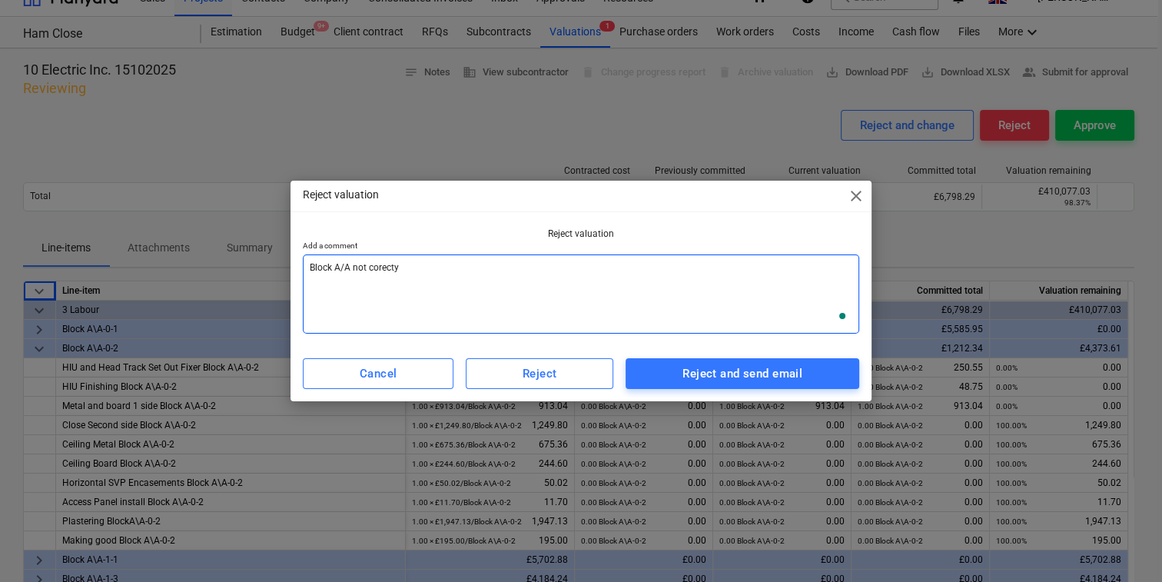
type textarea "Block A/A not corecty"
type textarea "x"
type textarea "Block A/A not corect"
type textarea "x"
type textarea "Block A/A not corec"
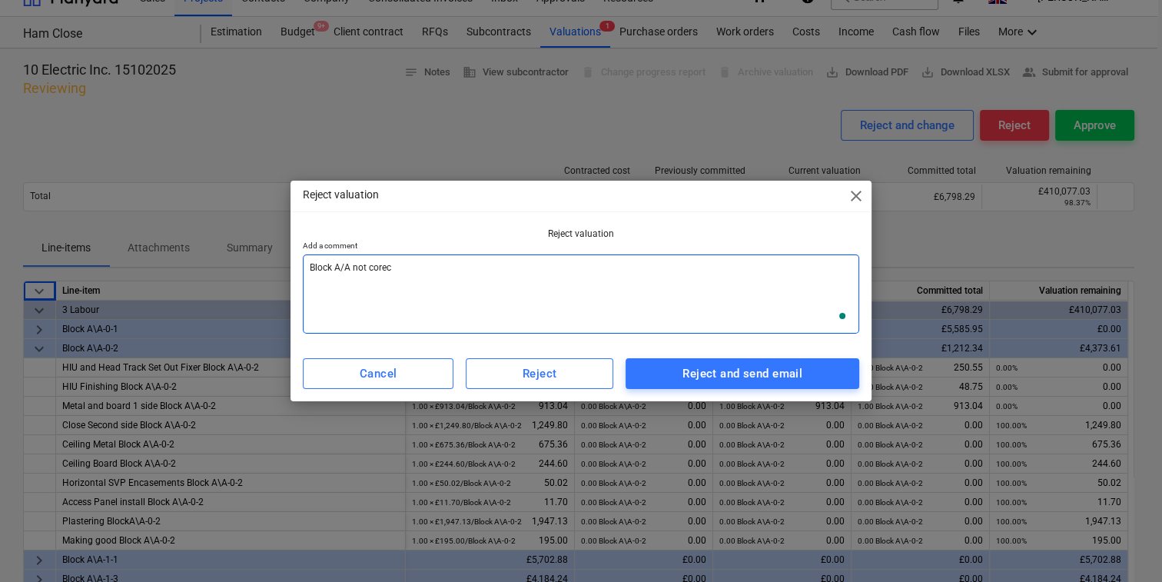
type textarea "x"
type textarea "Block A/A not core"
type textarea "x"
type textarea "Block A/A not cor"
type textarea "x"
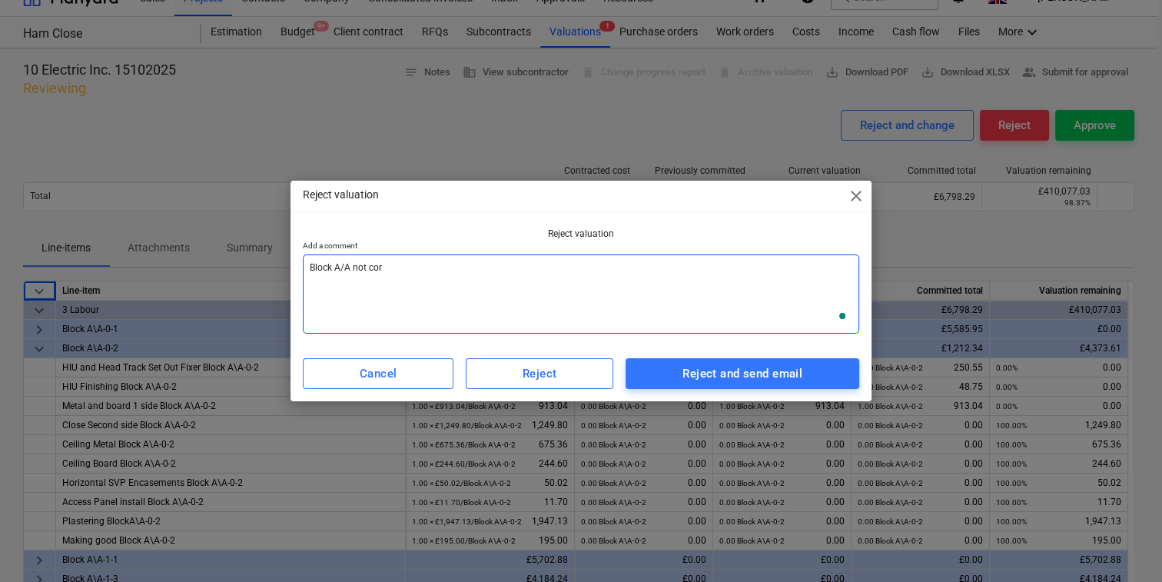
type textarea "Block A/A not corr"
type textarea "x"
type textarea "Block A/A not corre"
type textarea "x"
type textarea "Block A/A not correc"
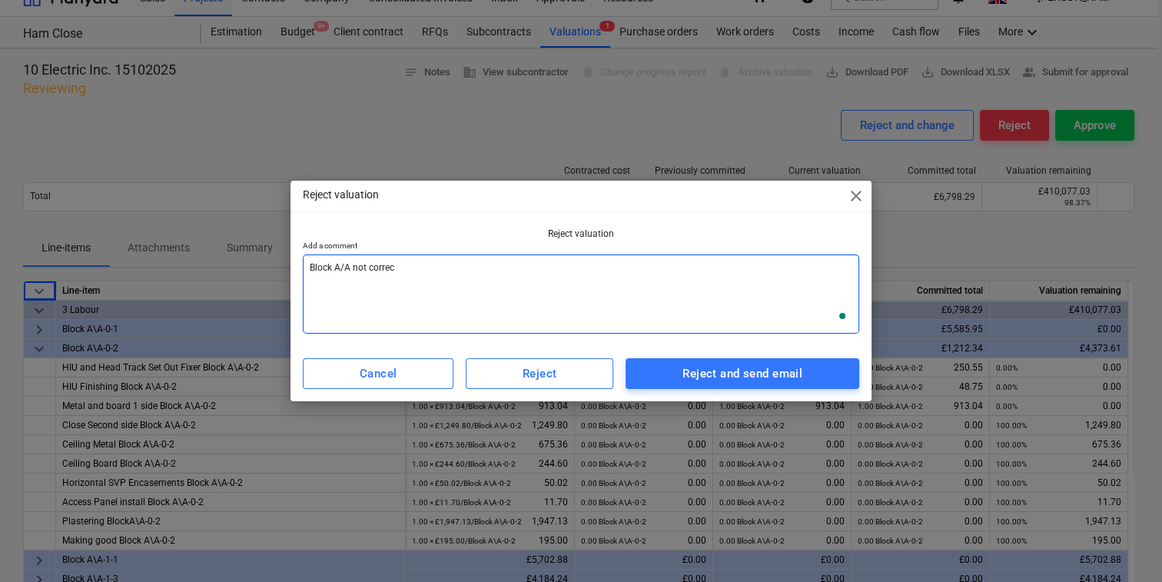
type textarea "x"
type textarea "Block A/A not correct"
type textarea "x"
type textarea "Block A/A not correct"
click at [851, 197] on span "close" at bounding box center [856, 196] width 18 height 18
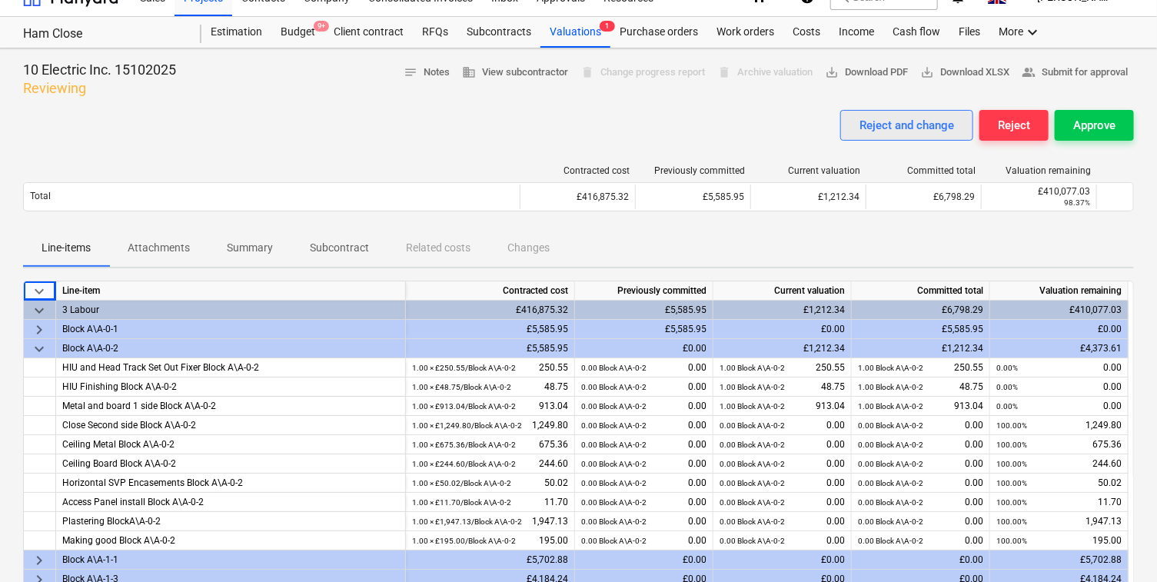
click at [882, 129] on div "Reject and change" at bounding box center [906, 125] width 95 height 20
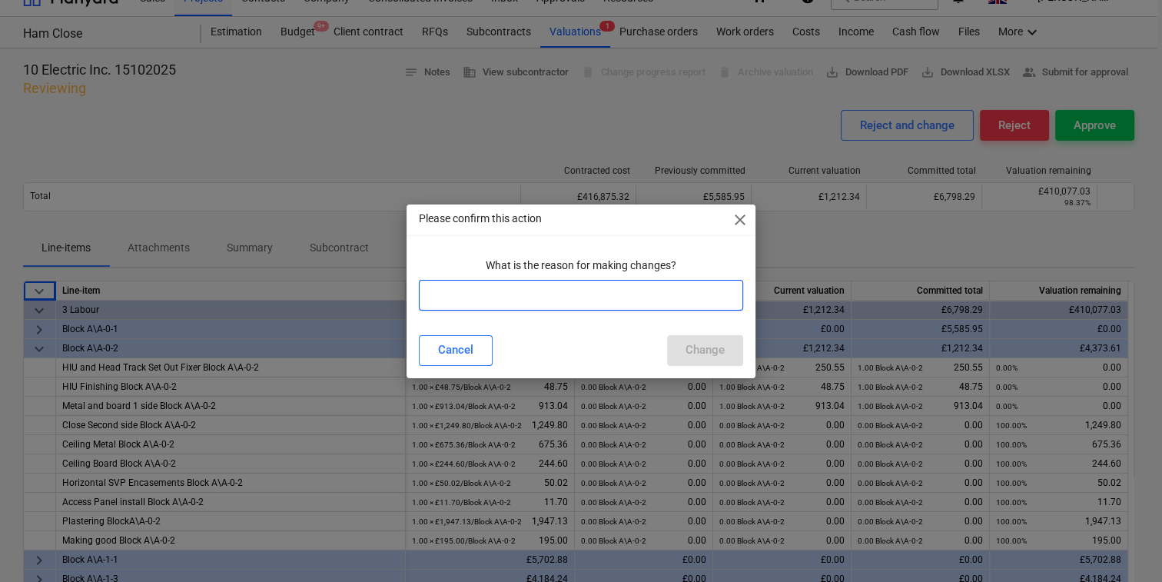
click at [536, 298] on input "text" at bounding box center [581, 295] width 324 height 31
type input "Changes"
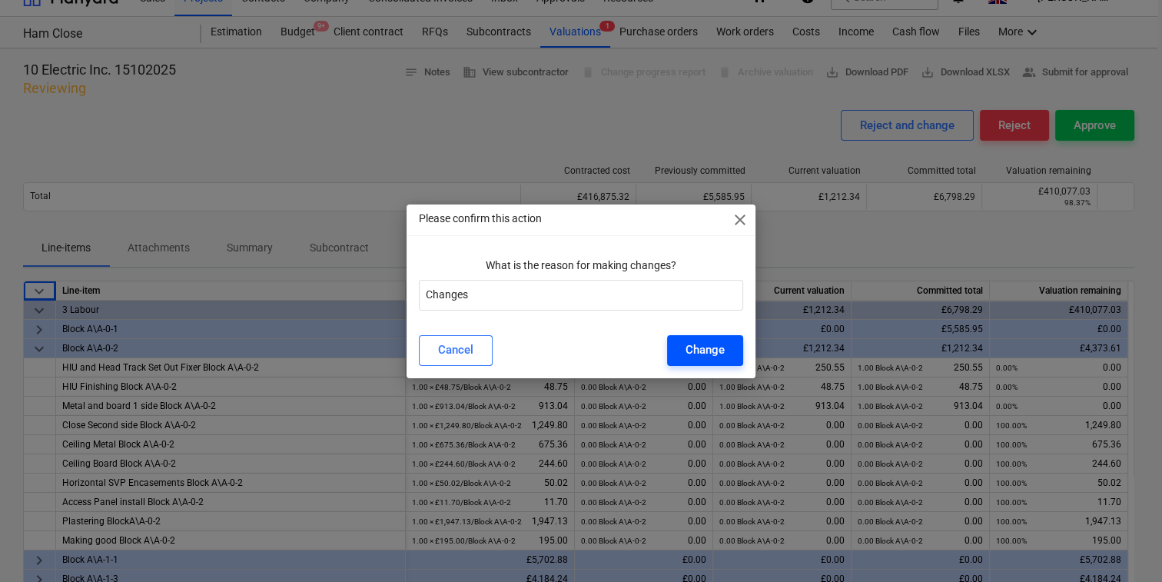
click at [713, 347] on div "Change" at bounding box center [705, 350] width 39 height 20
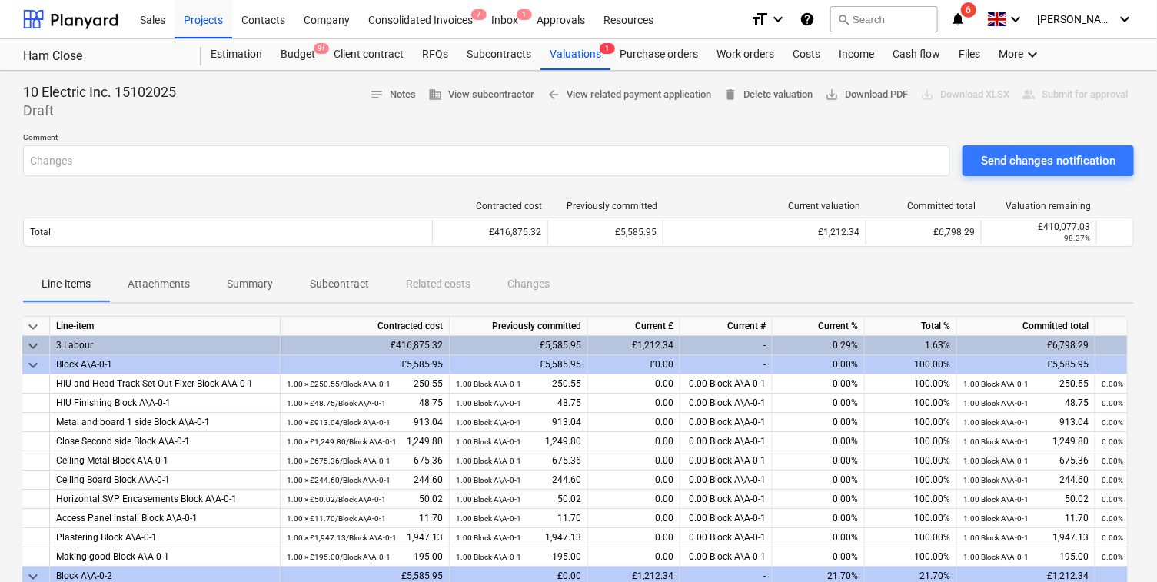
click at [35, 345] on span "keyboard_arrow_down" at bounding box center [33, 346] width 18 height 18
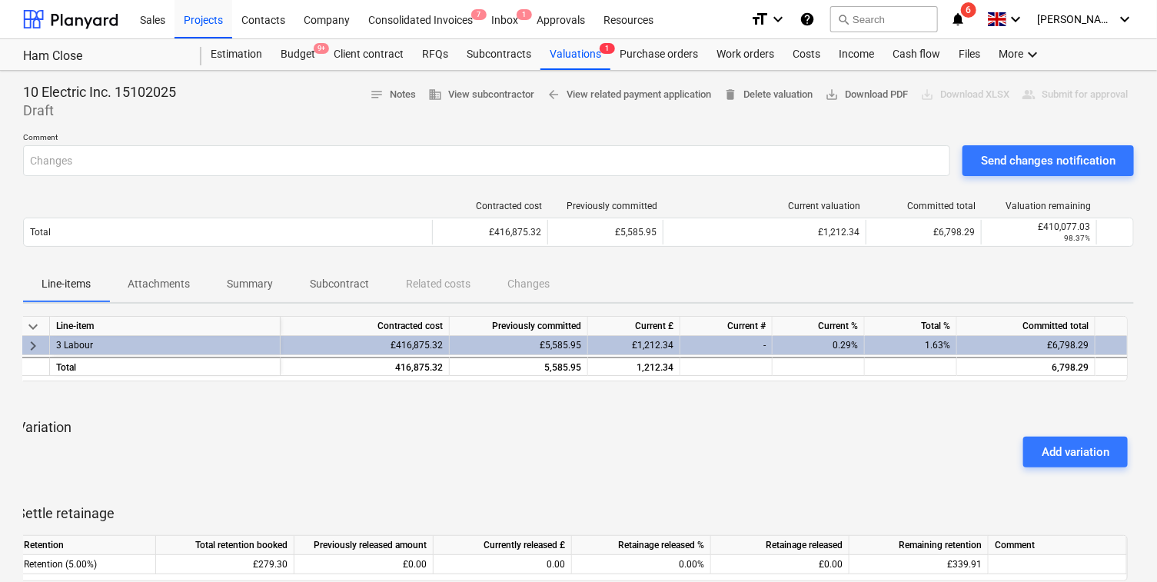
click at [35, 345] on span "keyboard_arrow_right" at bounding box center [33, 346] width 18 height 18
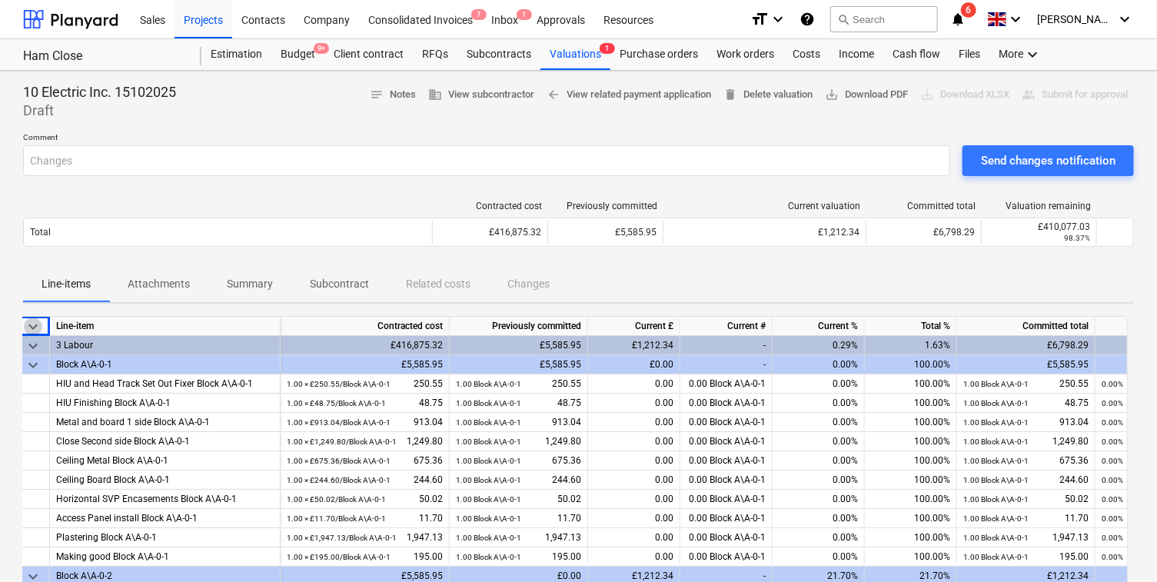
click at [34, 323] on span "keyboard_arrow_down" at bounding box center [33, 326] width 18 height 18
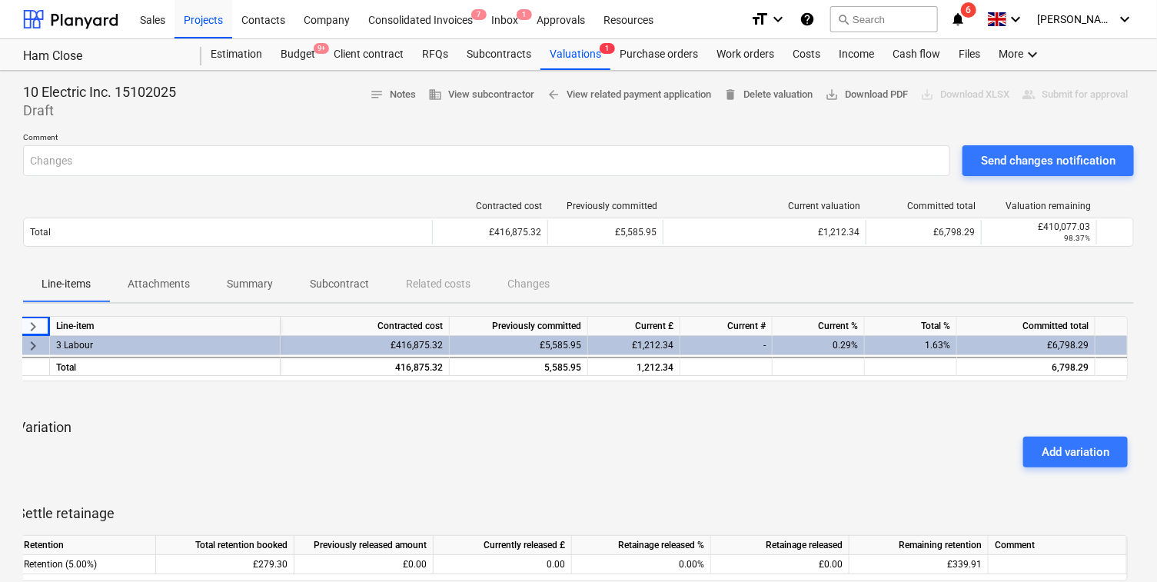
click at [33, 341] on span "keyboard_arrow_right" at bounding box center [33, 346] width 18 height 18
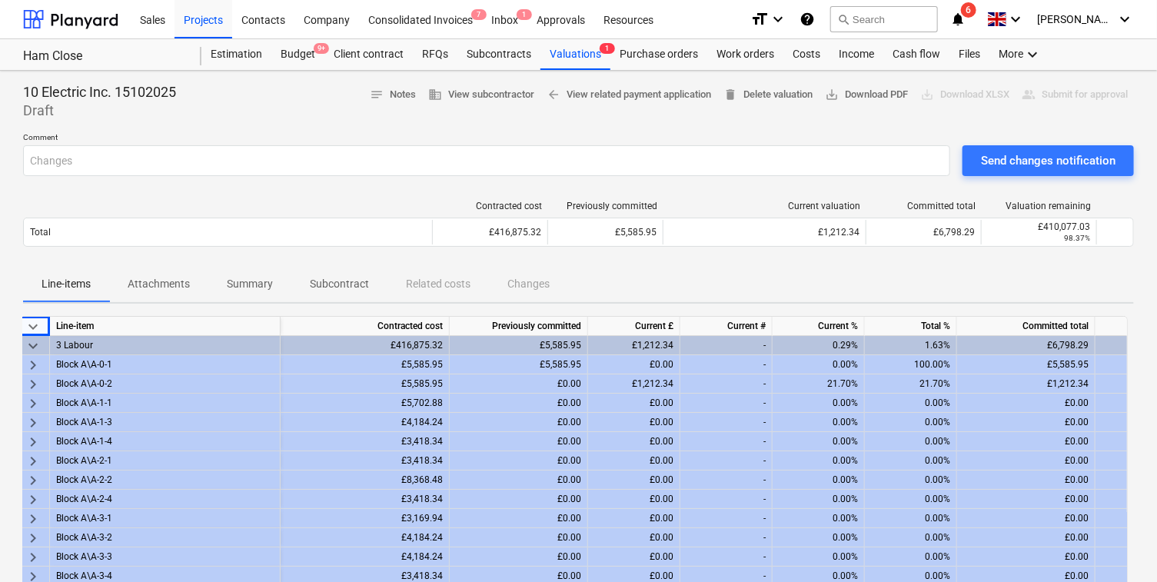
click at [32, 380] on span "keyboard_arrow_right" at bounding box center [33, 384] width 18 height 18
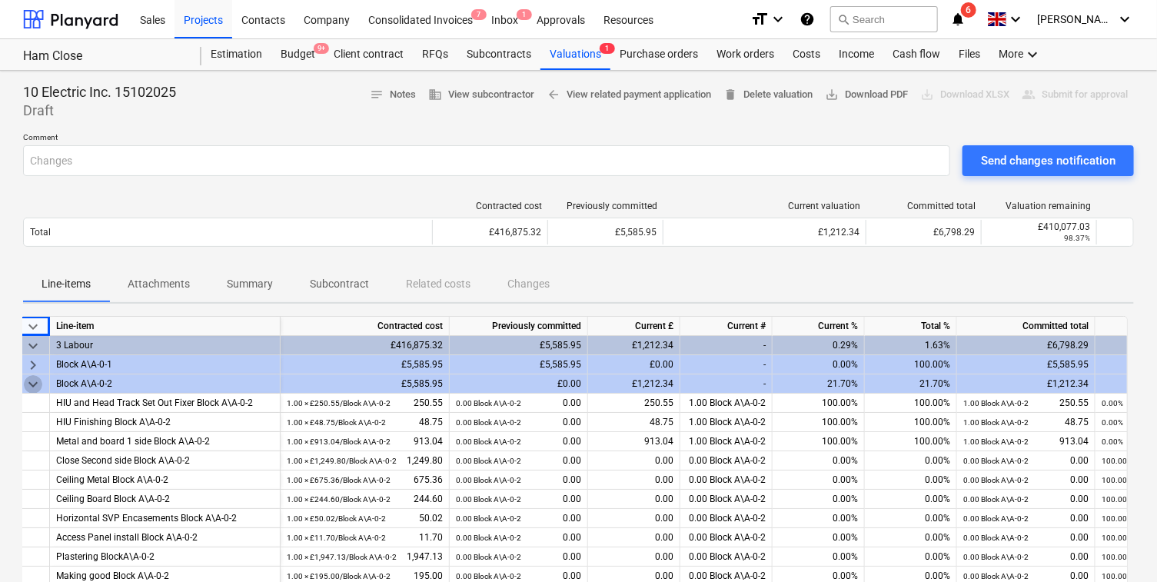
click at [32, 380] on span "keyboard_arrow_down" at bounding box center [33, 384] width 18 height 18
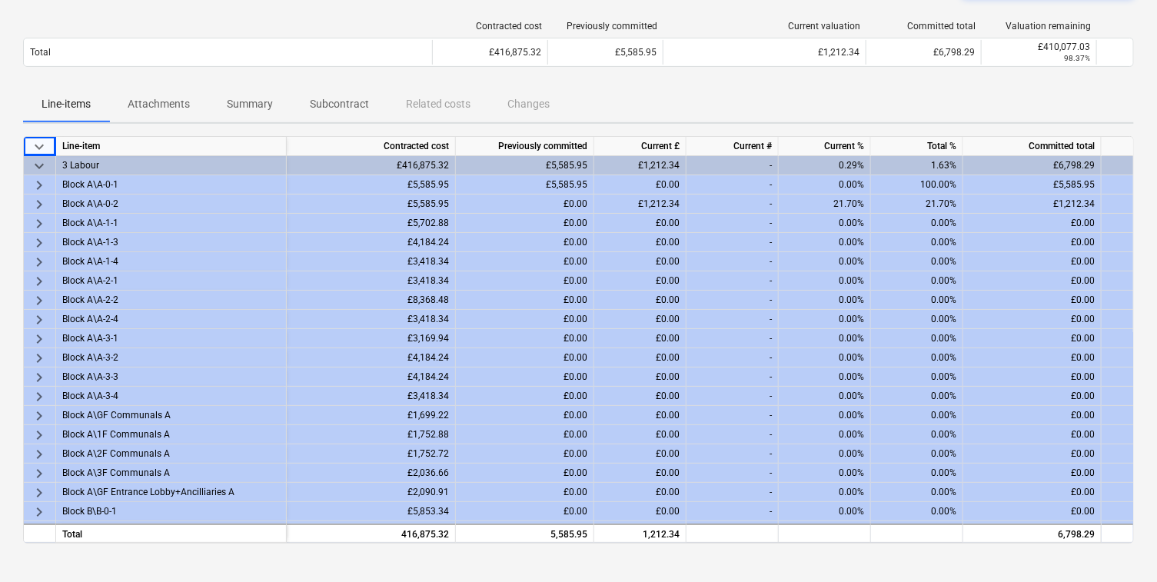
scroll to position [177, 0]
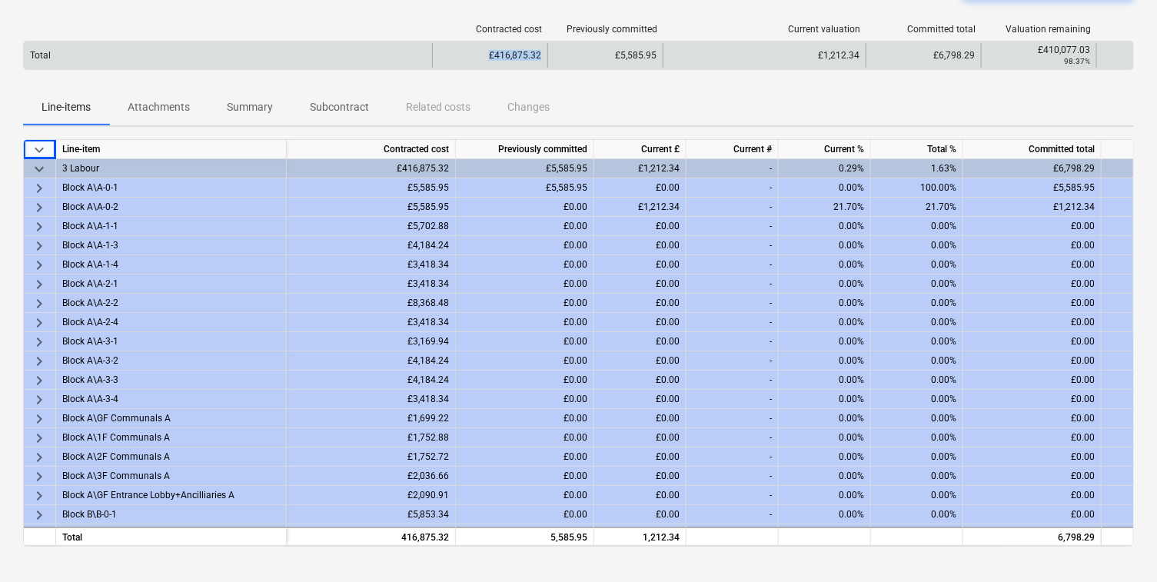
drag, startPoint x: 490, startPoint y: 49, endPoint x: 546, endPoint y: 58, distance: 56.0
click at [546, 58] on div "£416,875.32" at bounding box center [489, 55] width 115 height 25
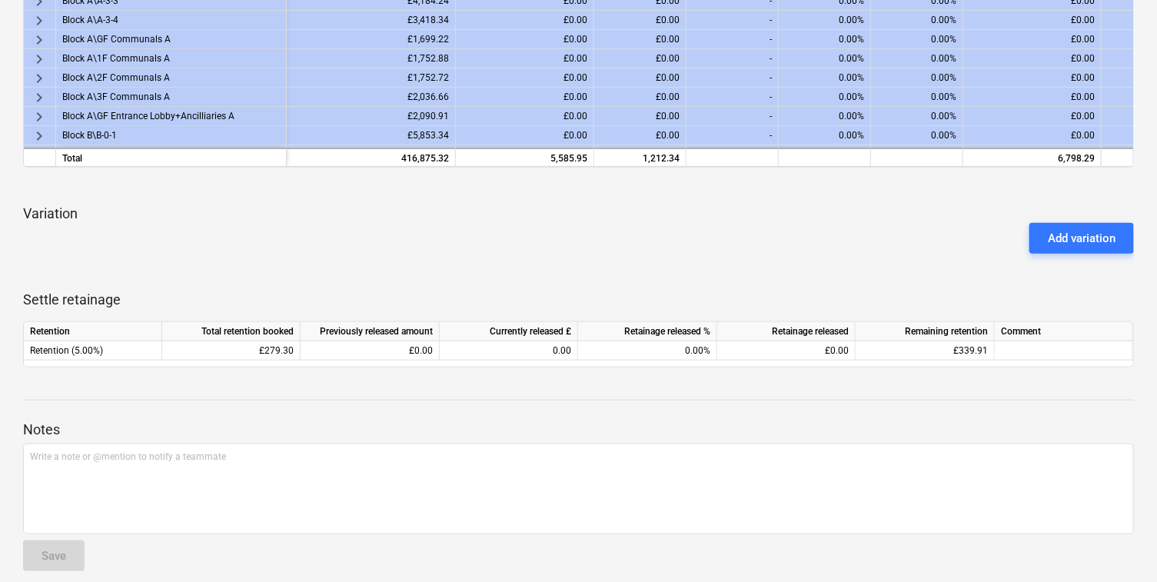
scroll to position [5, 0]
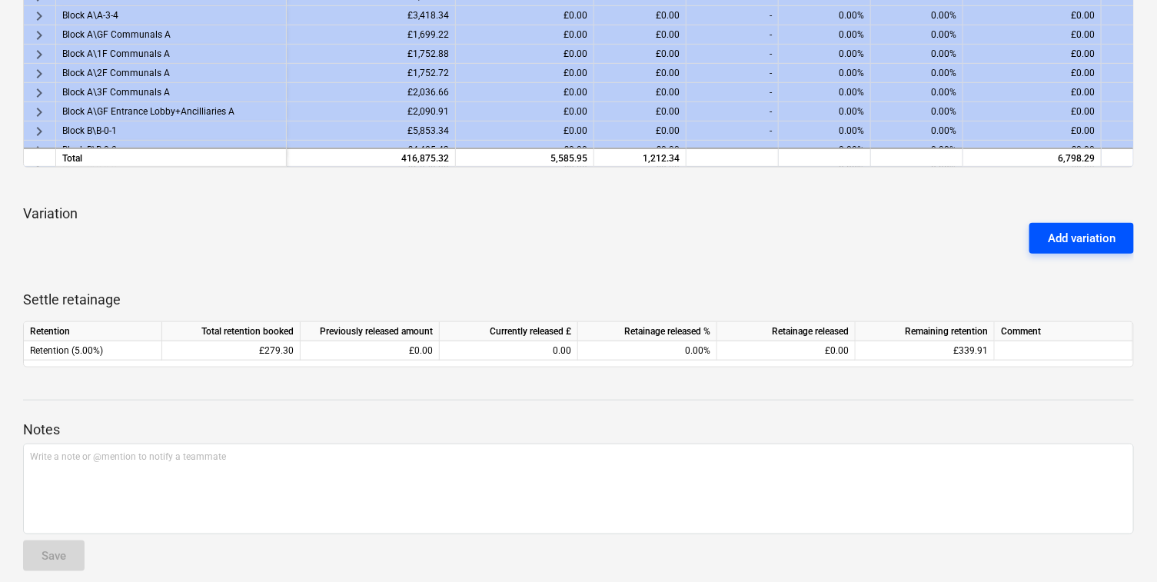
click at [1063, 242] on div "Add variation" at bounding box center [1082, 238] width 68 height 20
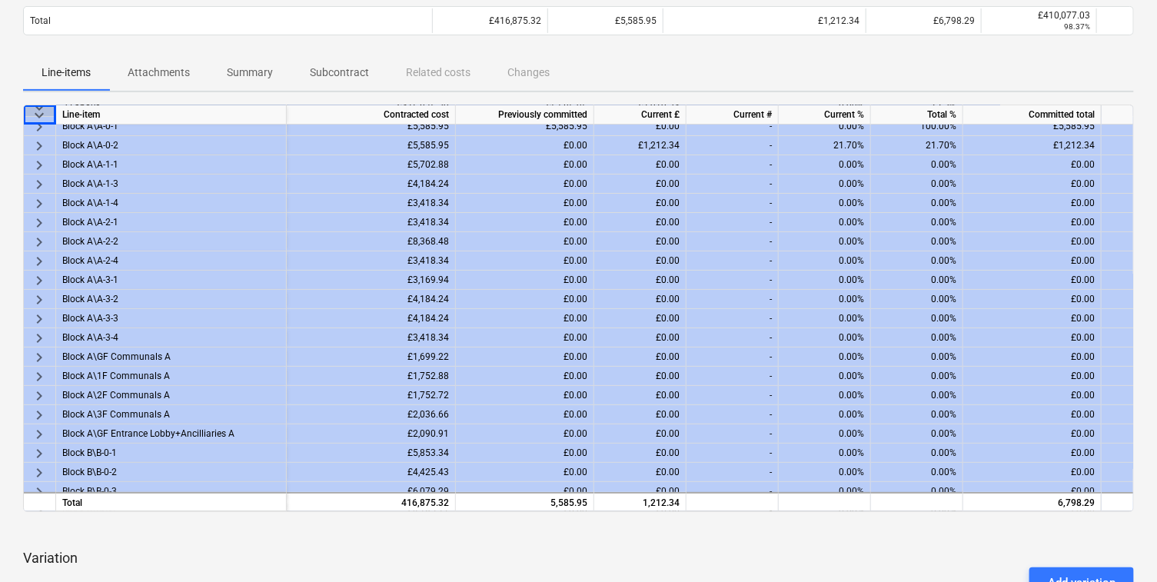
scroll to position [0, 0]
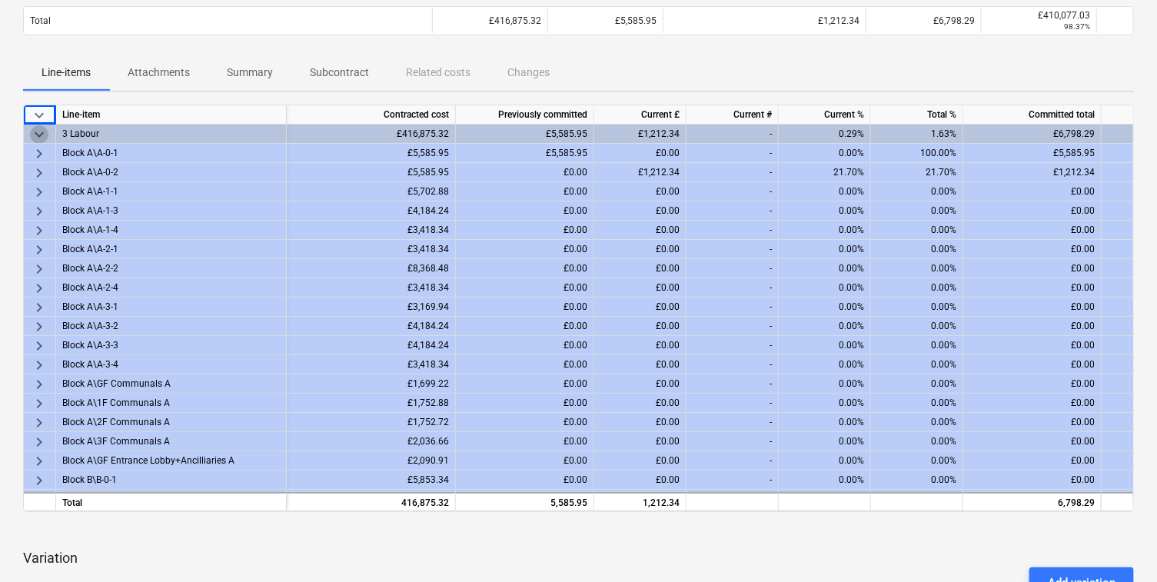
click at [38, 133] on span "keyboard_arrow_down" at bounding box center [39, 134] width 18 height 18
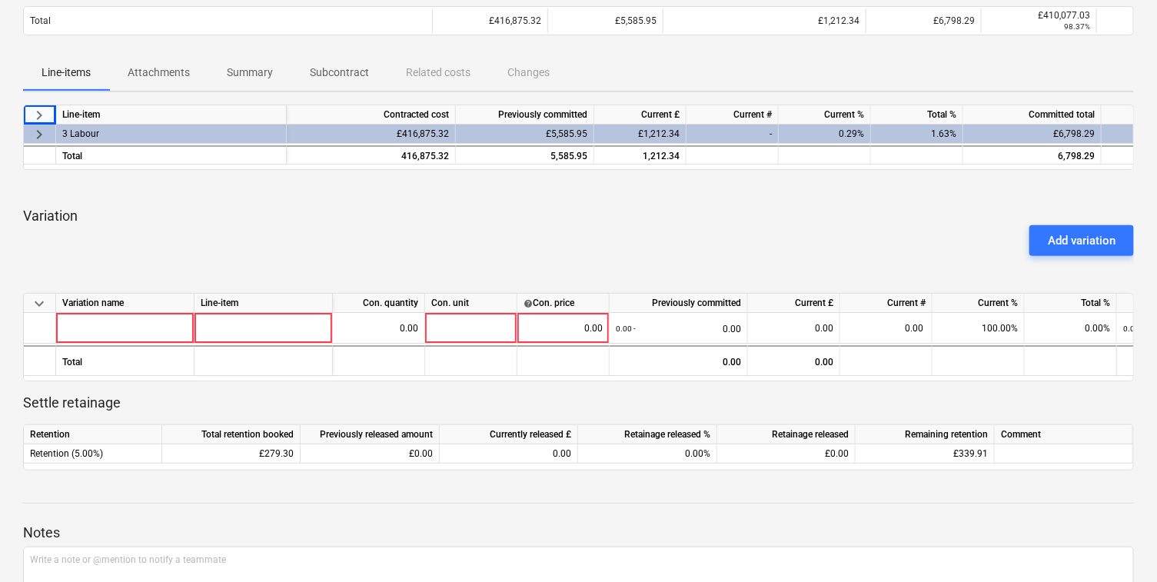
click at [38, 132] on span "keyboard_arrow_right" at bounding box center [39, 134] width 18 height 18
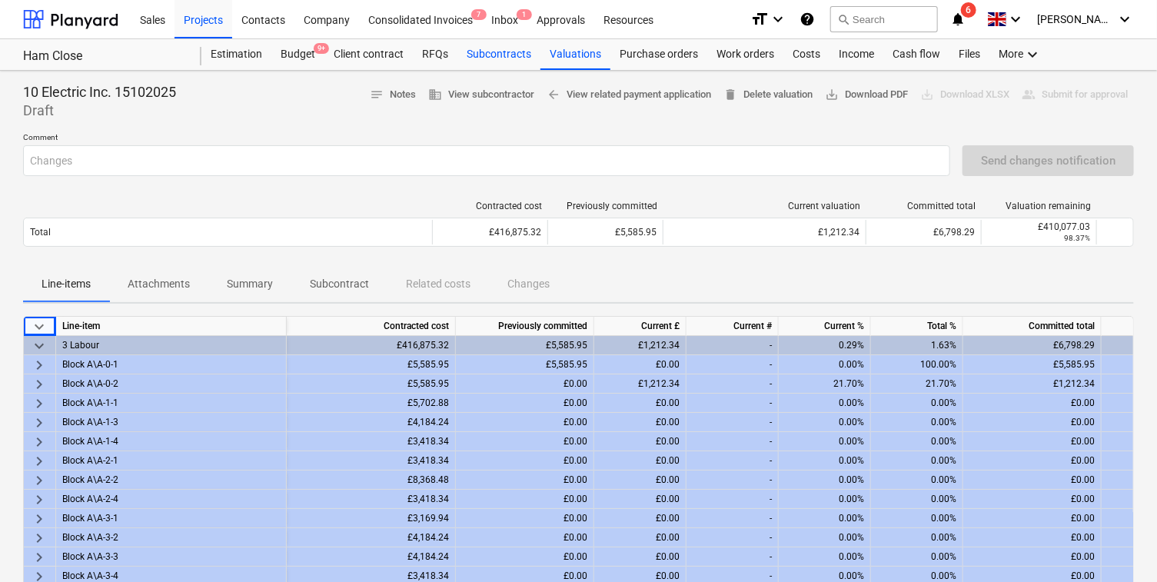
click at [510, 60] on div "Subcontracts" at bounding box center [498, 54] width 83 height 31
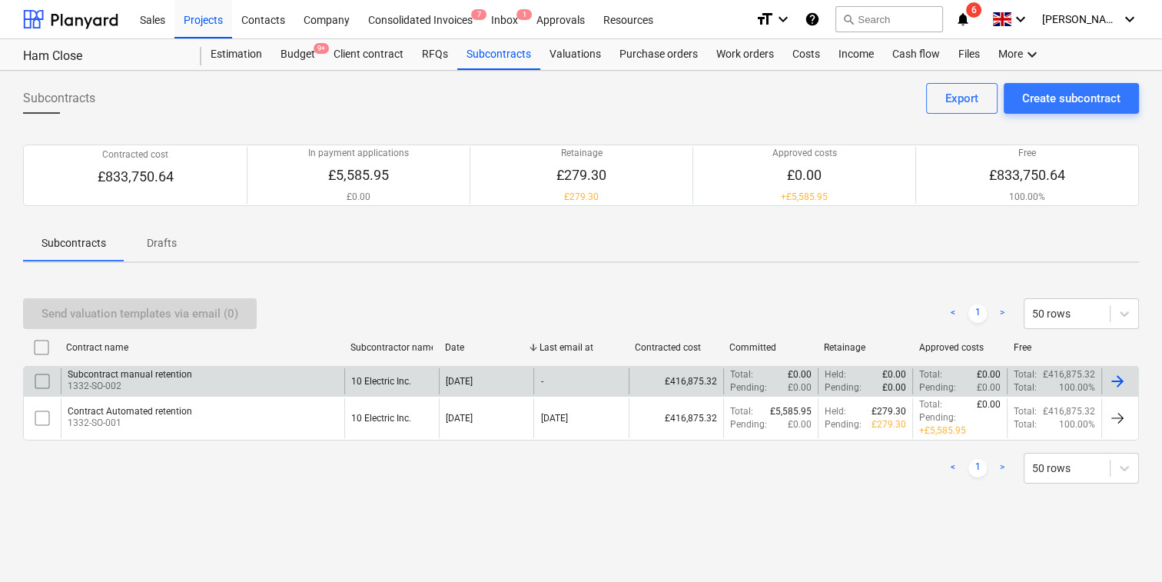
click at [158, 374] on div "Subcontract manual retention" at bounding box center [130, 374] width 125 height 11
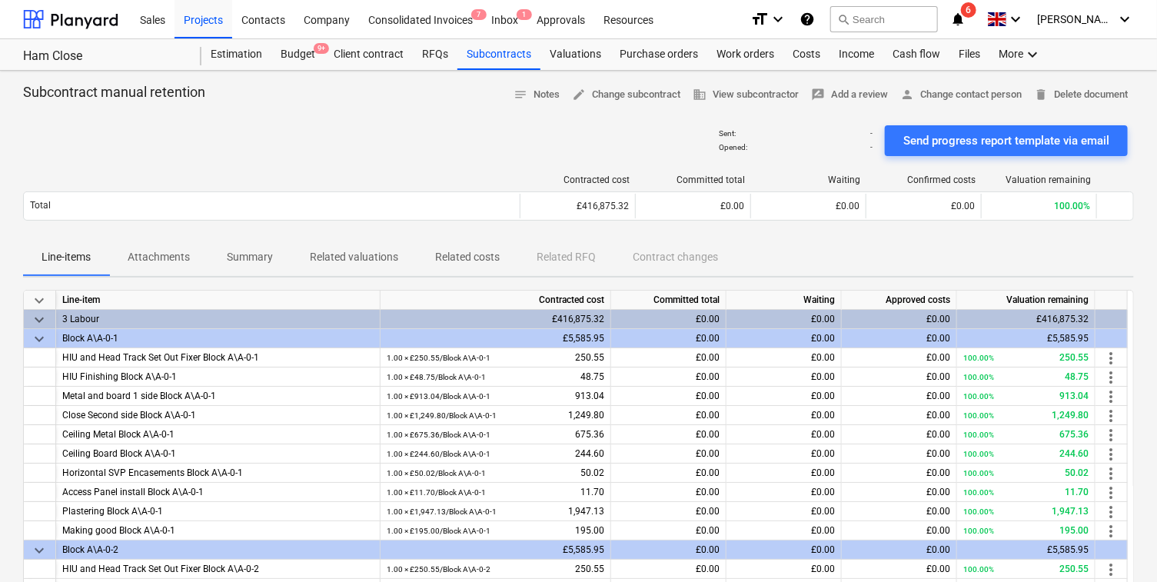
click at [40, 316] on span "keyboard_arrow_down" at bounding box center [39, 320] width 18 height 18
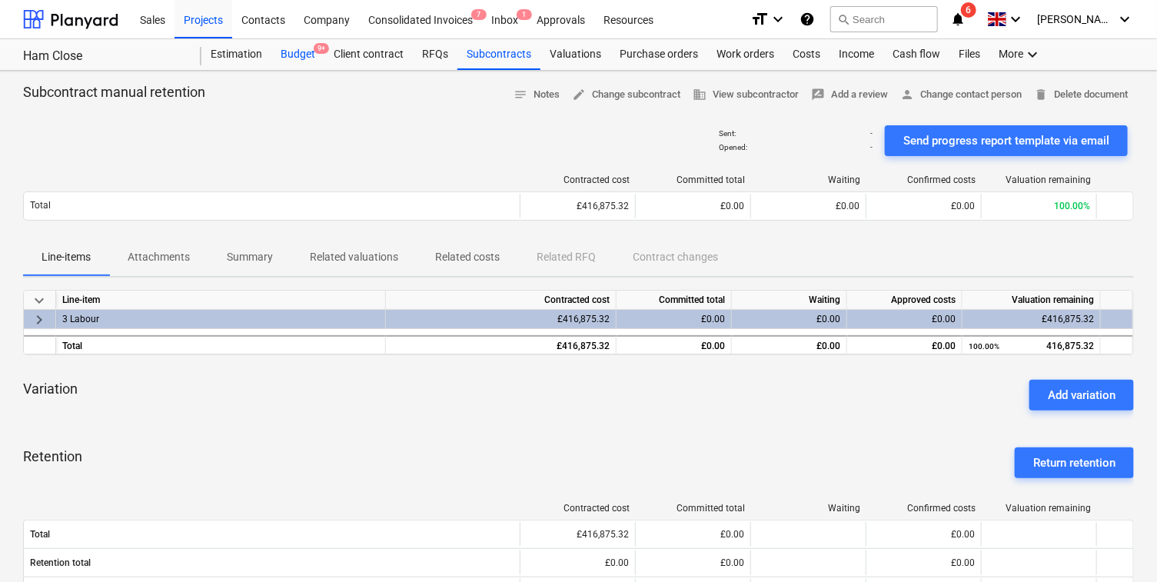
click at [300, 64] on div "Budget 9+" at bounding box center [297, 54] width 53 height 31
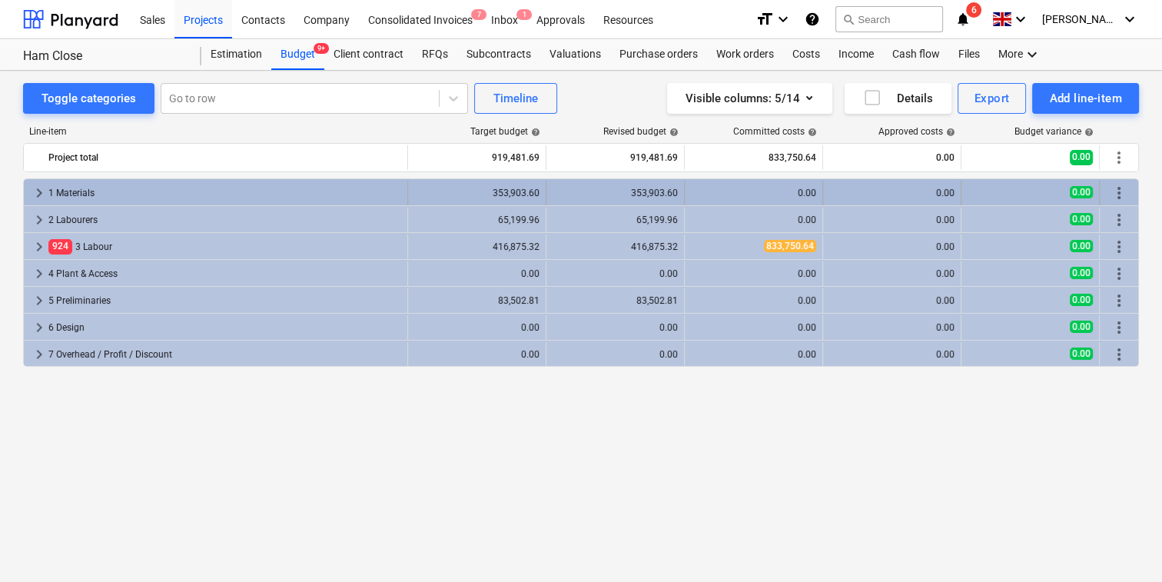
click at [38, 191] on span "keyboard_arrow_right" at bounding box center [39, 193] width 18 height 18
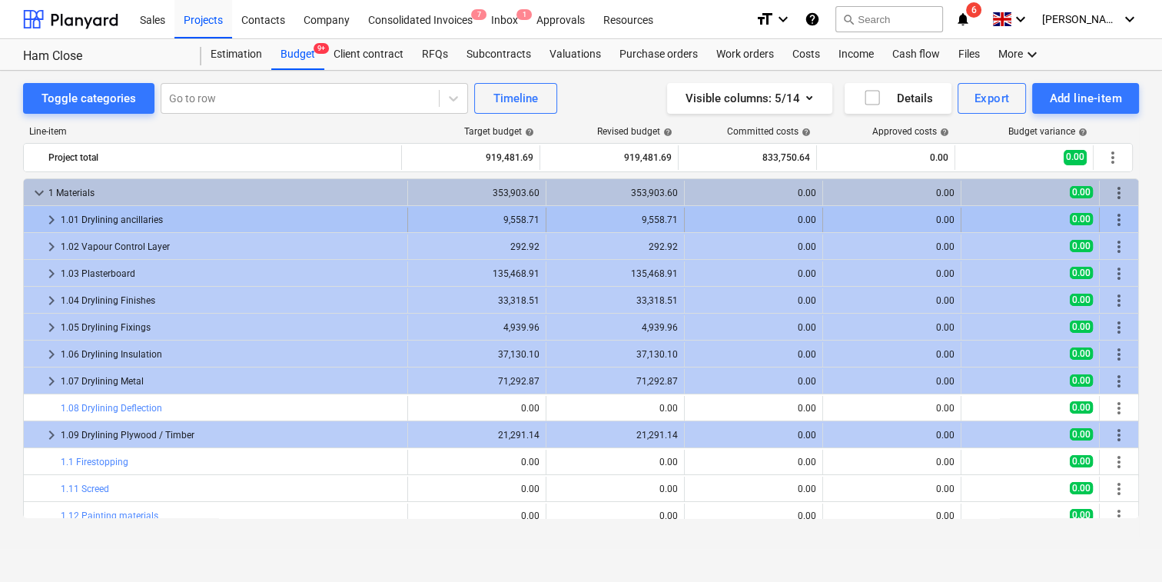
click at [51, 219] on span "keyboard_arrow_right" at bounding box center [51, 220] width 18 height 18
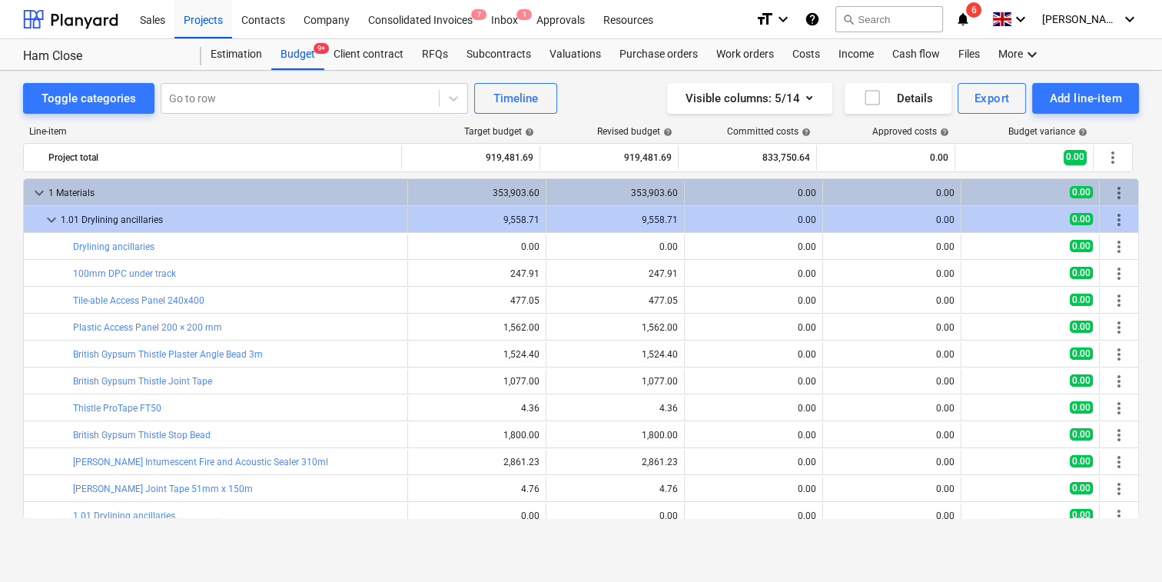
click at [51, 219] on span "keyboard_arrow_down" at bounding box center [51, 220] width 18 height 18
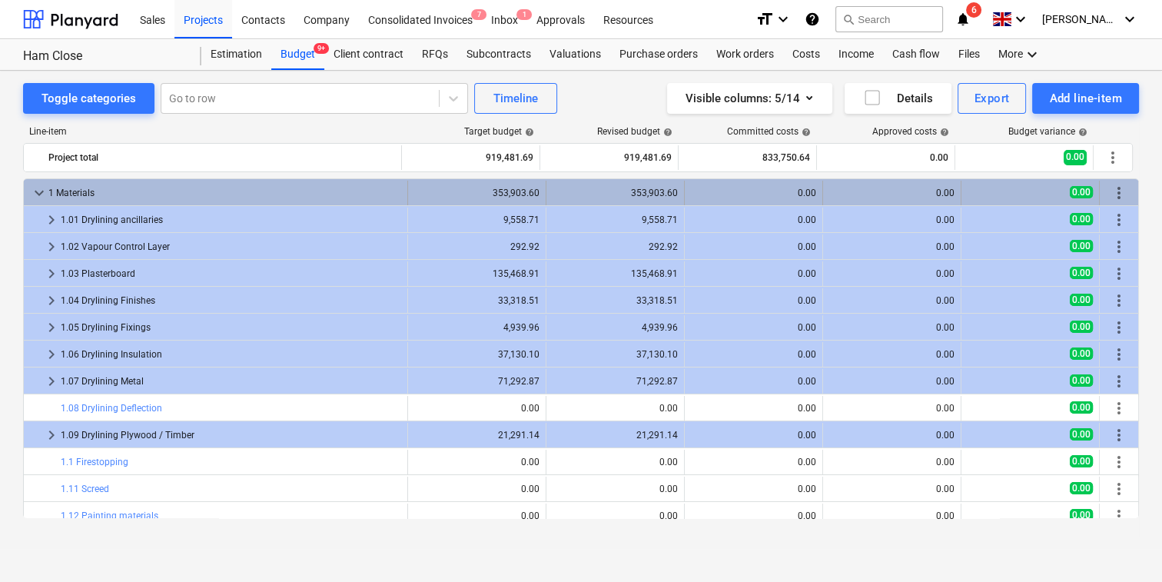
click at [40, 194] on span "keyboard_arrow_down" at bounding box center [39, 193] width 18 height 18
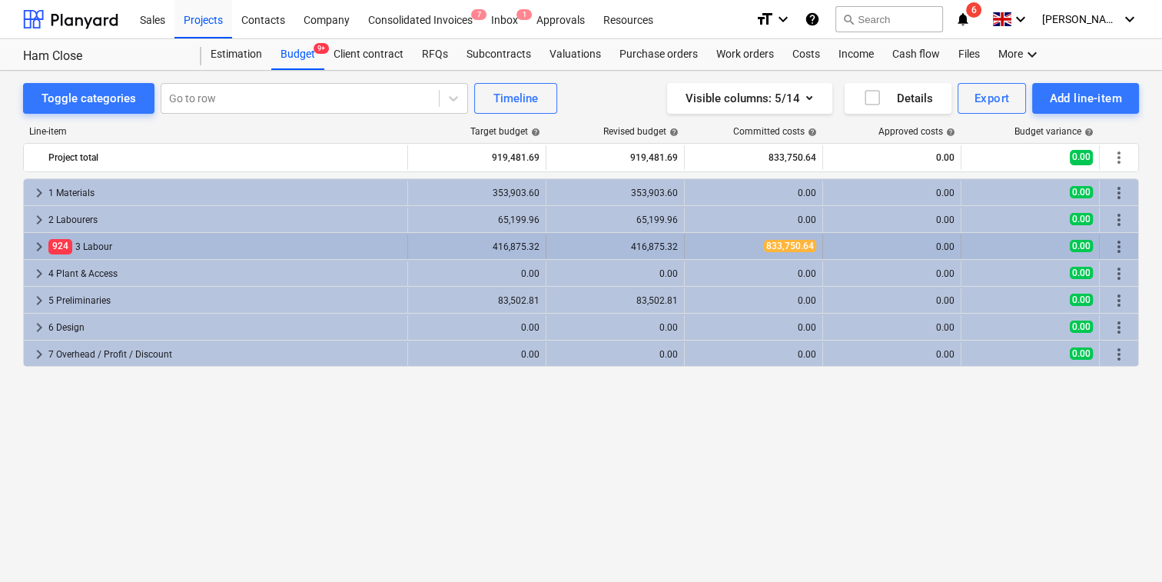
click at [43, 244] on span "keyboard_arrow_right" at bounding box center [39, 247] width 18 height 18
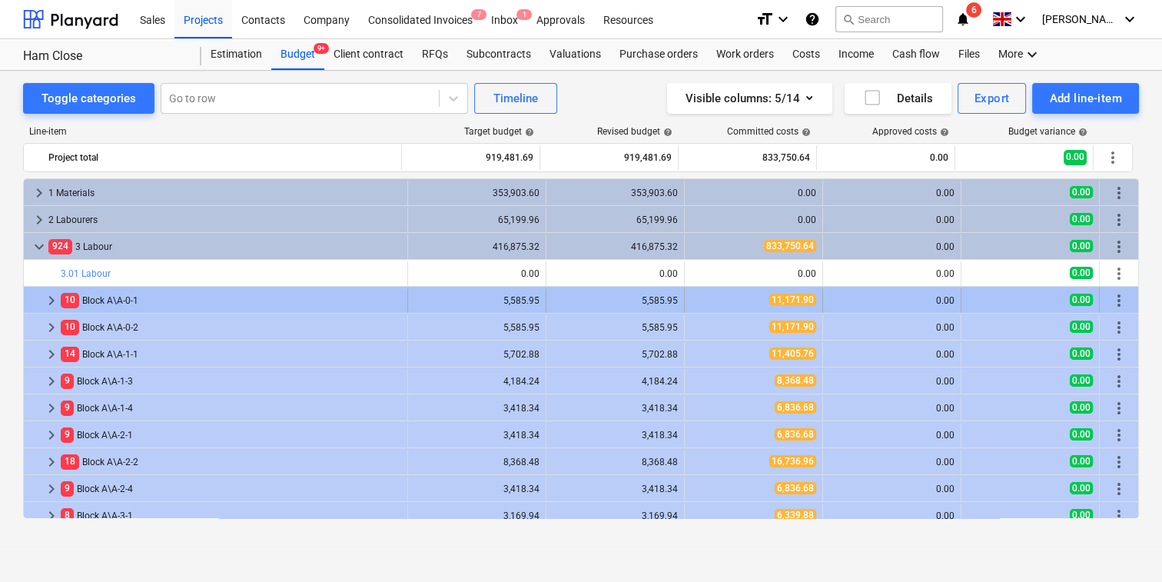
click at [566, 301] on div "5,585.95" at bounding box center [615, 300] width 125 height 11
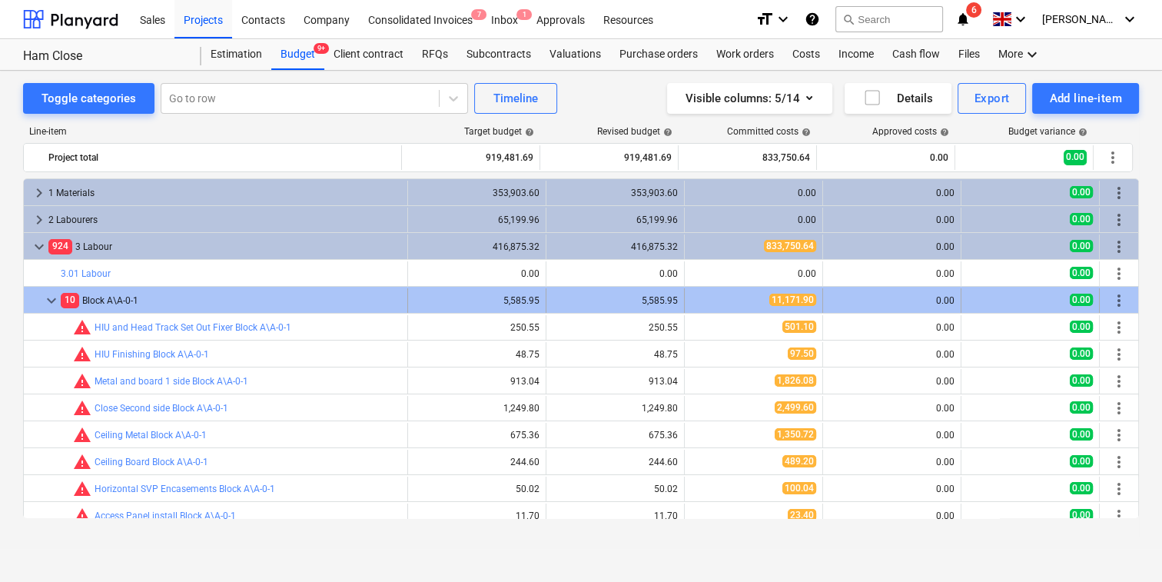
click at [55, 301] on span "keyboard_arrow_down" at bounding box center [51, 300] width 18 height 18
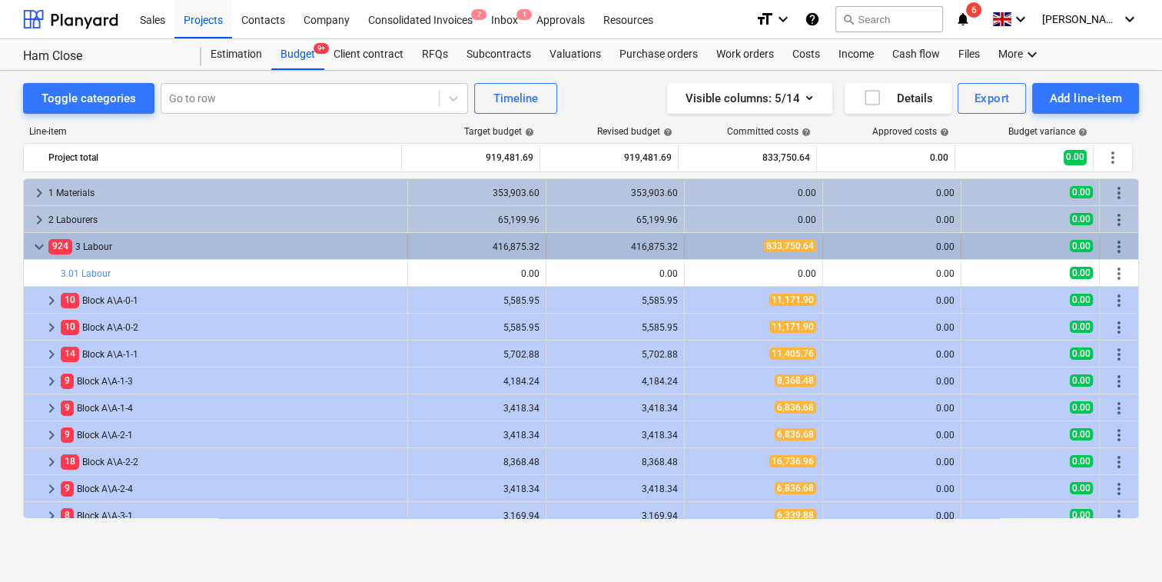
click at [40, 247] on span "keyboard_arrow_down" at bounding box center [39, 247] width 18 height 18
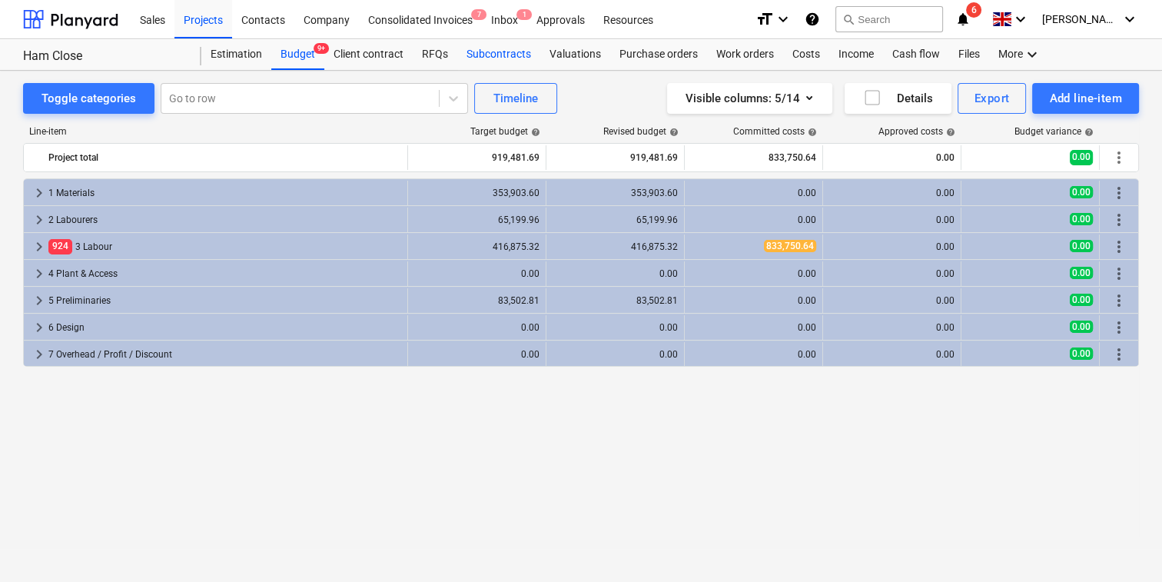
click at [497, 64] on div "Subcontracts" at bounding box center [498, 54] width 83 height 31
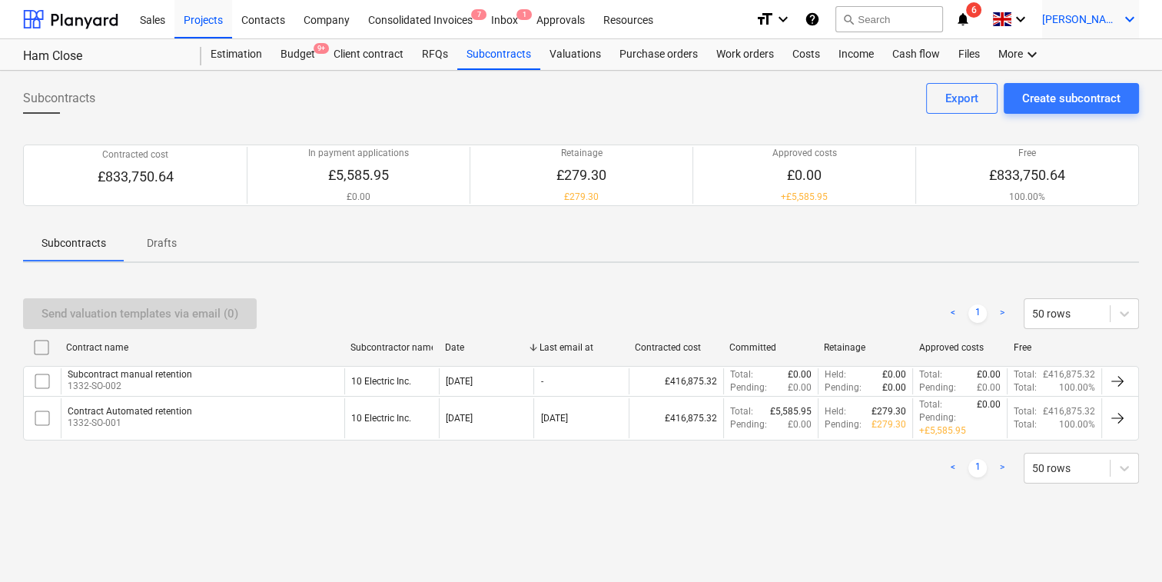
click at [1099, 25] on div "[PERSON_NAME] keyboard_arrow_down" at bounding box center [1090, 19] width 97 height 38
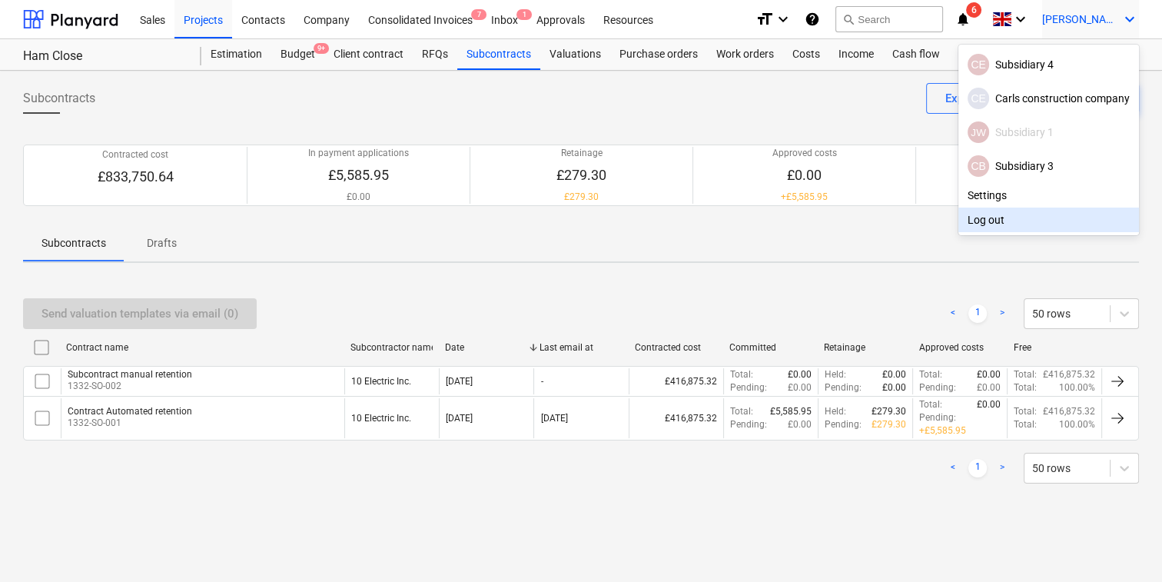
click at [972, 218] on div "Log out" at bounding box center [1048, 220] width 181 height 25
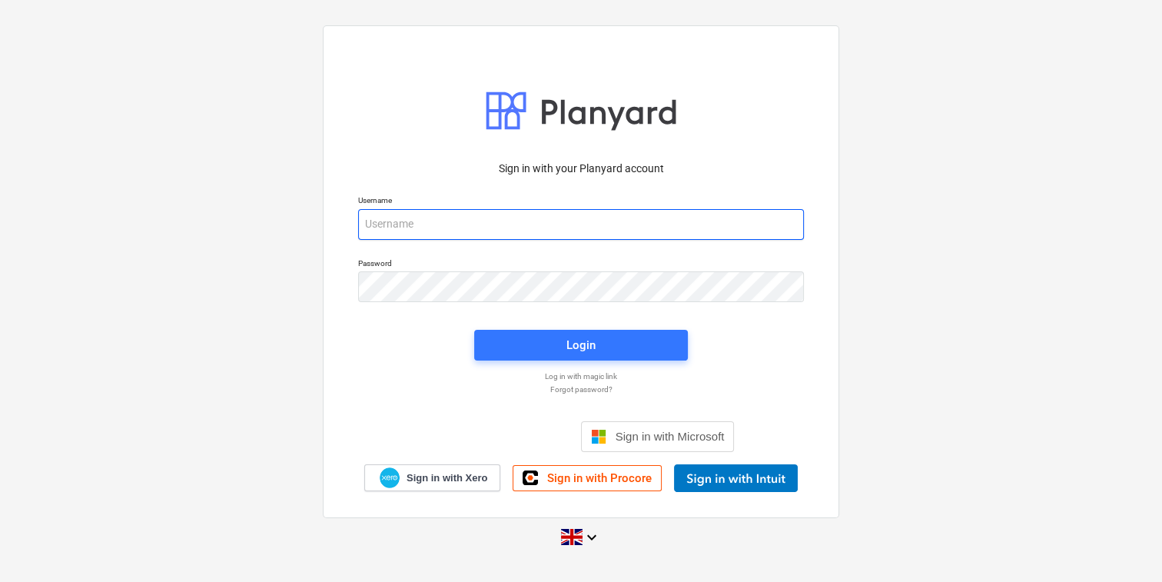
click at [427, 229] on input "email" at bounding box center [581, 224] width 446 height 31
type input "[PERSON_NAME][EMAIL_ADDRESS][DOMAIN_NAME]"
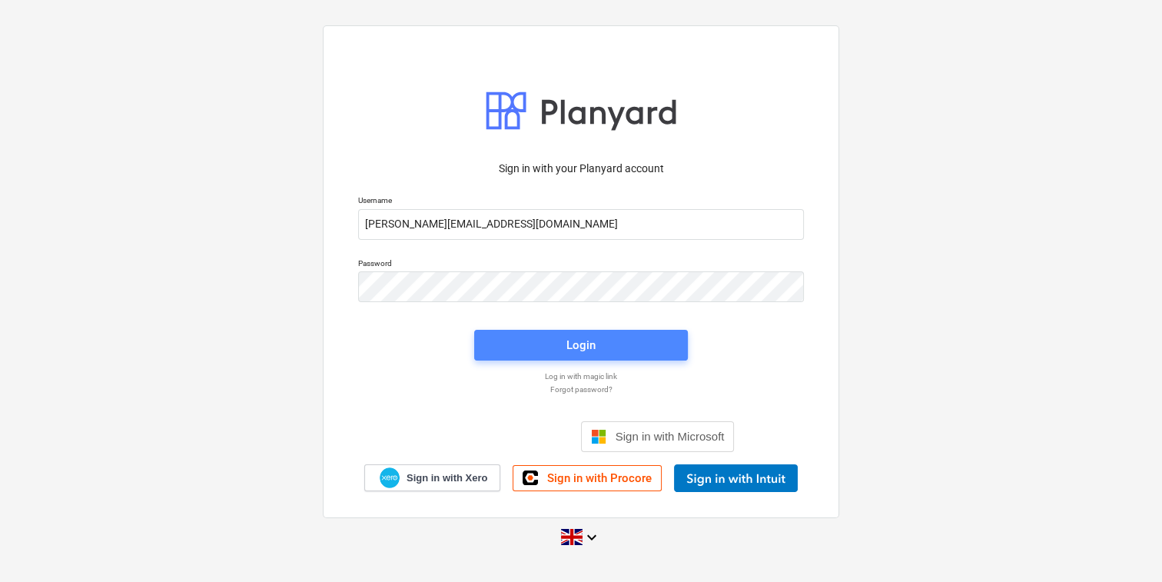
click at [546, 342] on span "Login" at bounding box center [581, 345] width 177 height 20
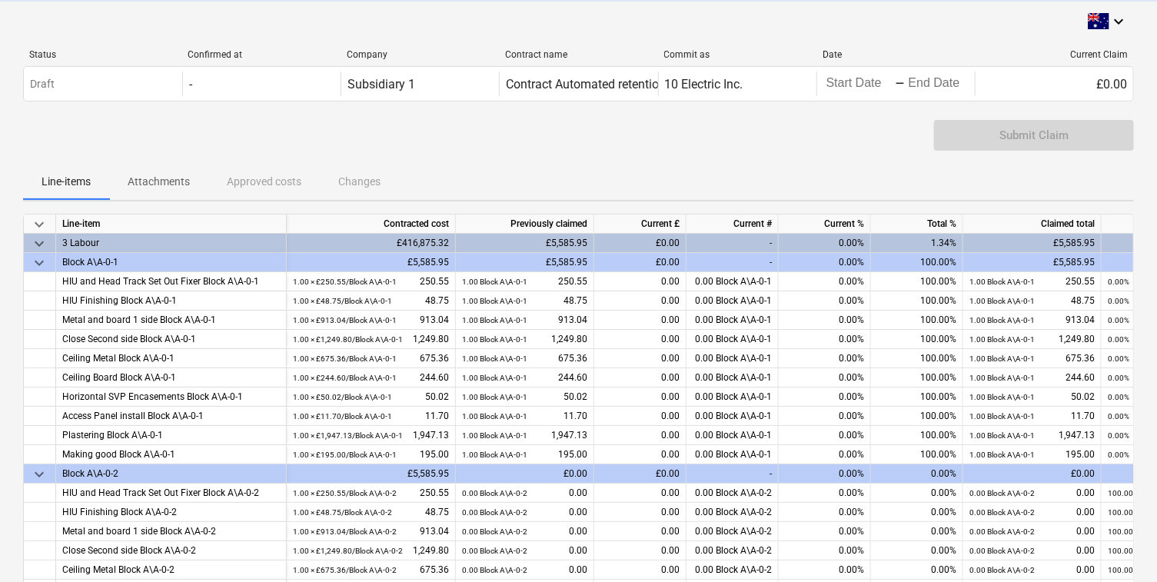
click at [36, 254] on span "keyboard_arrow_down" at bounding box center [39, 263] width 18 height 18
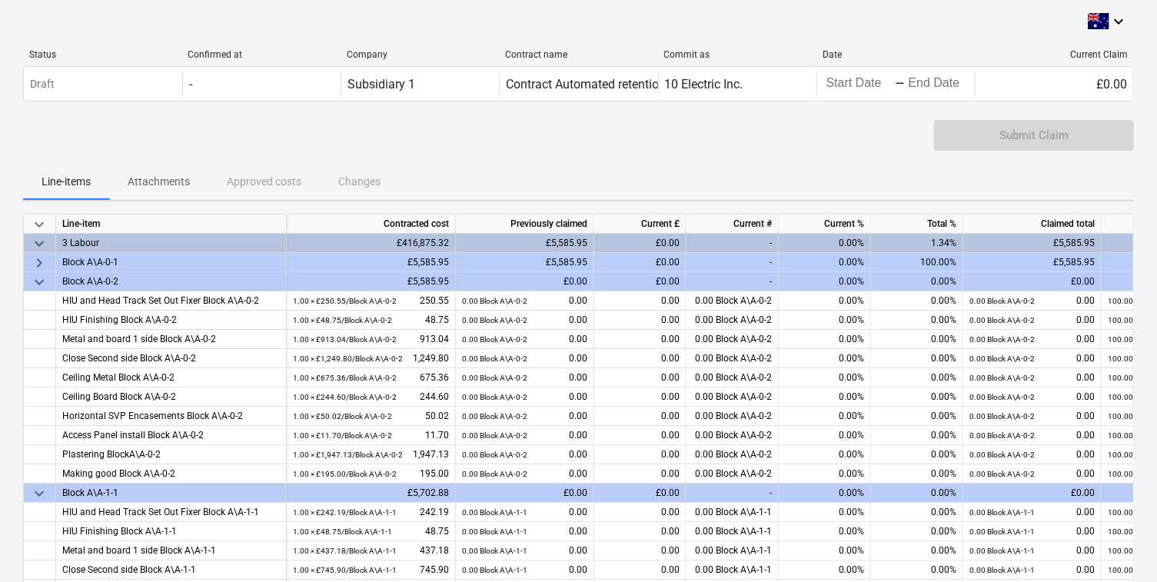
click at [36, 234] on span "keyboard_arrow_down" at bounding box center [39, 243] width 18 height 18
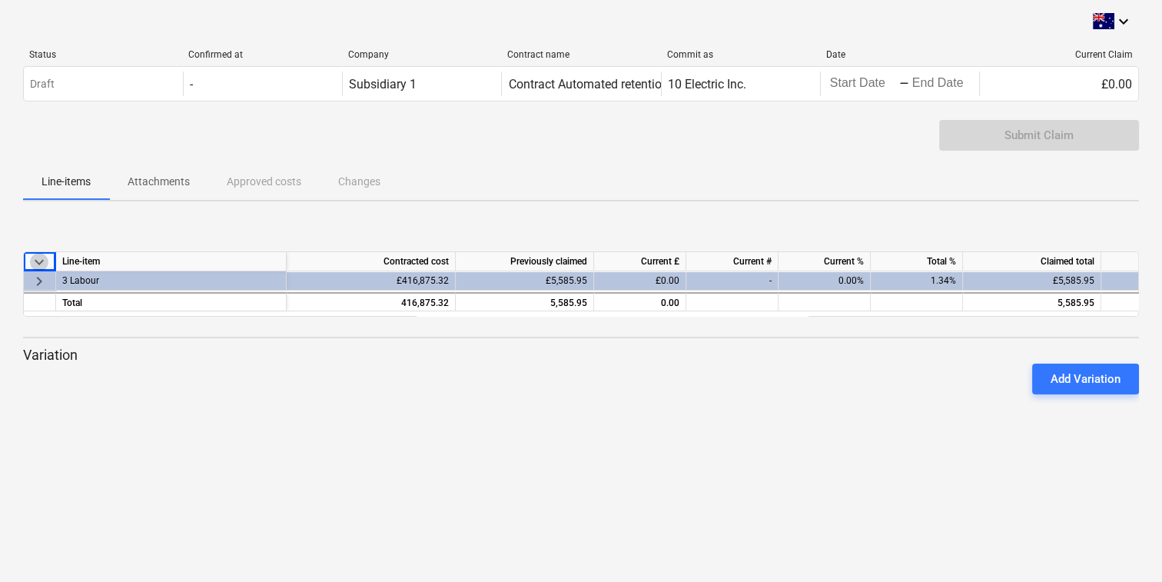
click at [34, 259] on span "keyboard_arrow_down" at bounding box center [39, 261] width 18 height 18
click at [34, 259] on span "keyboard_arrow_right" at bounding box center [39, 261] width 18 height 18
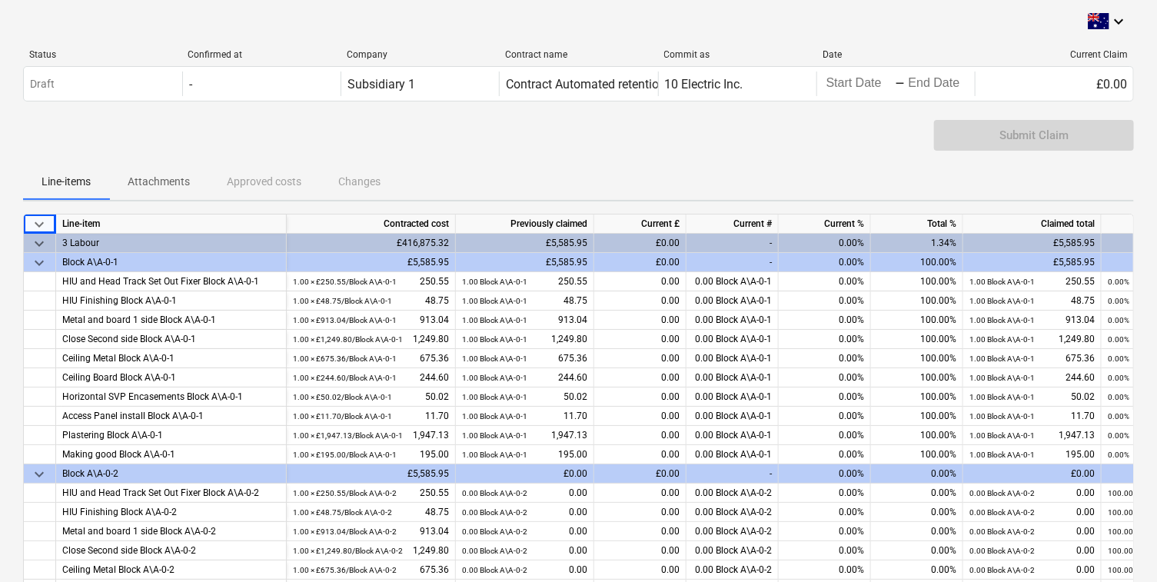
click at [35, 254] on span "keyboard_arrow_down" at bounding box center [39, 263] width 18 height 18
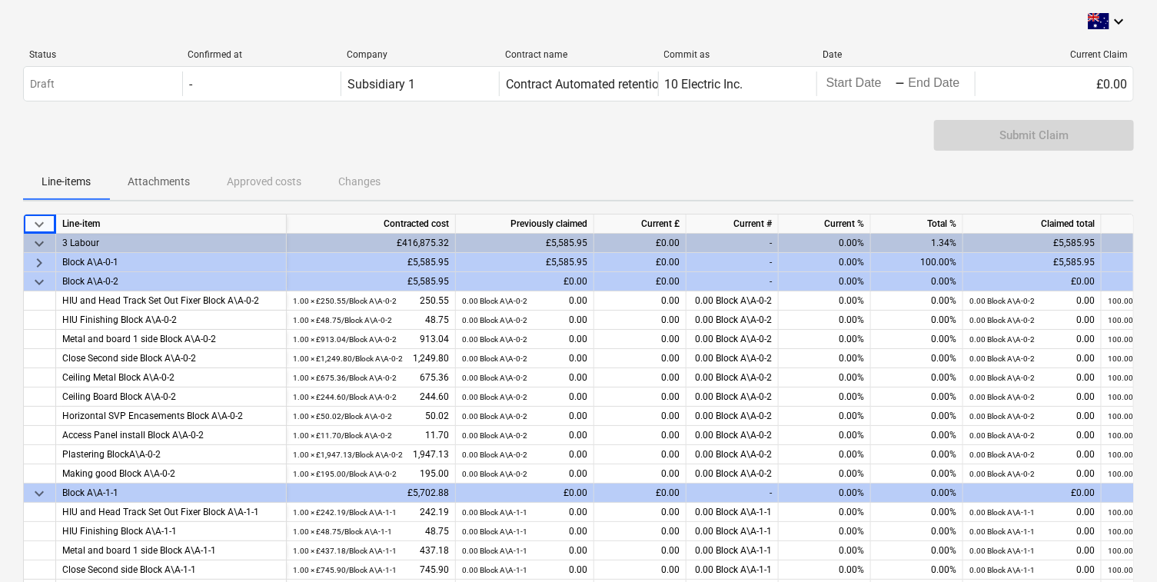
click at [38, 223] on span "keyboard_arrow_down" at bounding box center [39, 224] width 18 height 18
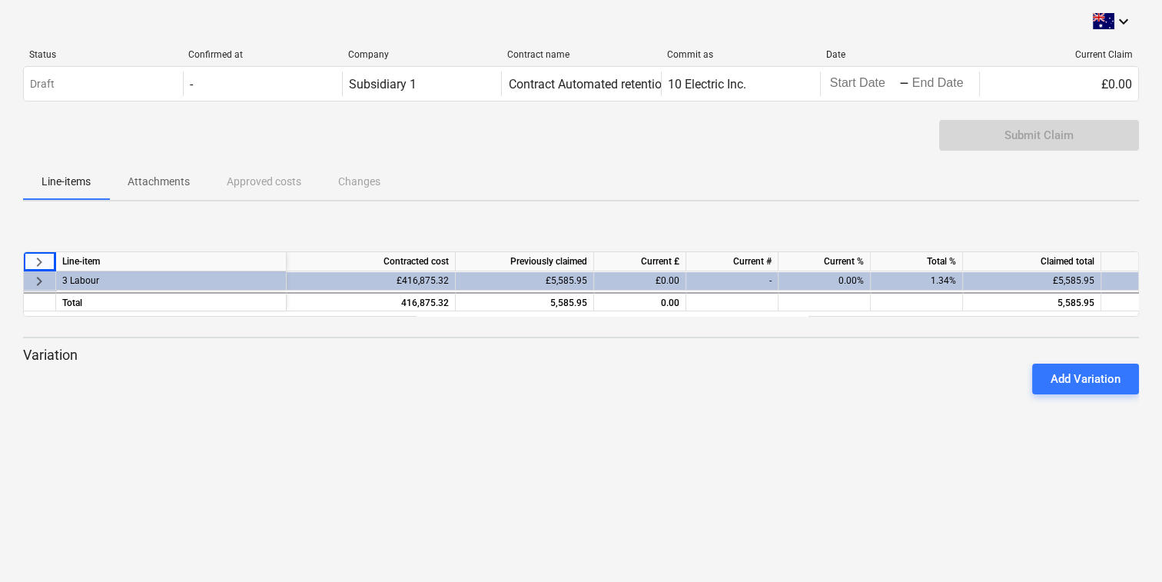
click at [35, 279] on span "keyboard_arrow_right" at bounding box center [39, 280] width 18 height 18
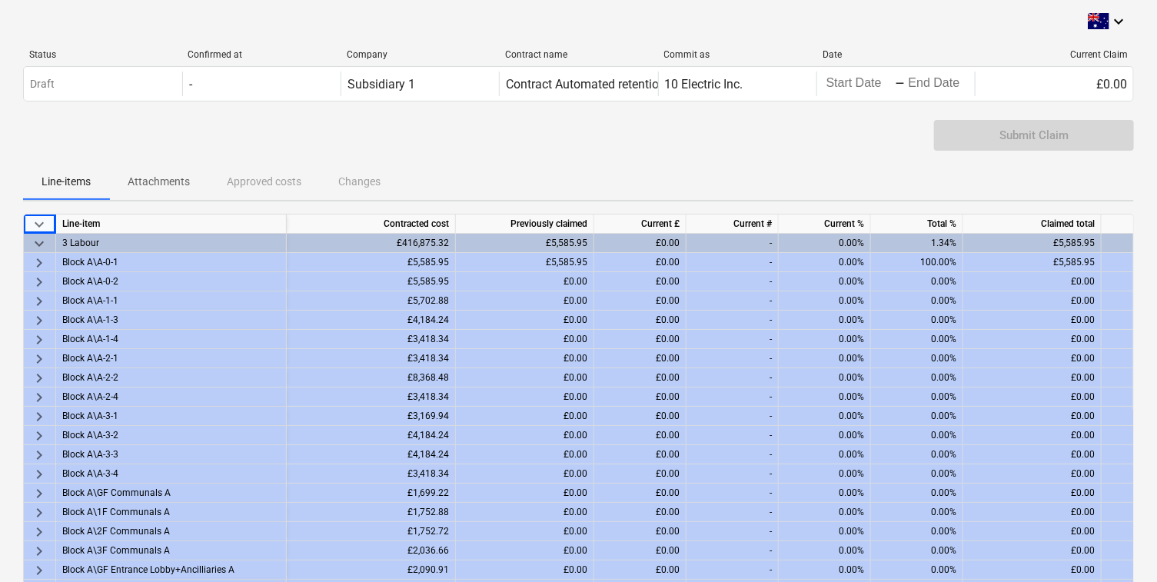
click at [42, 261] on span "keyboard_arrow_right" at bounding box center [39, 263] width 18 height 18
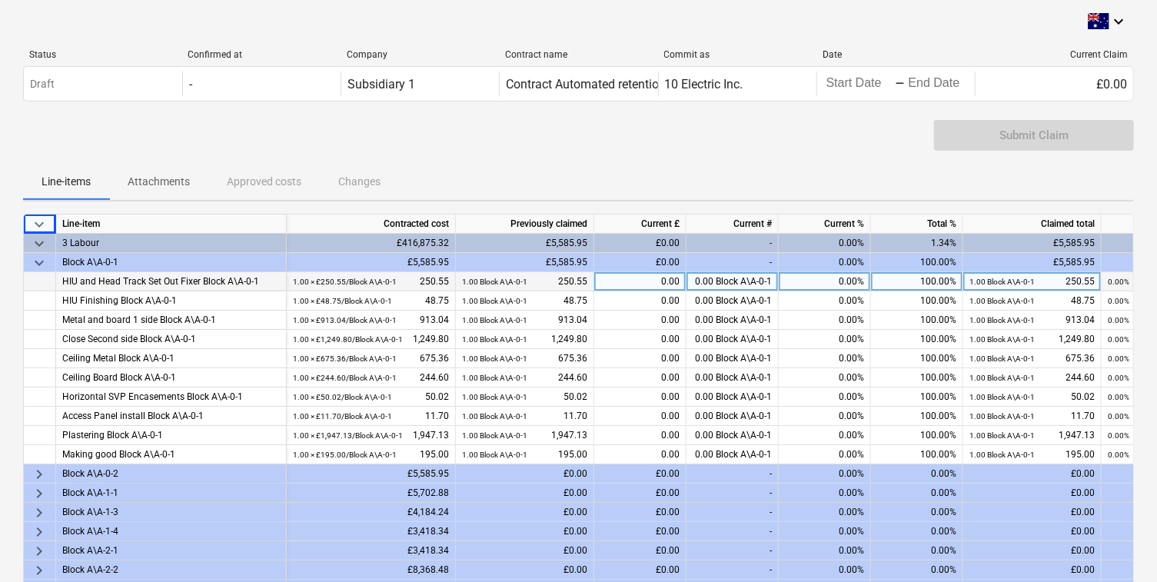
click at [809, 279] on div "0.00%" at bounding box center [825, 281] width 92 height 19
type input "100"
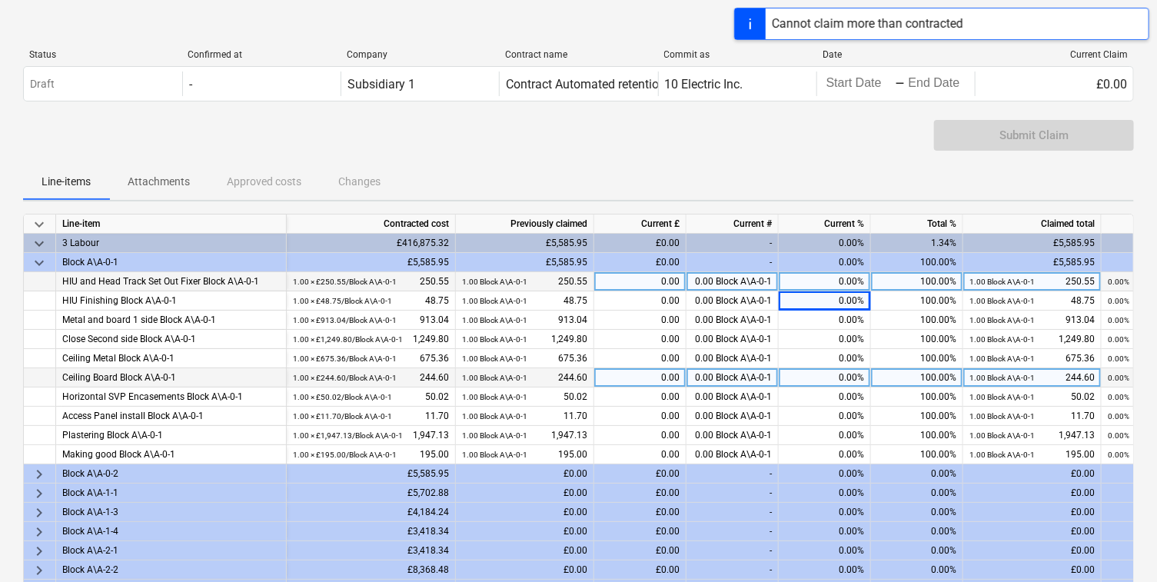
scroll to position [128, 0]
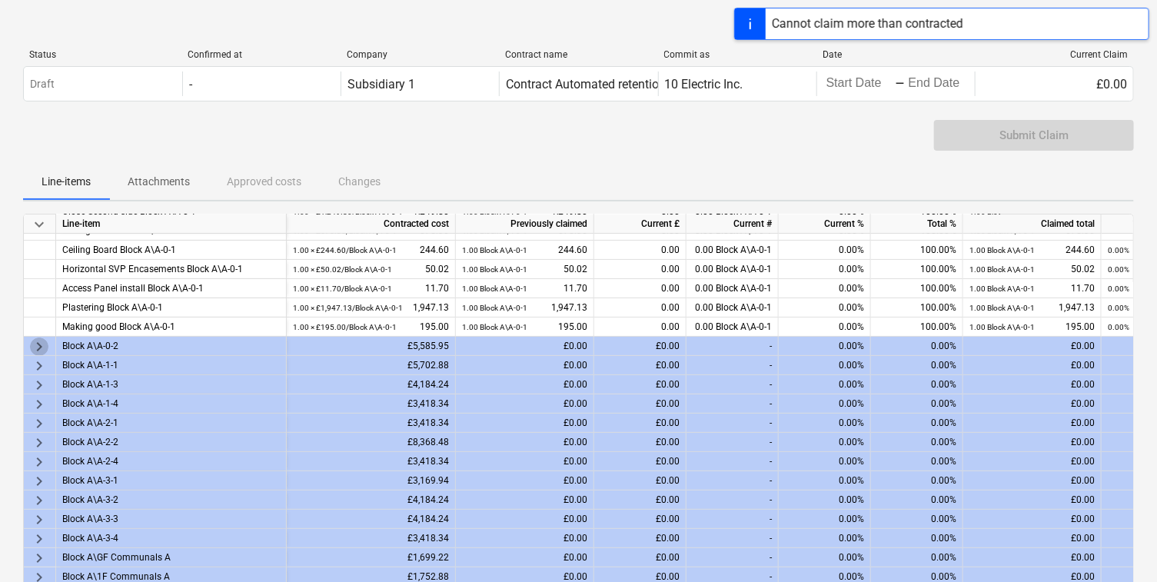
click at [40, 342] on span "keyboard_arrow_right" at bounding box center [39, 346] width 18 height 18
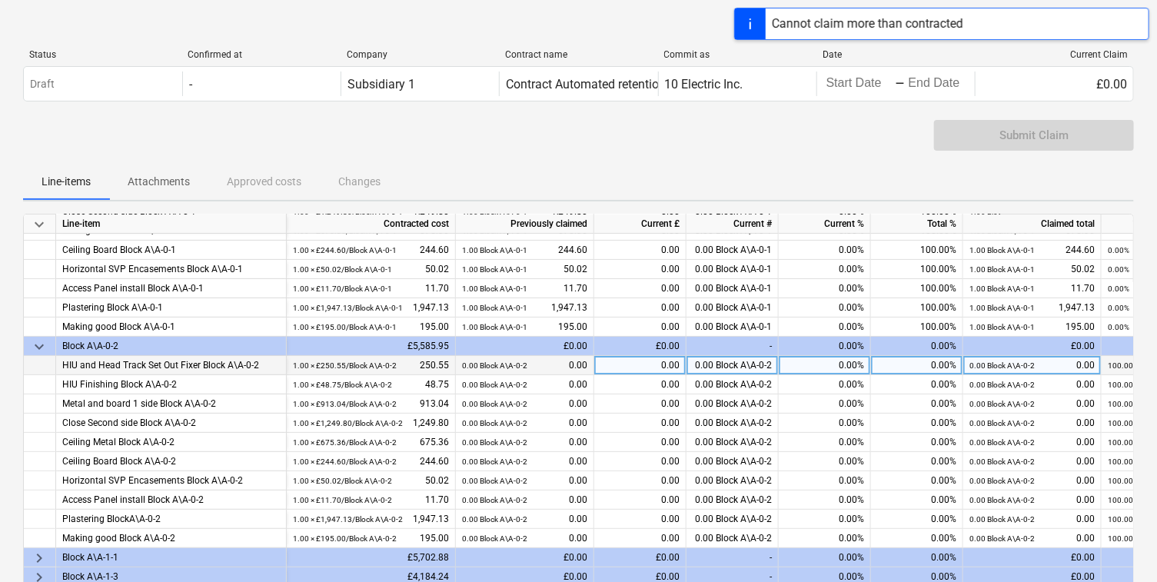
click at [909, 371] on div "0.00%" at bounding box center [917, 365] width 92 height 19
type input "100"
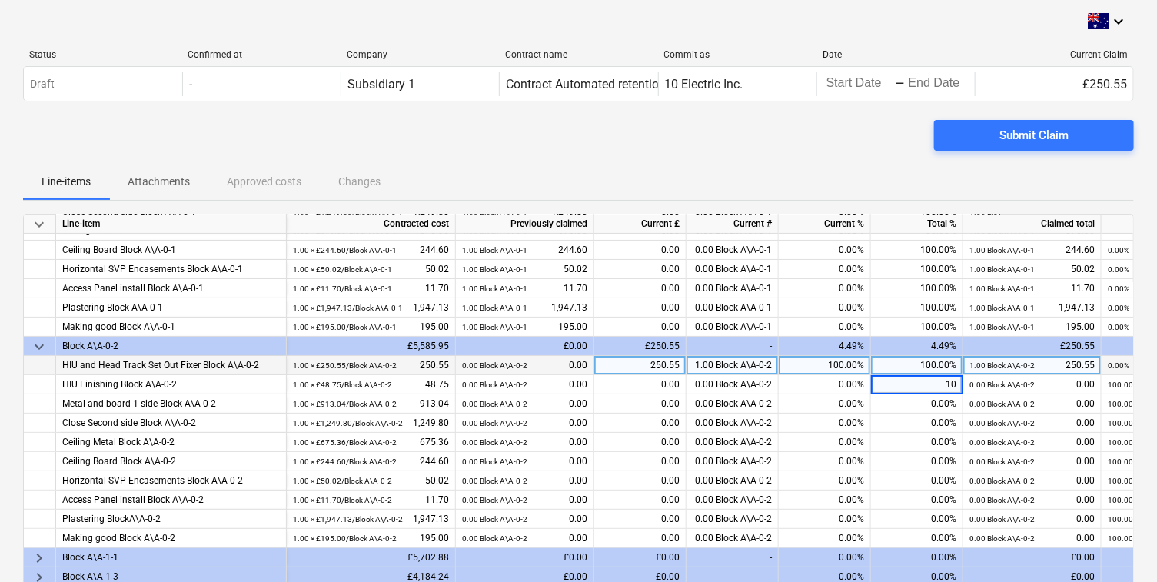
type input "100"
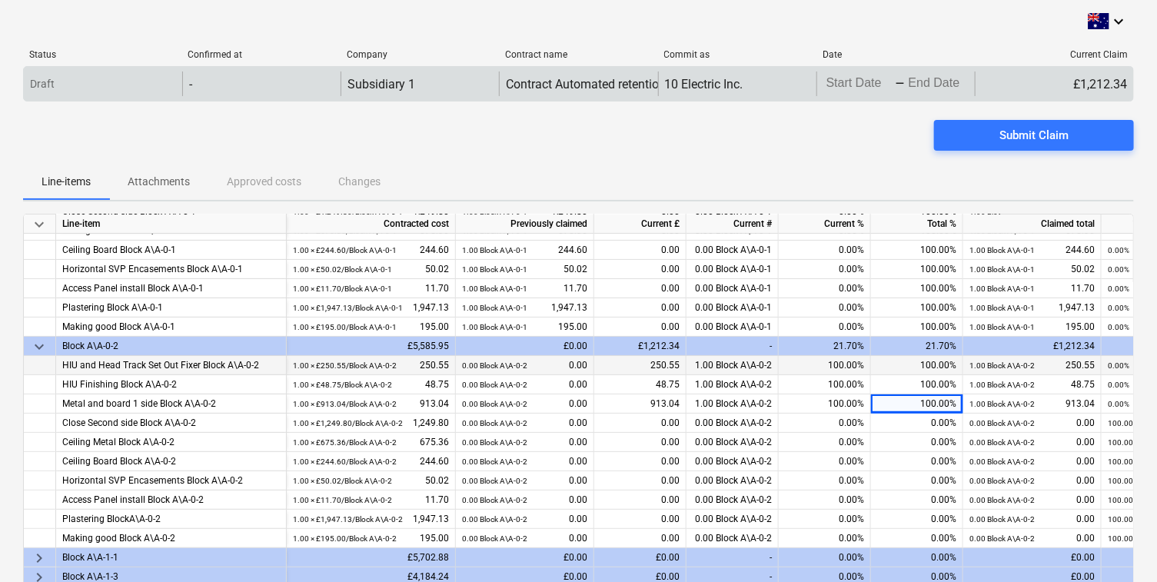
click at [841, 86] on body "keyboard_arrow_down Status Confirmed at Company Contract name Commit as Date Cu…" at bounding box center [578, 291] width 1157 height 582
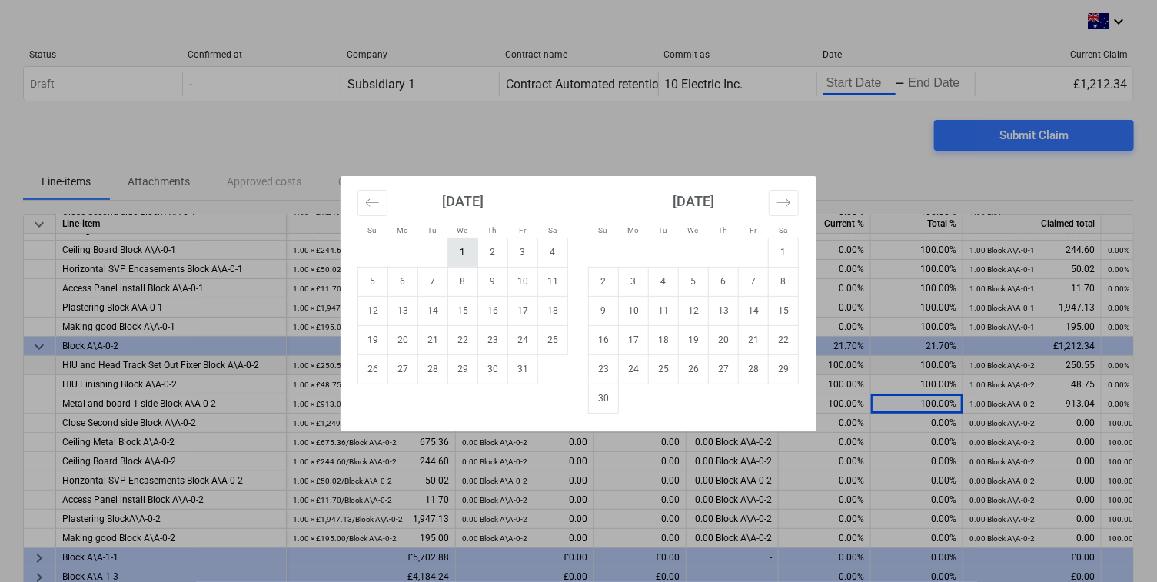
click at [460, 247] on td "1" at bounding box center [463, 252] width 30 height 29
type input "10/01/2025"
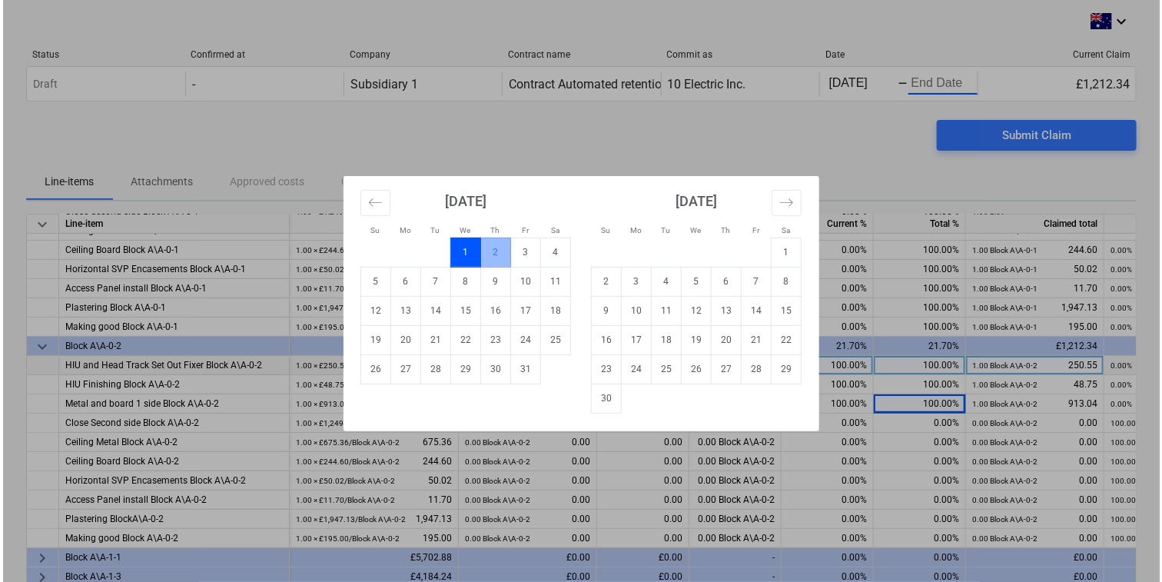
scroll to position [0, 2]
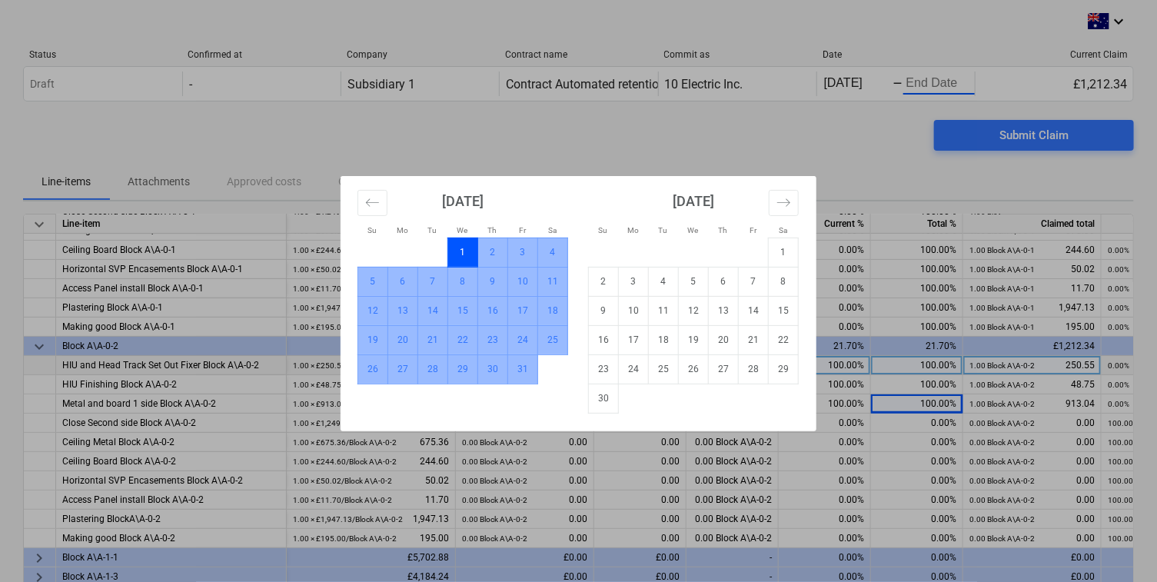
click at [531, 373] on td "31" at bounding box center [523, 368] width 30 height 29
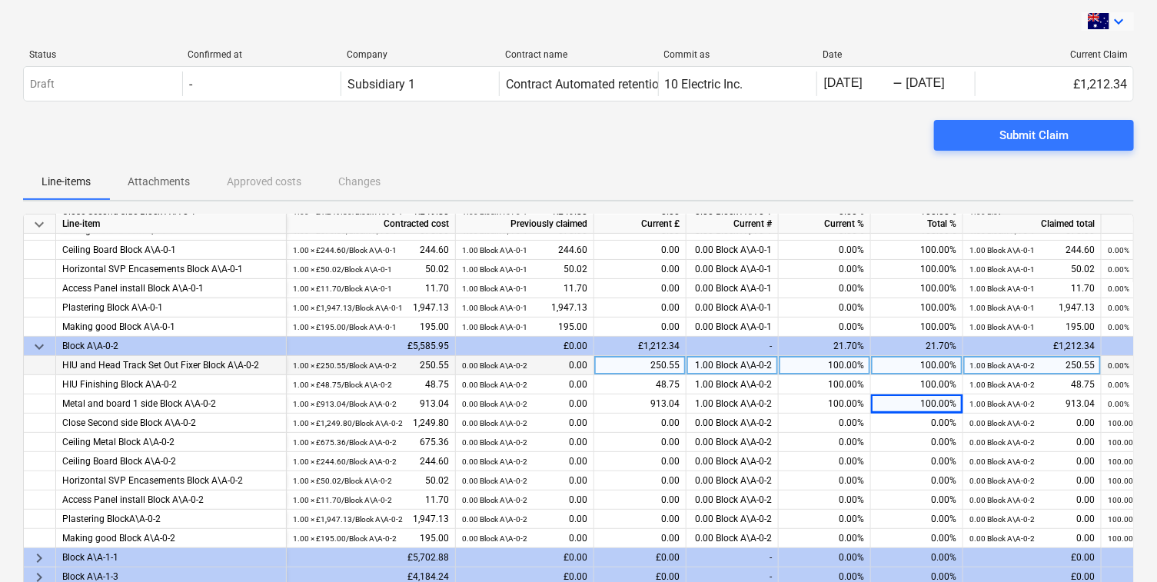
click at [1119, 14] on icon "keyboard_arrow_down" at bounding box center [1118, 21] width 18 height 18
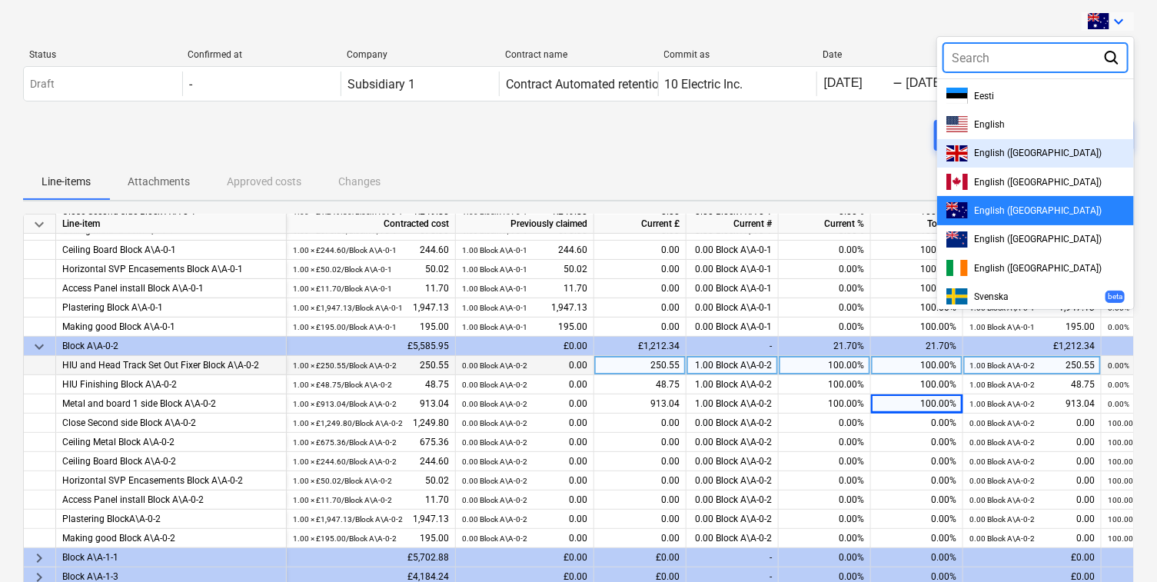
click at [978, 145] on div "English (UK)" at bounding box center [1035, 153] width 178 height 16
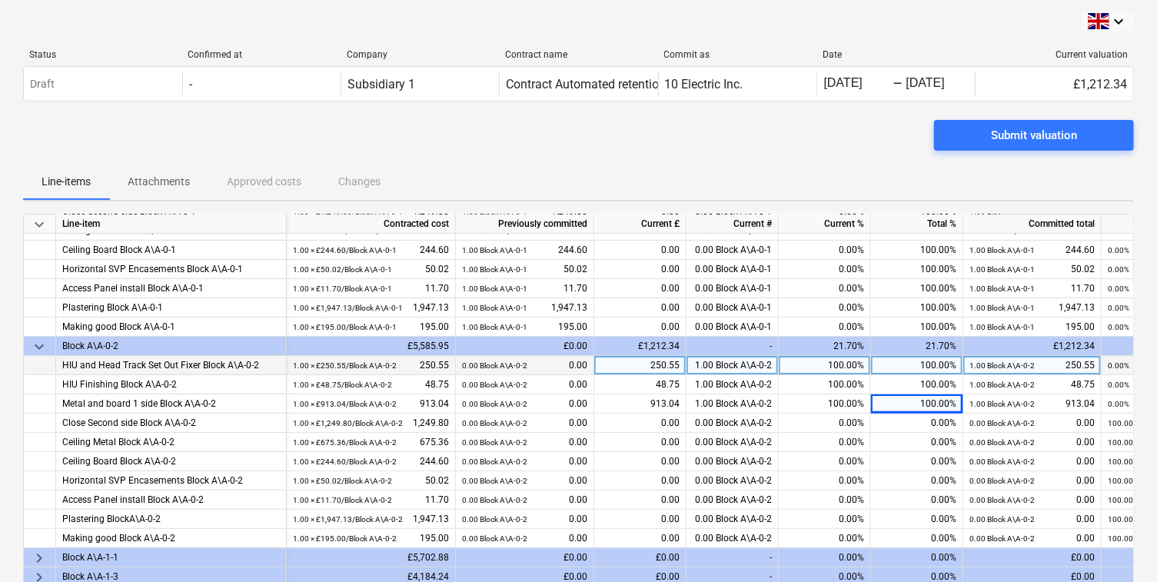
click at [755, 112] on div "Status Confirmed at Company Contract name Commit as Date Current valuation Draf…" at bounding box center [578, 78] width 1111 height 83
click at [977, 108] on div "Status Confirmed at Company Contract name Commit as Date Current valuation Draf…" at bounding box center [578, 78] width 1111 height 83
click at [972, 123] on button "Submit valuation" at bounding box center [1034, 135] width 200 height 31
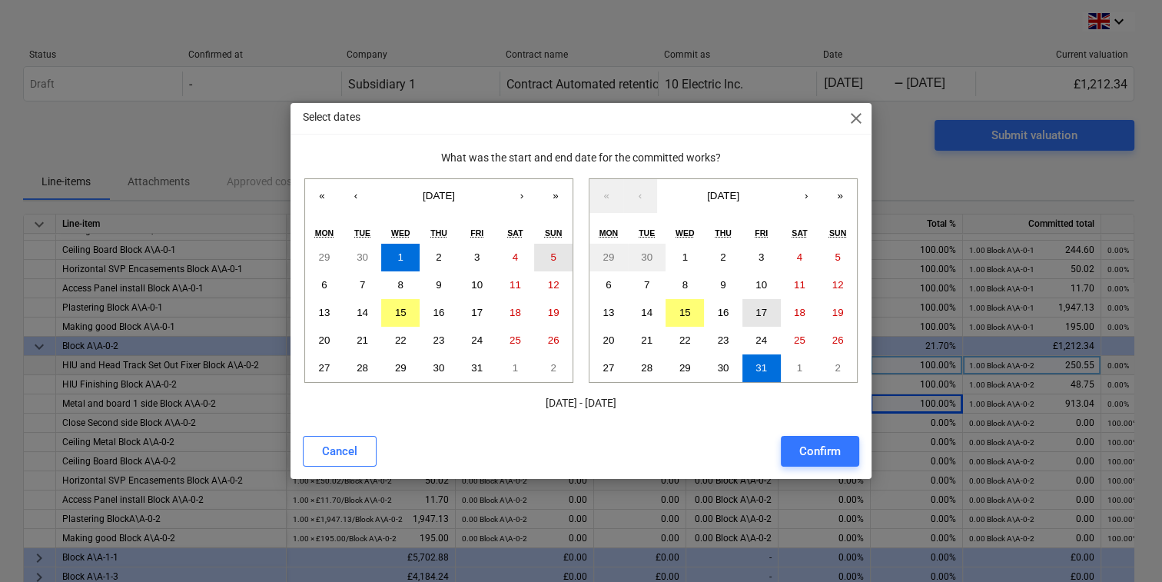
drag, startPoint x: 565, startPoint y: 267, endPoint x: 742, endPoint y: 307, distance: 181.8
click at [742, 307] on div "« ‹ October 2025 › » Mon Tue Wed Thu Fri Sat Sun 29 30 1 2 3 4 5 6 7 8 9 10 11 …" at bounding box center [581, 280] width 556 height 204
click at [806, 449] on div "Confirm" at bounding box center [820, 451] width 42 height 20
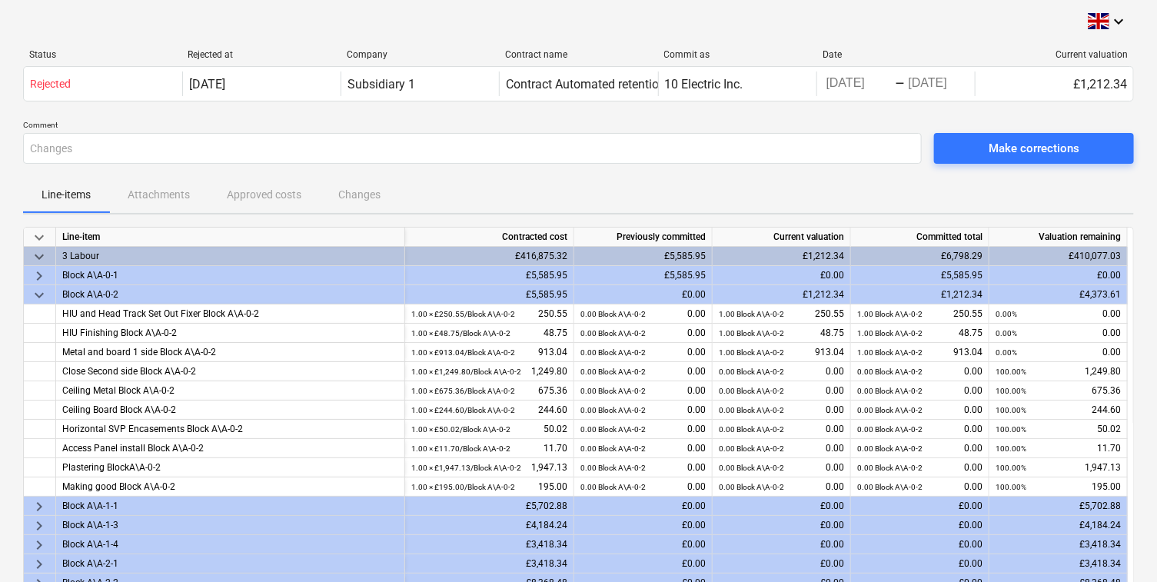
click at [32, 288] on span "keyboard_arrow_down" at bounding box center [39, 295] width 18 height 18
